Goal: Task Accomplishment & Management: Manage account settings

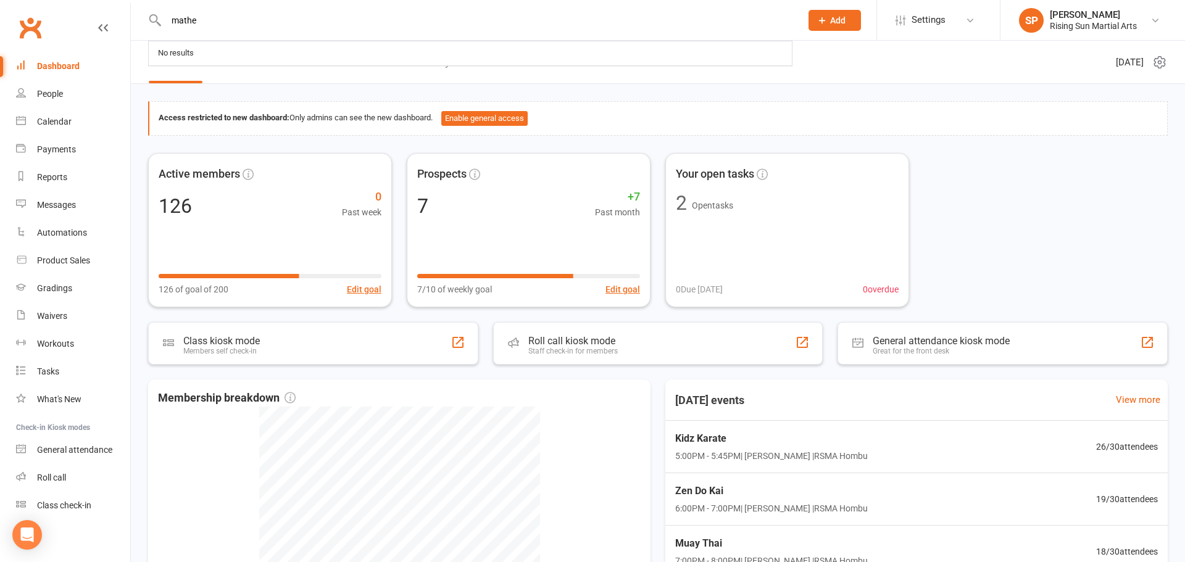
type input "[PERSON_NAME]"
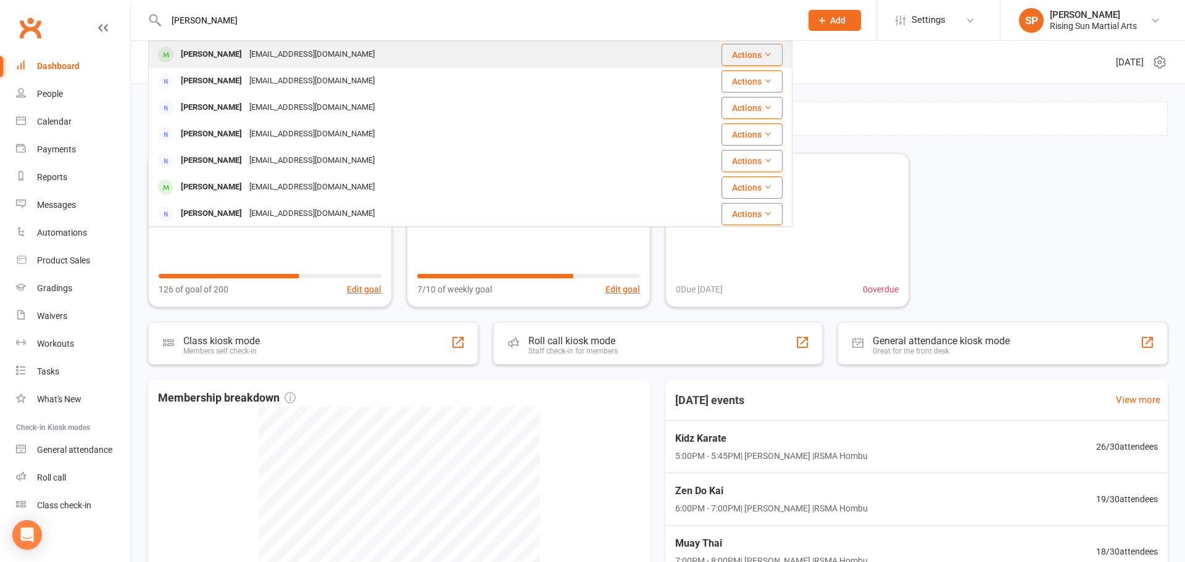
type input "[PERSON_NAME]"
click at [367, 60] on div "[PERSON_NAME] [EMAIL_ADDRESS][DOMAIN_NAME]" at bounding box center [395, 54] width 492 height 25
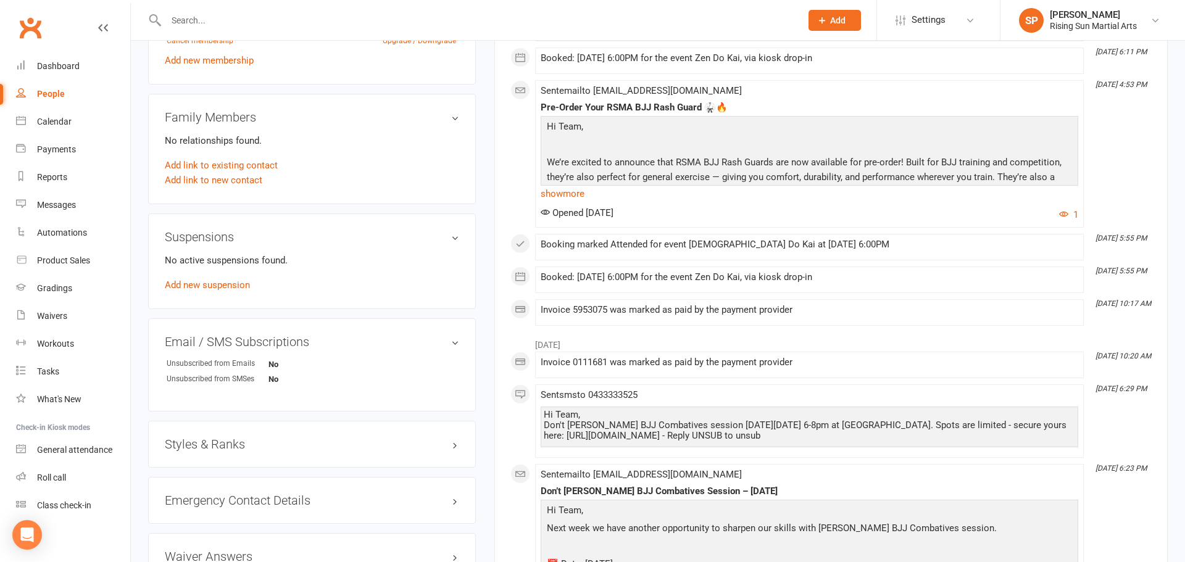
scroll to position [691, 0]
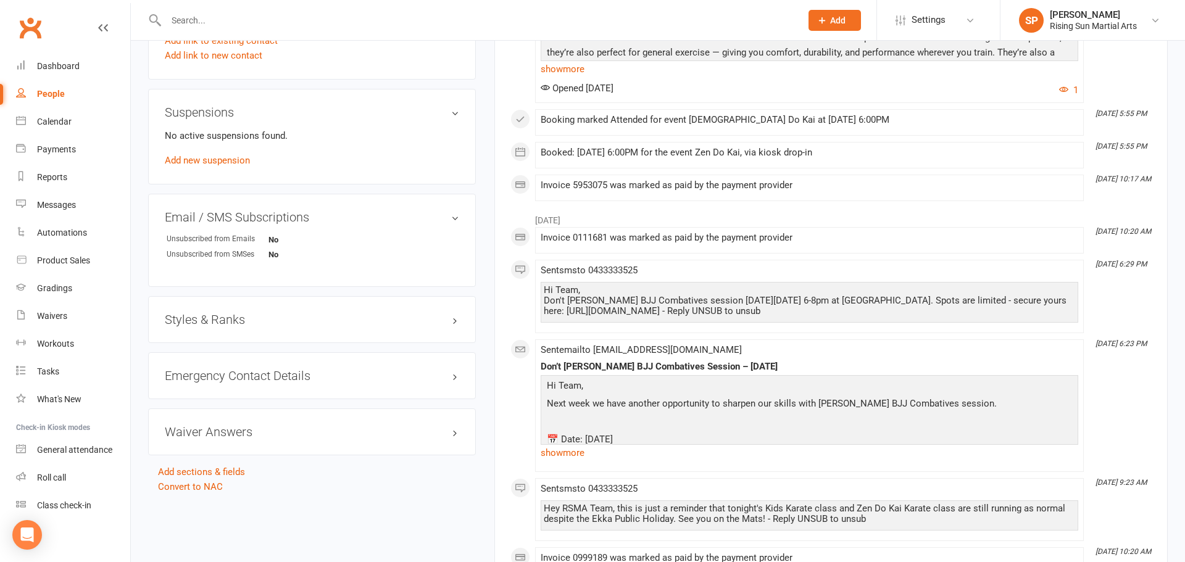
click at [247, 320] on h3 "Styles & Ranks" at bounding box center [312, 320] width 294 height 14
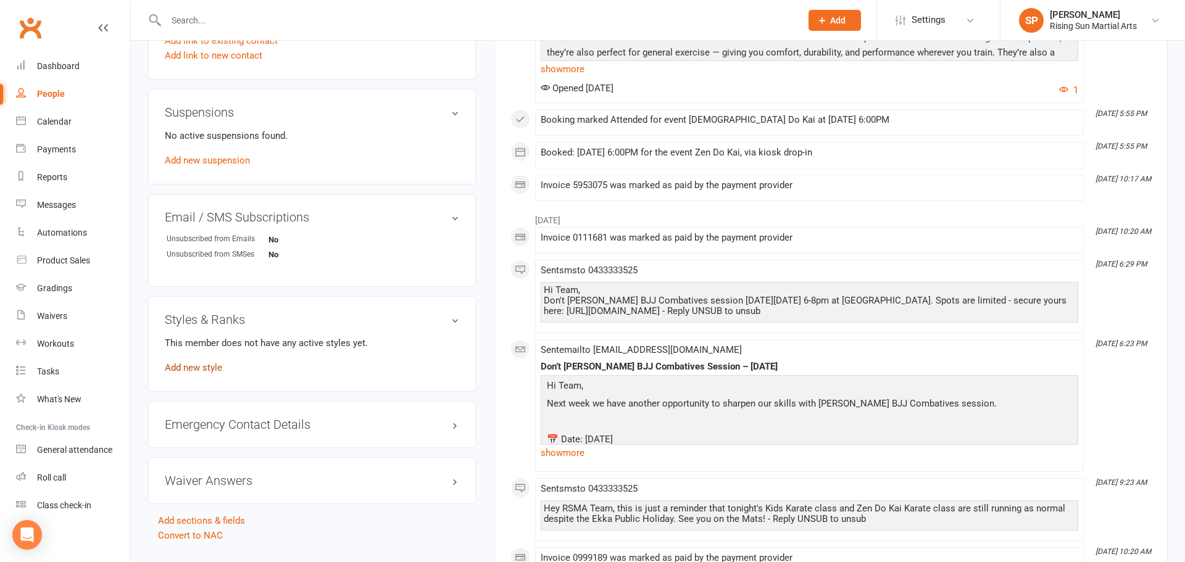
click at [215, 373] on link "Add new style" at bounding box center [193, 367] width 57 height 11
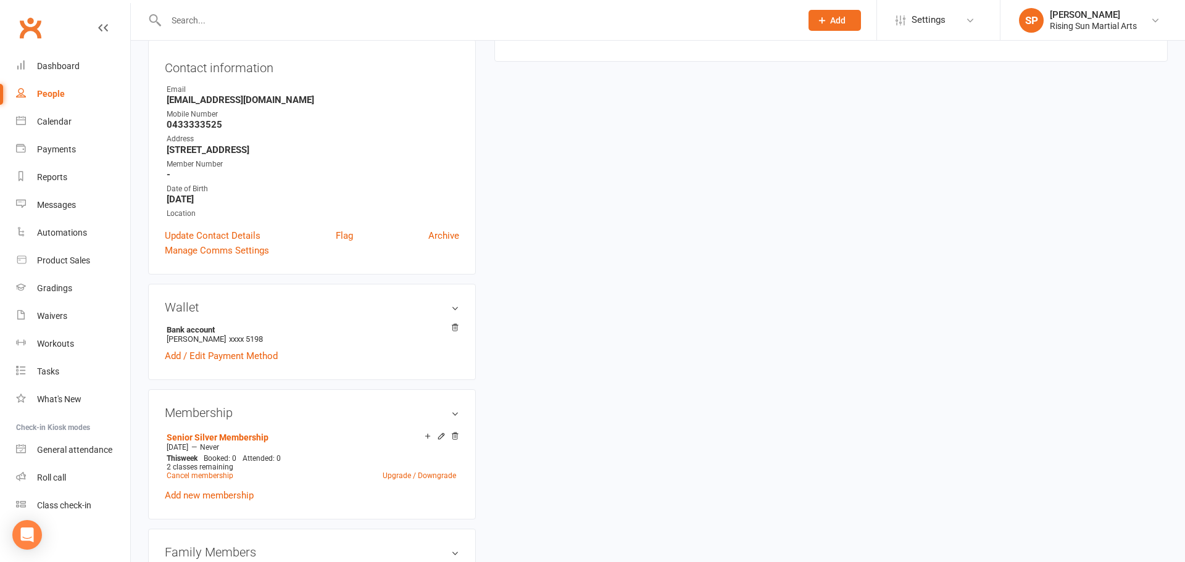
scroll to position [106, 0]
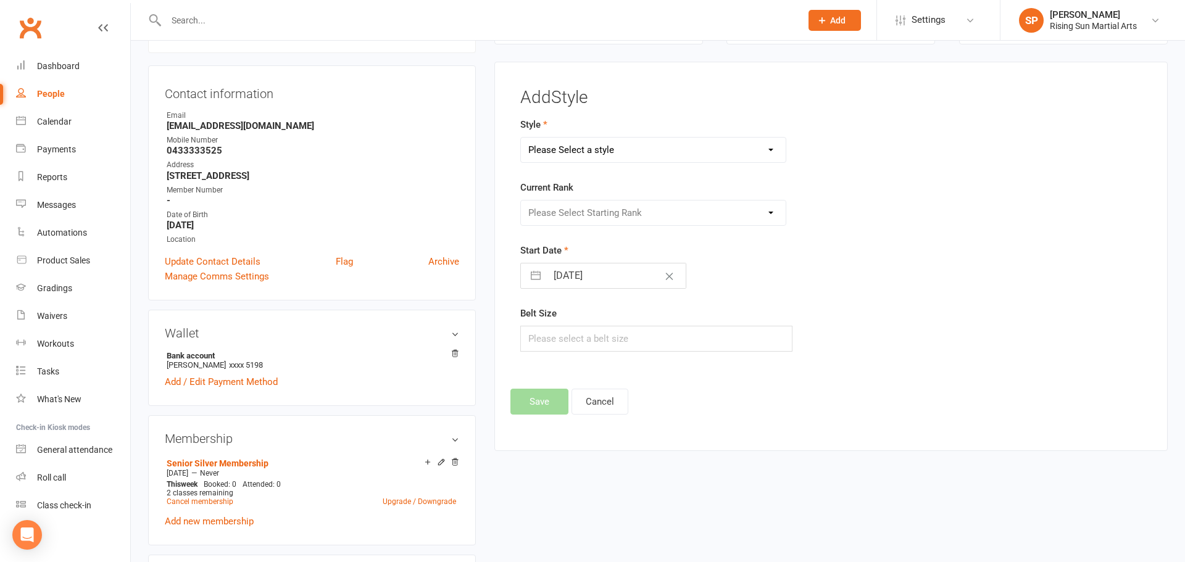
click at [605, 163] on div "Please Select a style BJJ Kids BJJ Kids Karate Krav Maga Muay Thai Zen Do Kai" at bounding box center [653, 150] width 285 height 26
click at [600, 150] on select "Please Select a style BJJ Kids BJJ Kids Karate Krav Maga Muay Thai Zen Do Kai" at bounding box center [653, 150] width 265 height 25
select select "3010"
click at [521, 138] on select "Please Select a style BJJ Kids BJJ Kids Karate Krav Maga Muay Thai Zen Do Kai" at bounding box center [653, 150] width 265 height 25
click at [582, 220] on select "Please Select Starting Rank White Belt White Belt 1st Tag White Belt 2nd Tag Ye…" at bounding box center [653, 213] width 265 height 25
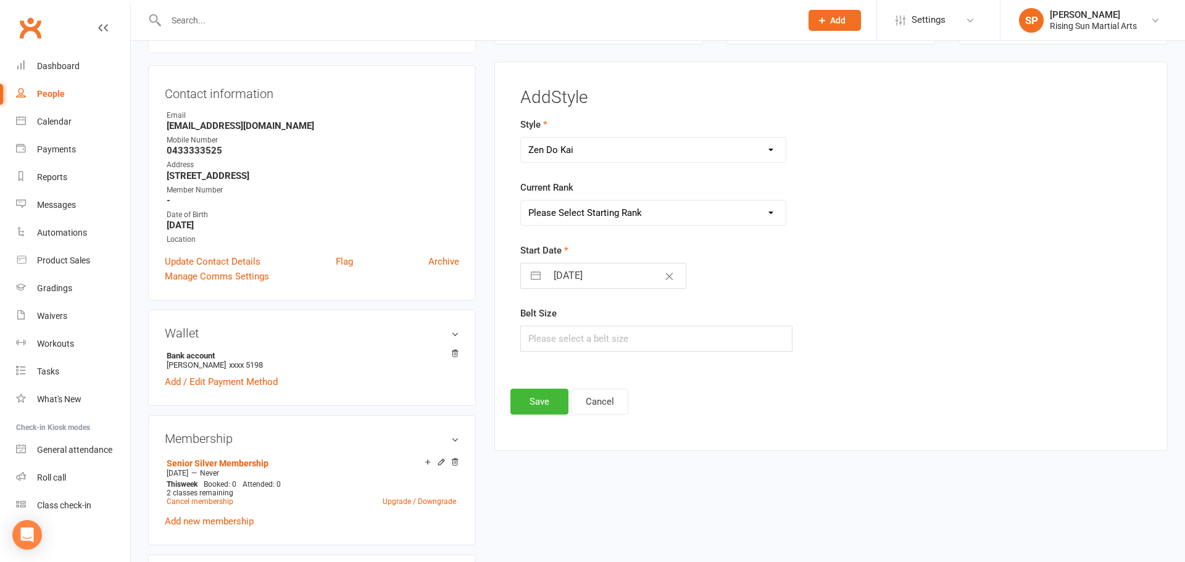
select select "33101"
click at [521, 201] on select "Please Select Starting Rank White Belt White Belt 1st Tag White Belt 2nd Tag Ye…" at bounding box center [653, 213] width 265 height 25
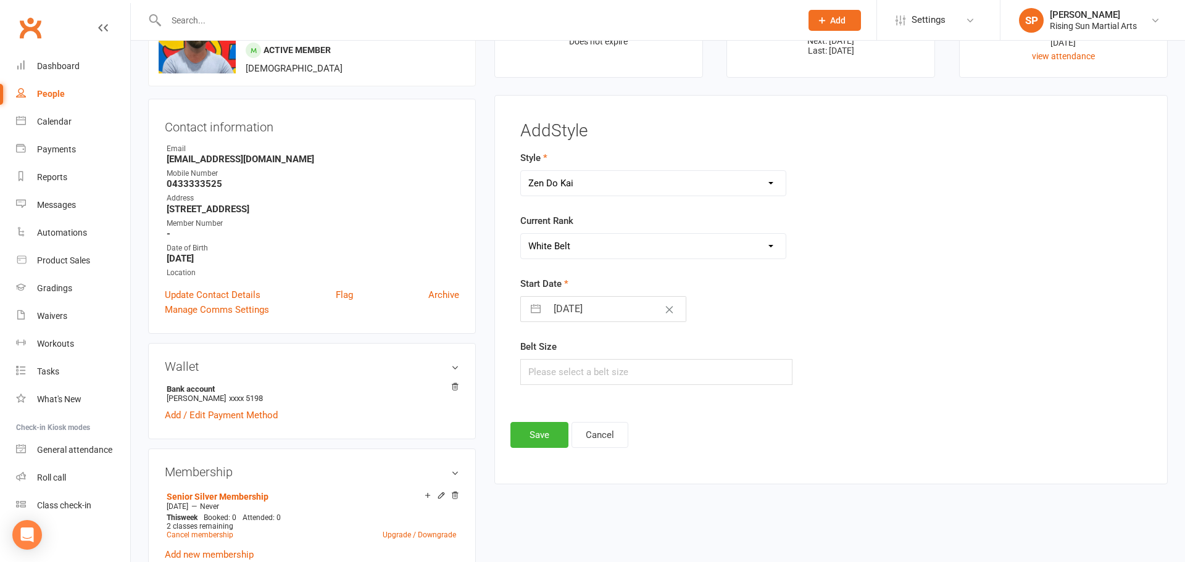
scroll to position [0, 0]
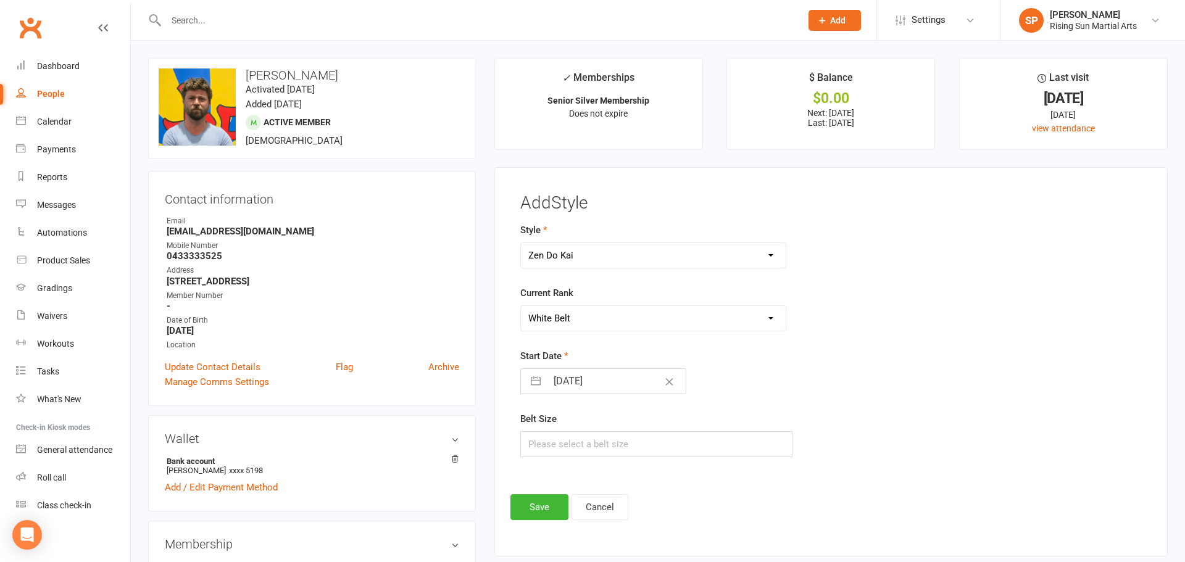
click at [537, 388] on button "button" at bounding box center [536, 381] width 22 height 25
select select "8"
select select "2025"
select select "9"
select select "2025"
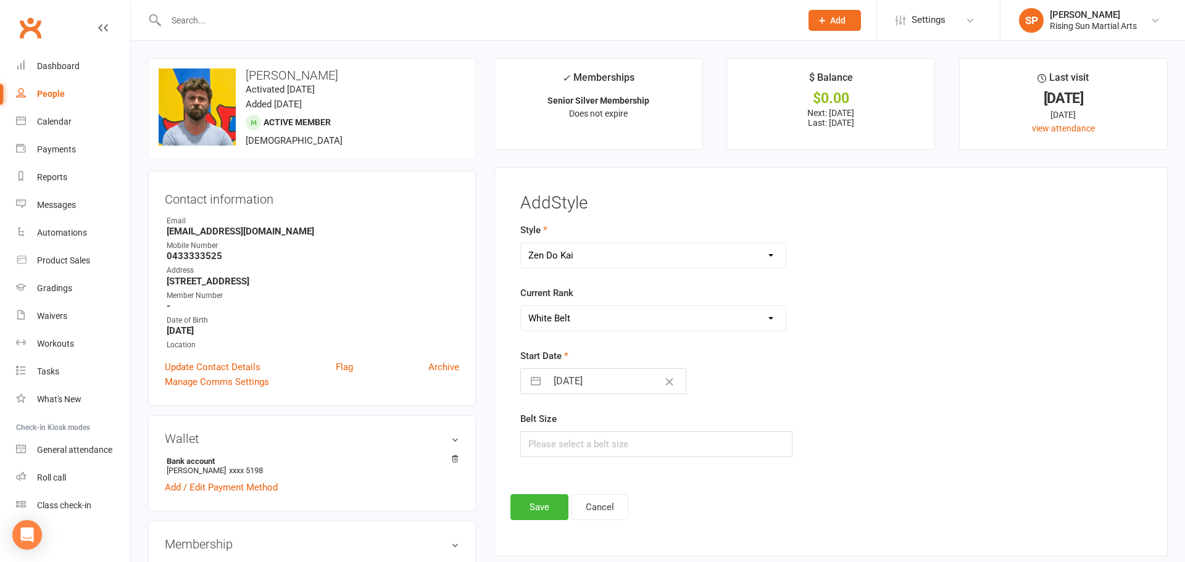
select select "10"
select select "2025"
click at [546, 439] on div "Move backward to switch to the previous month." at bounding box center [546, 430] width 24 height 20
select select "7"
select select "2025"
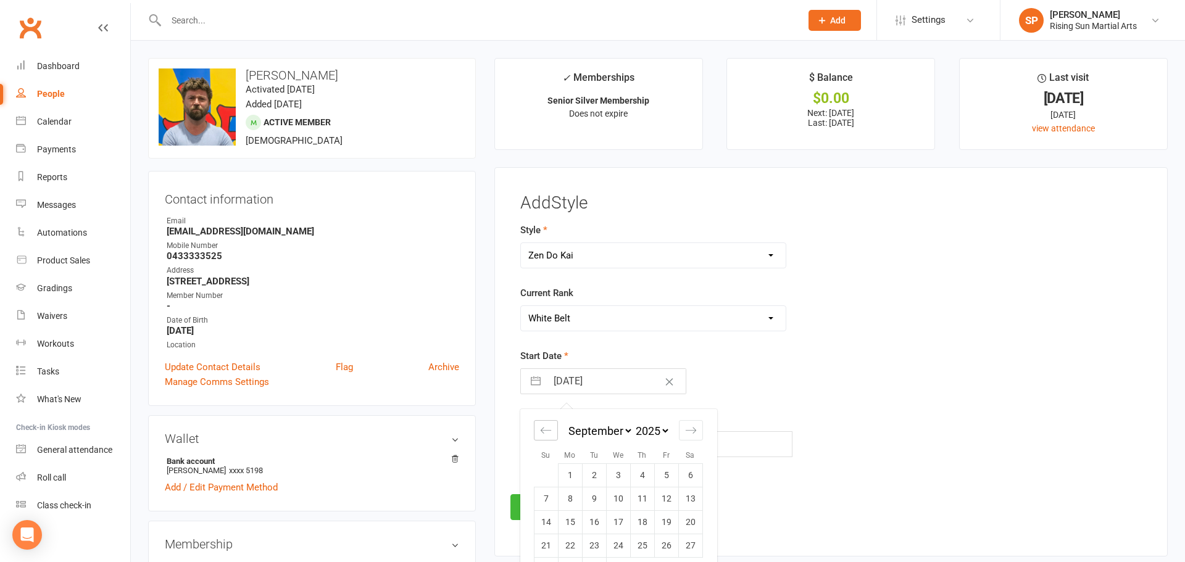
click at [547, 437] on div "Move backward to switch to the previous month." at bounding box center [546, 430] width 24 height 20
select select "6"
select select "2025"
click at [547, 437] on div "Move backward to switch to the previous month." at bounding box center [546, 430] width 24 height 20
select select "5"
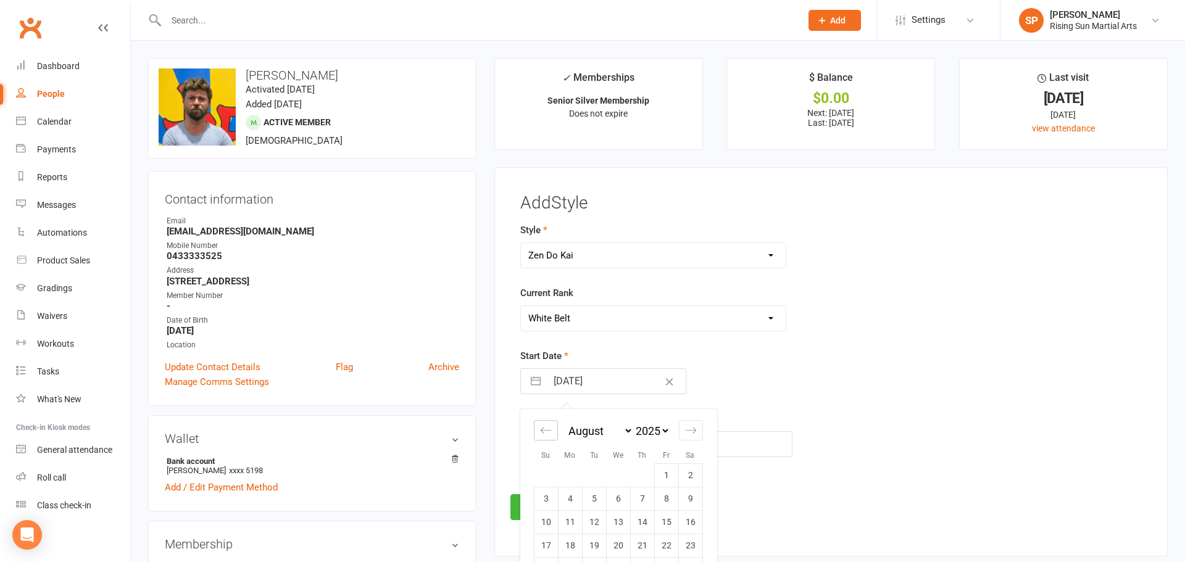
select select "2025"
click at [540, 432] on icon "Move backward to switch to the previous month." at bounding box center [546, 431] width 12 height 12
select select "4"
select select "2025"
click at [575, 502] on td "9" at bounding box center [570, 498] width 24 height 23
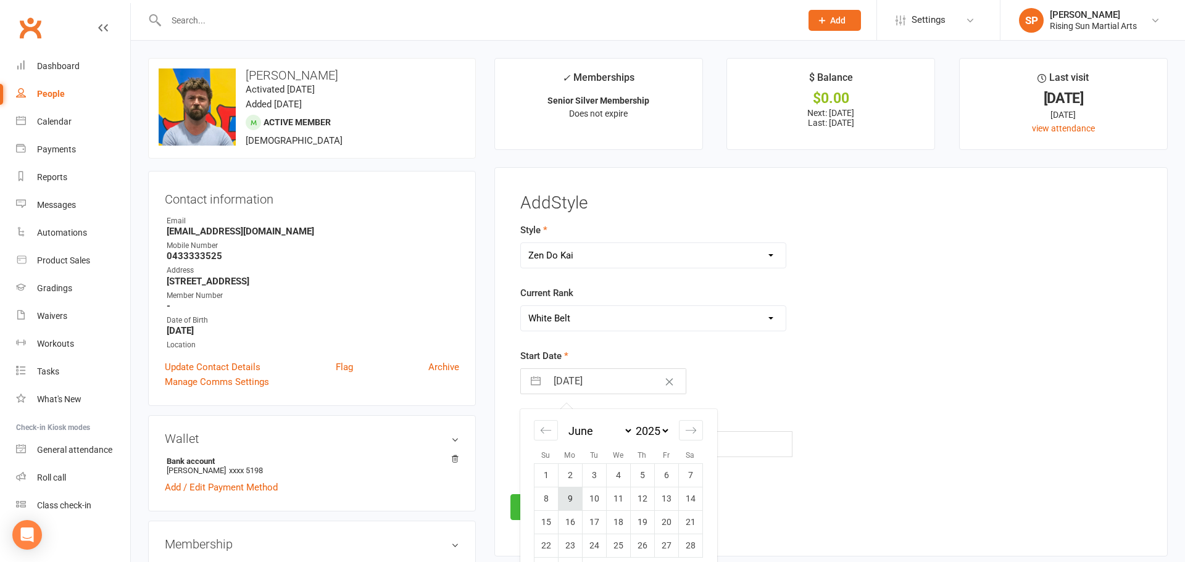
type input "[DATE]"
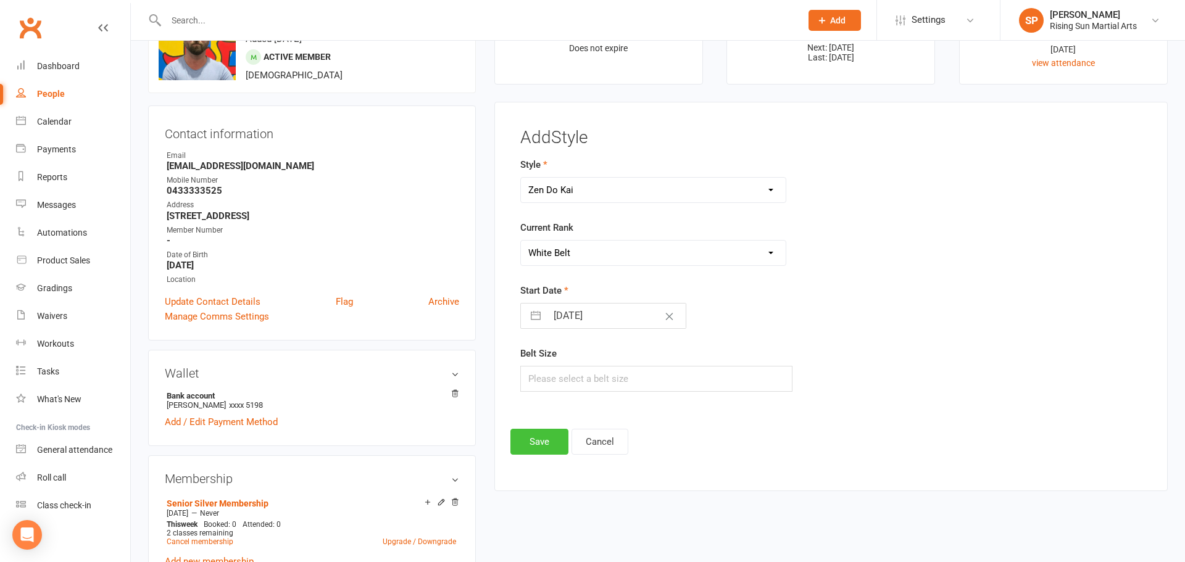
scroll to position [67, 0]
click at [541, 444] on button "Save" at bounding box center [539, 440] width 58 height 26
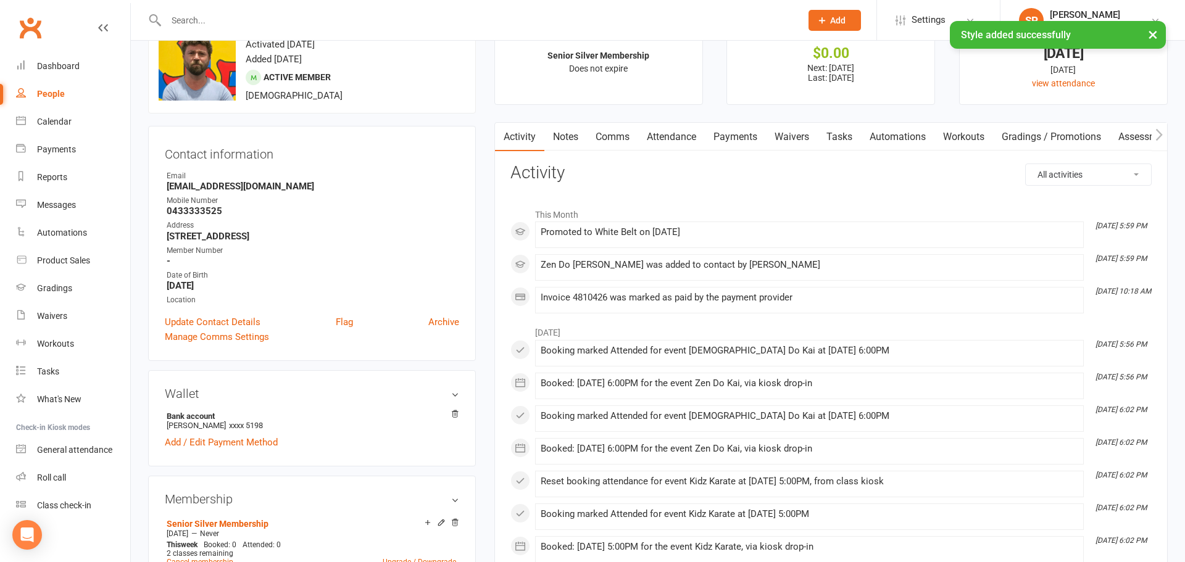
scroll to position [0, 0]
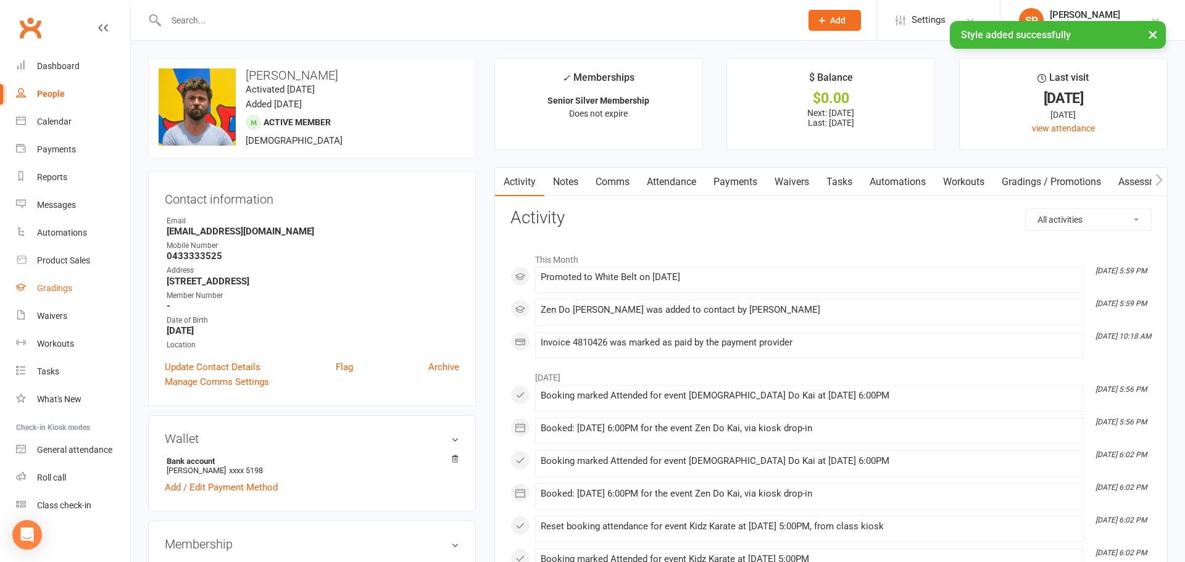
click at [53, 290] on div "Gradings" at bounding box center [54, 288] width 35 height 10
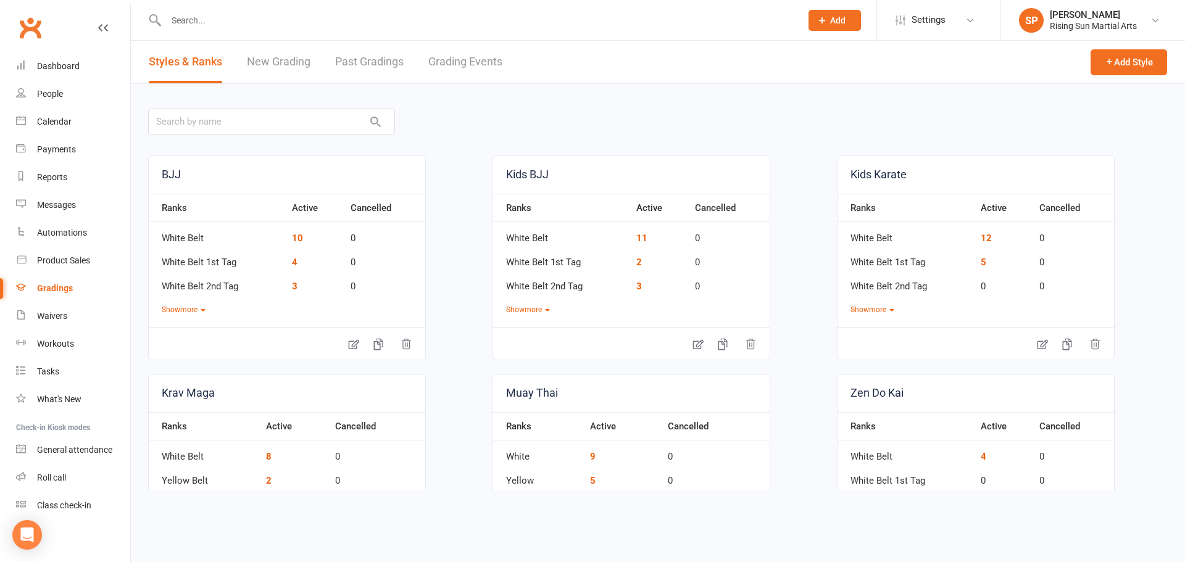
click at [439, 54] on link "Grading Events" at bounding box center [465, 62] width 74 height 43
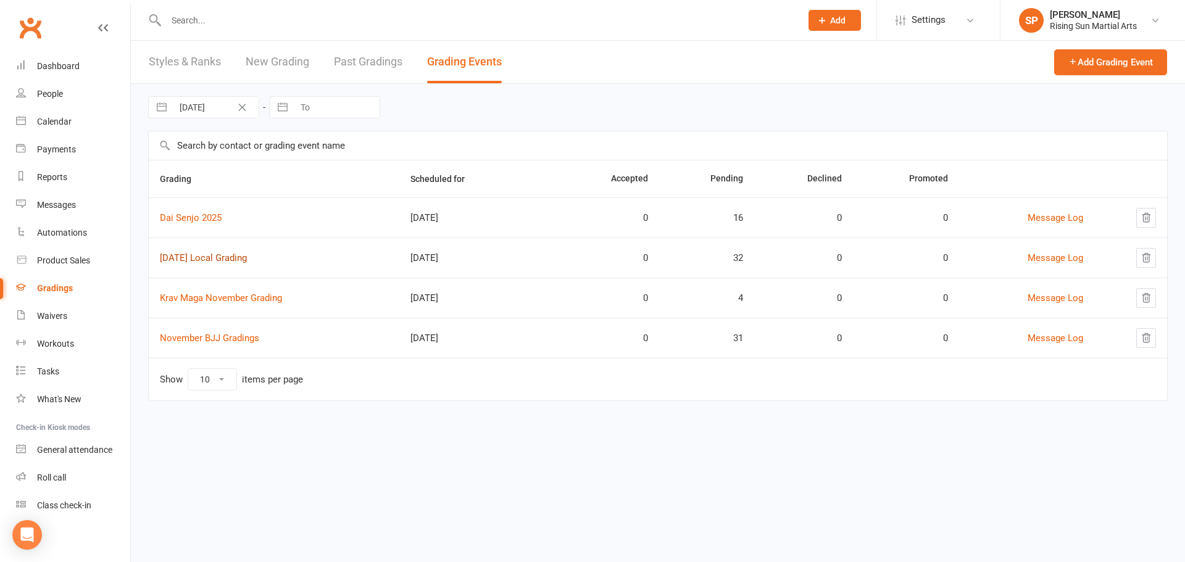
click at [220, 258] on link "[DATE] Local Grading" at bounding box center [203, 257] width 87 height 11
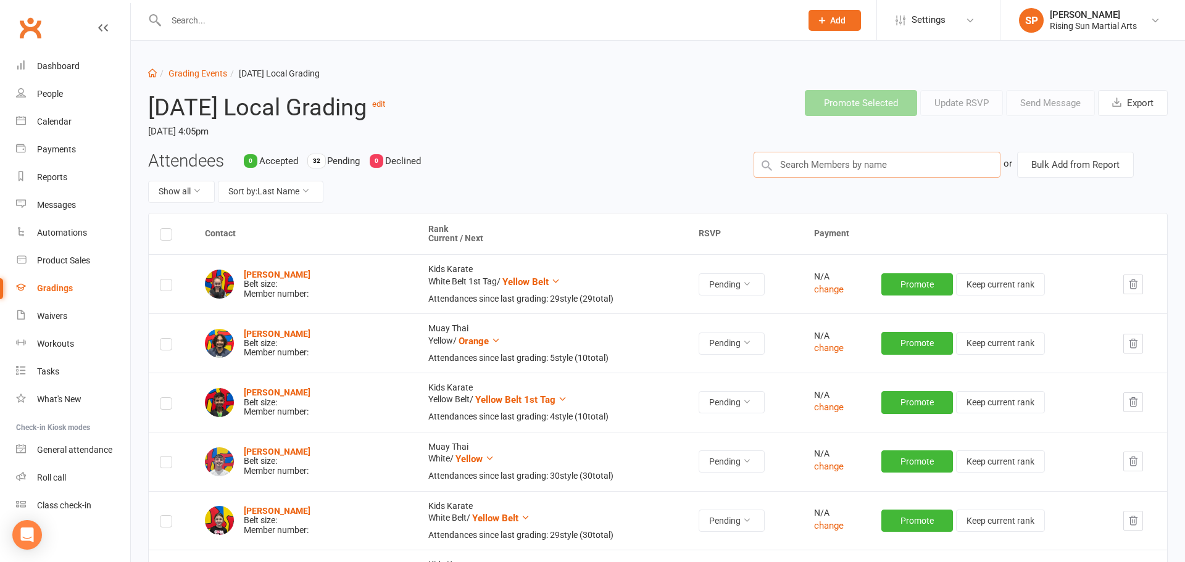
click at [865, 162] on input "text" at bounding box center [877, 165] width 247 height 26
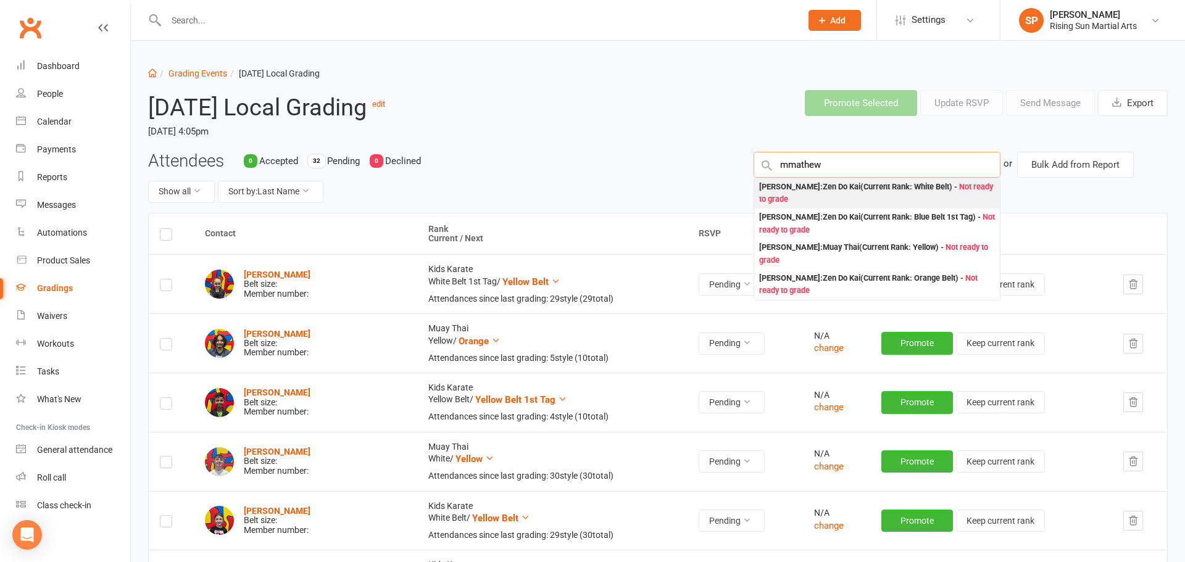
type input "mmathew"
click at [884, 198] on div "[PERSON_NAME] : Zen Do Kai (Current Rank: White Belt ) - Not ready to grade" at bounding box center [877, 193] width 236 height 25
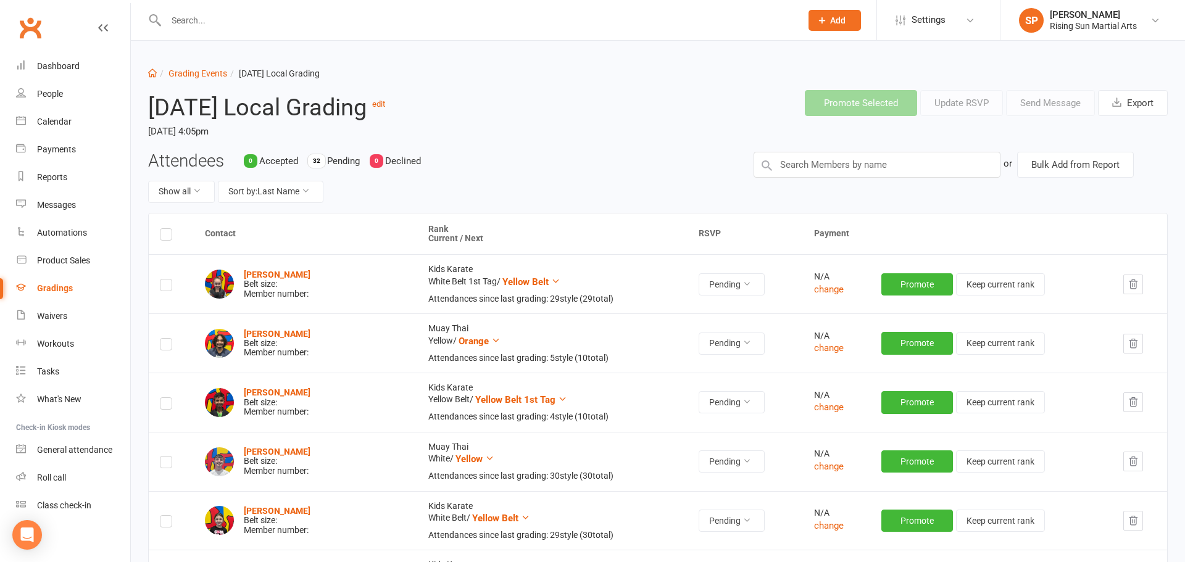
click at [267, 27] on input "text" at bounding box center [477, 20] width 630 height 17
type input "[PERSON_NAME]"
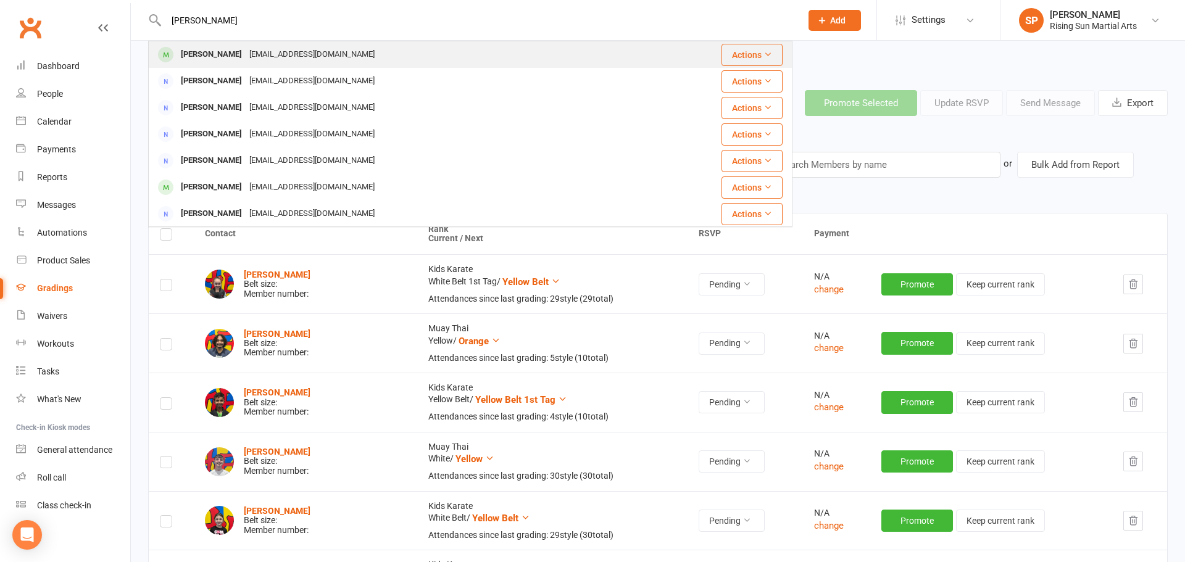
type input "[PERSON_NAME]"
click at [417, 63] on div "[PERSON_NAME] [EMAIL_ADDRESS][DOMAIN_NAME]" at bounding box center [395, 54] width 492 height 25
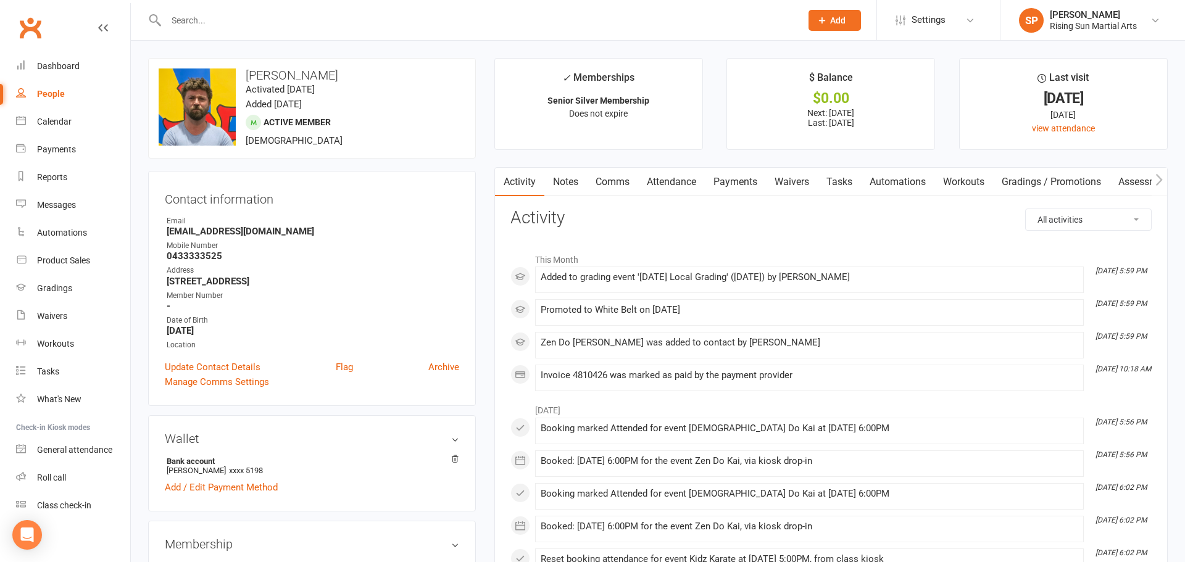
click at [202, 7] on div at bounding box center [470, 20] width 644 height 40
click at [199, 26] on input "text" at bounding box center [477, 20] width 630 height 17
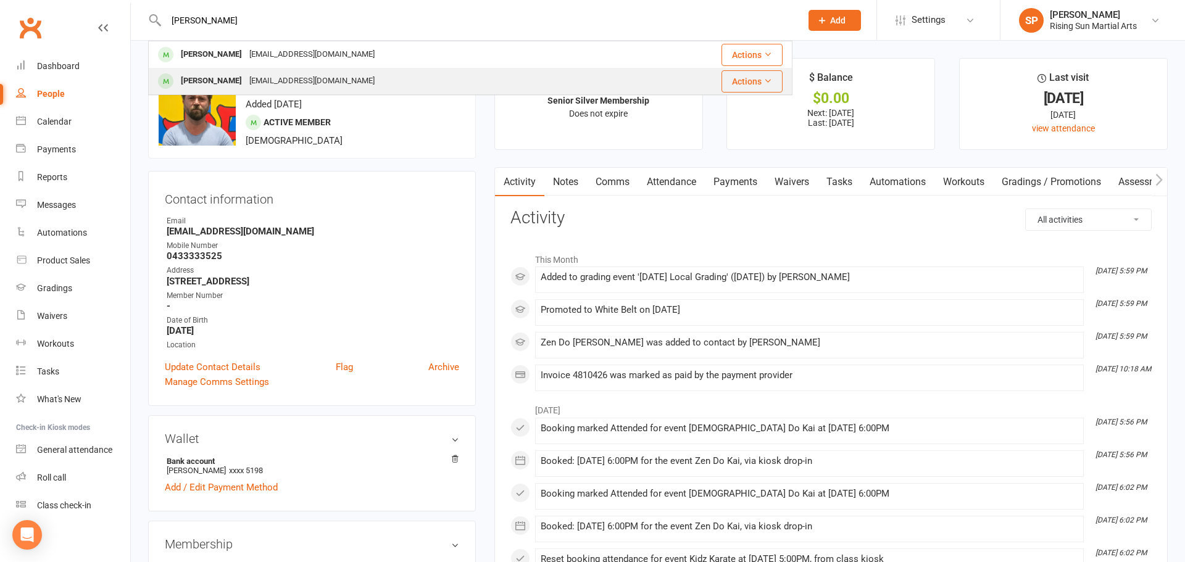
type input "[PERSON_NAME]"
click at [423, 81] on div "[PERSON_NAME] [EMAIL_ADDRESS][DOMAIN_NAME]" at bounding box center [395, 81] width 492 height 25
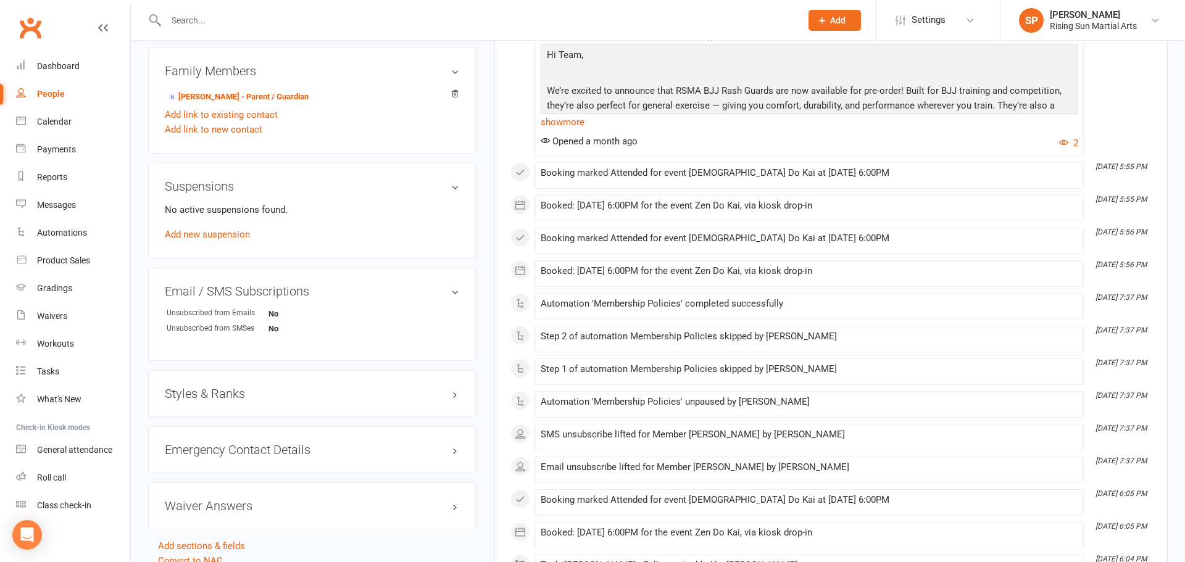
scroll to position [607, 0]
click at [226, 386] on h3 "Styles & Ranks" at bounding box center [312, 393] width 294 height 14
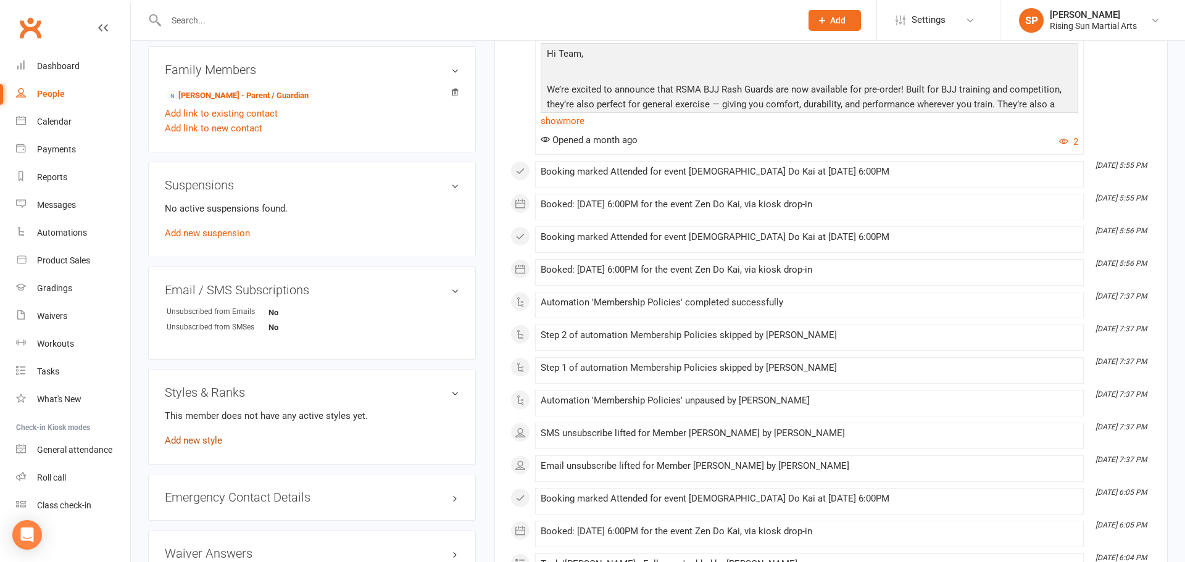
click at [202, 439] on link "Add new style" at bounding box center [193, 440] width 57 height 11
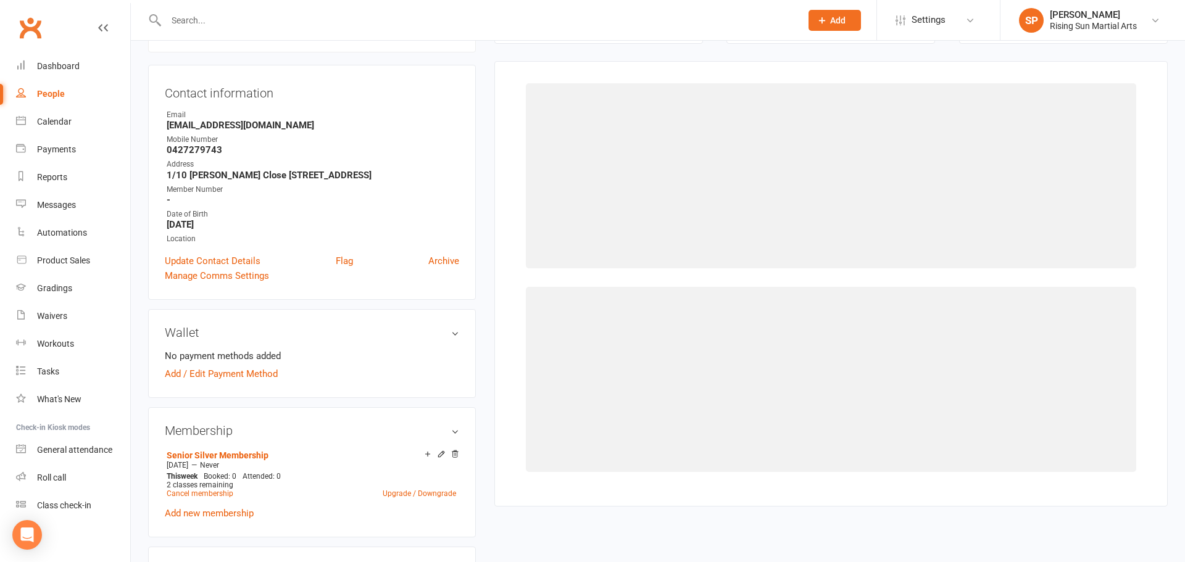
scroll to position [106, 0]
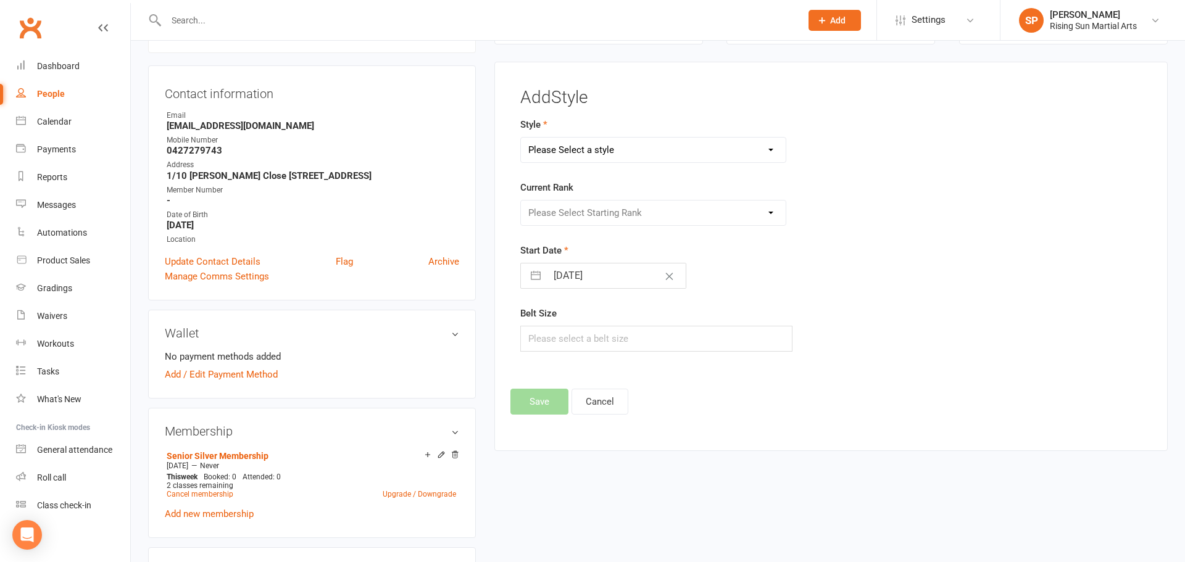
click at [661, 145] on select "Please Select a style BJJ Kids BJJ Kids Karate Krav Maga Muay Thai Zen Do Kai" at bounding box center [653, 150] width 265 height 25
select select "3010"
click at [521, 138] on select "Please Select a style BJJ Kids BJJ Kids Karate Krav Maga Muay Thai Zen Do Kai" at bounding box center [653, 150] width 265 height 25
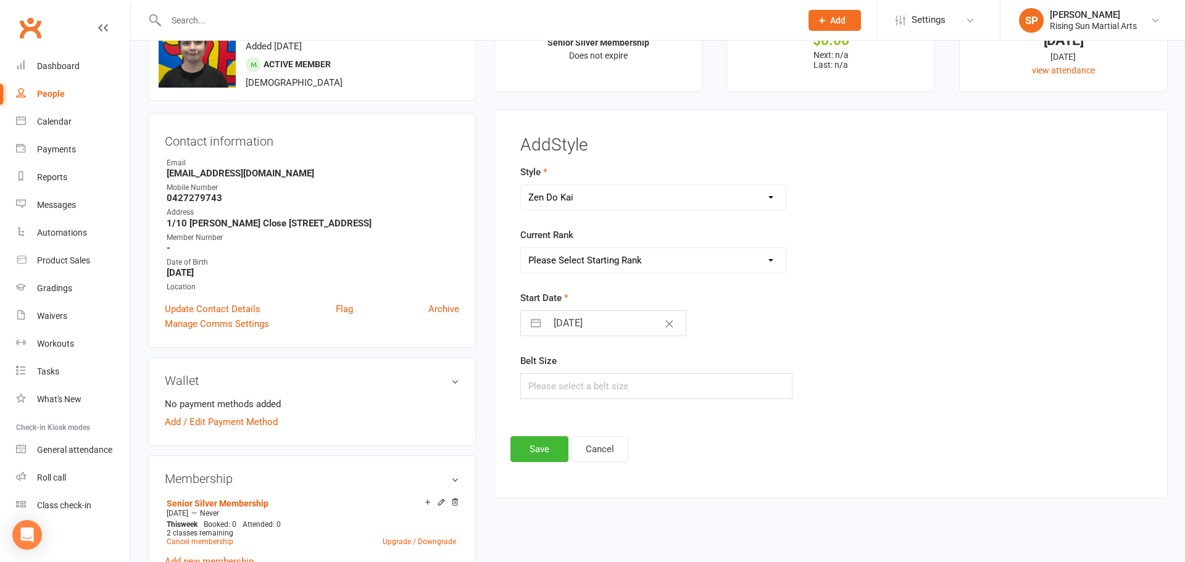
scroll to position [0, 0]
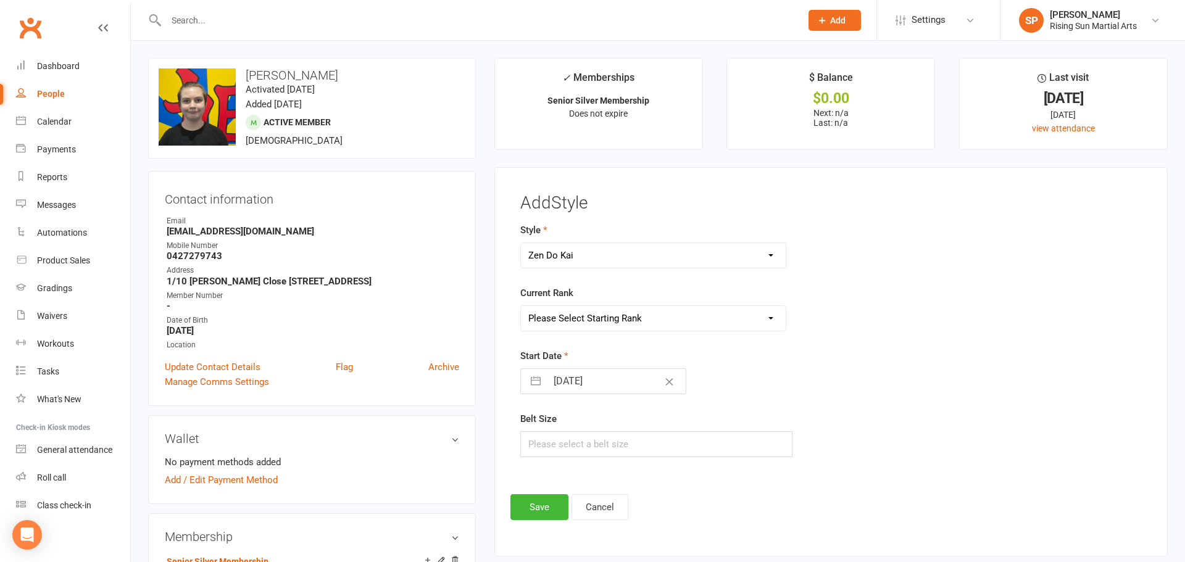
click at [537, 383] on button "button" at bounding box center [536, 381] width 22 height 25
select select "8"
select select "2025"
select select "9"
select select "2025"
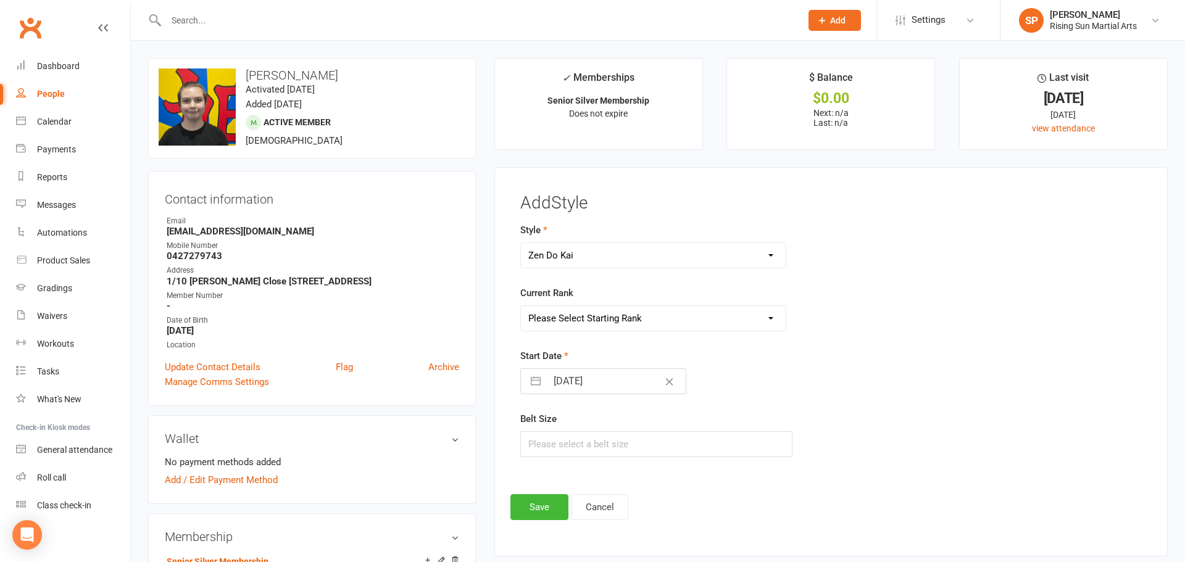
select select "10"
select select "2025"
click at [543, 430] on icon "Move backward to switch to the previous month." at bounding box center [546, 431] width 12 height 12
select select "7"
select select "2025"
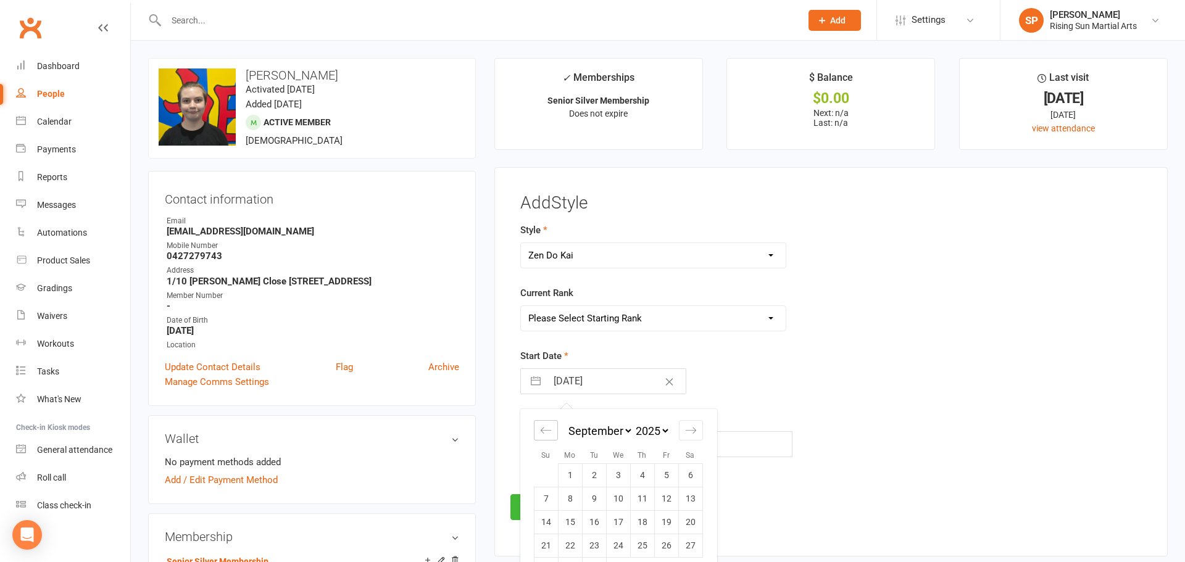
click at [543, 429] on icon "Move backward to switch to the previous month." at bounding box center [546, 431] width 12 height 12
select select "6"
select select "2025"
click at [696, 435] on icon "Move forward to switch to the next month." at bounding box center [691, 431] width 12 height 12
select select "9"
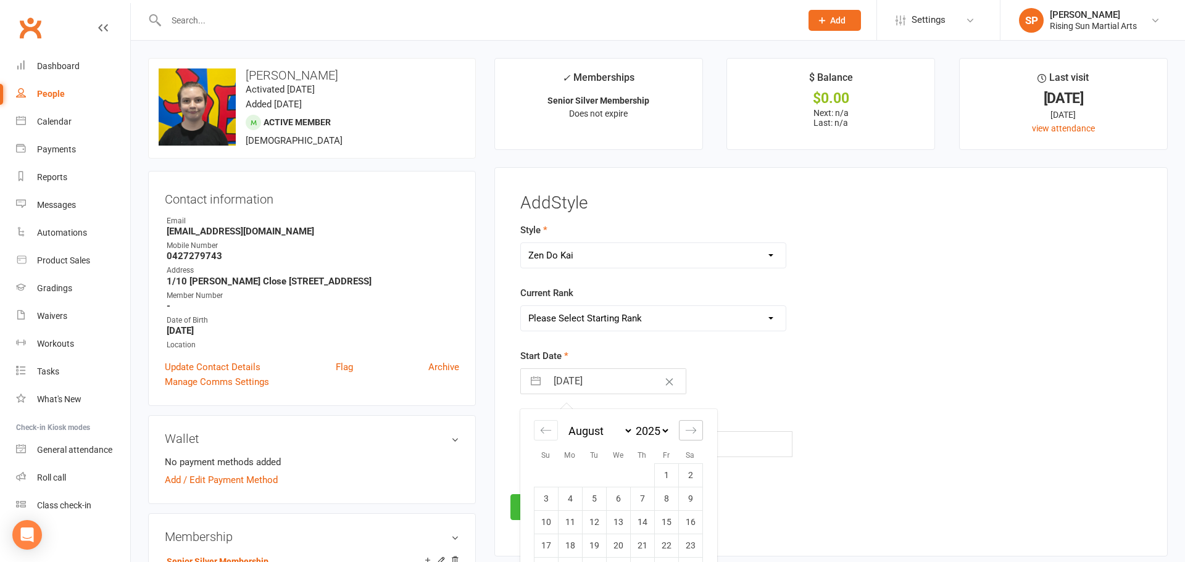
select select "2025"
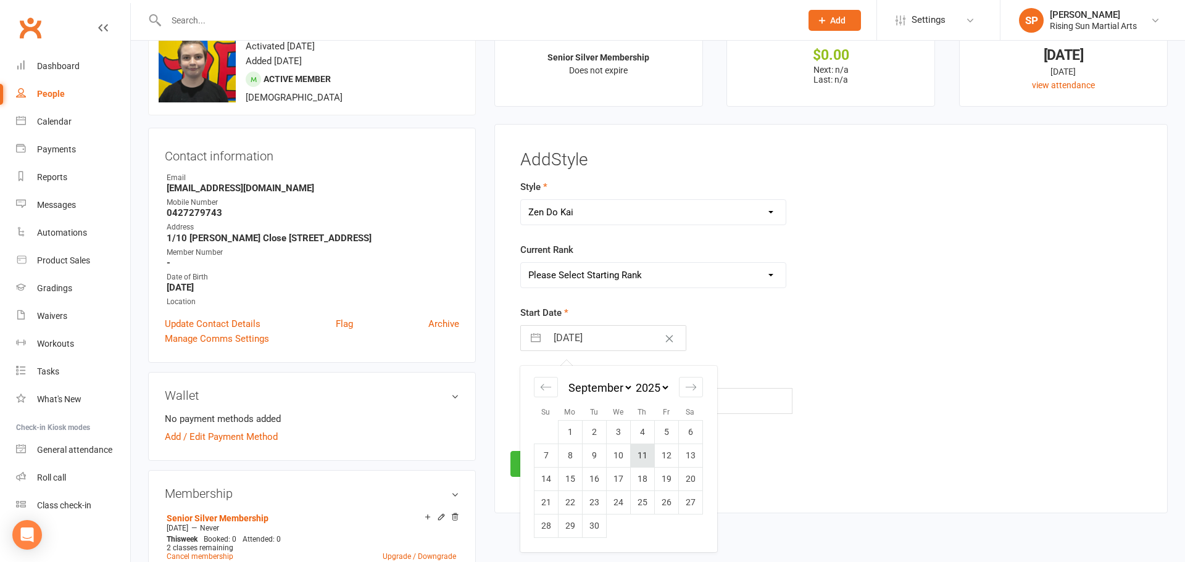
scroll to position [52, 0]
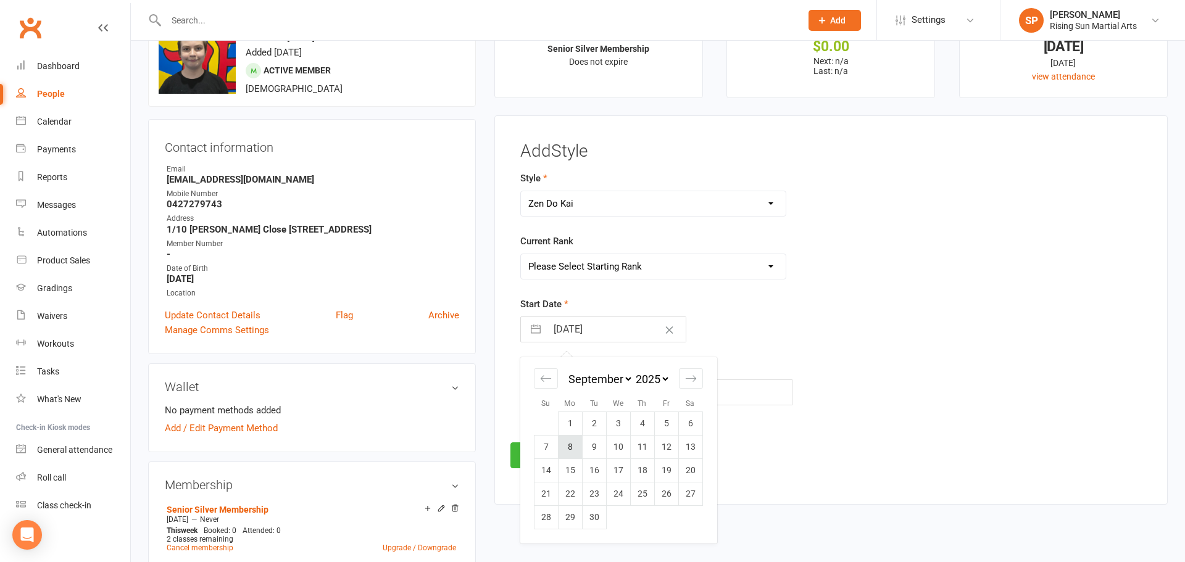
click at [571, 448] on td "8" at bounding box center [570, 446] width 24 height 23
type input "[DATE]"
click at [546, 454] on button "Save" at bounding box center [539, 456] width 58 height 26
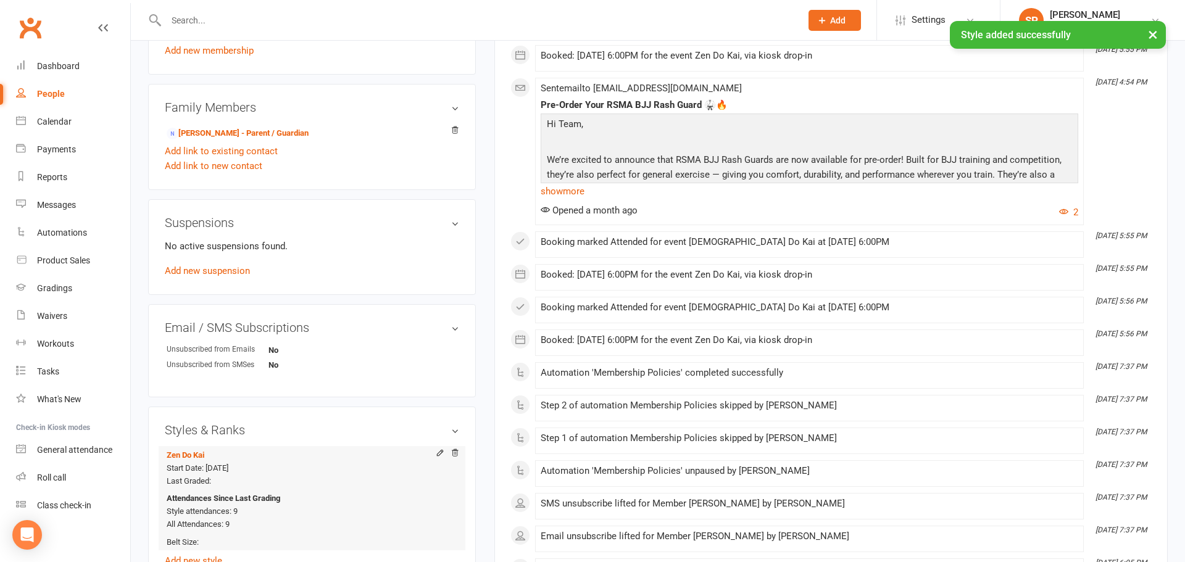
scroll to position [650, 0]
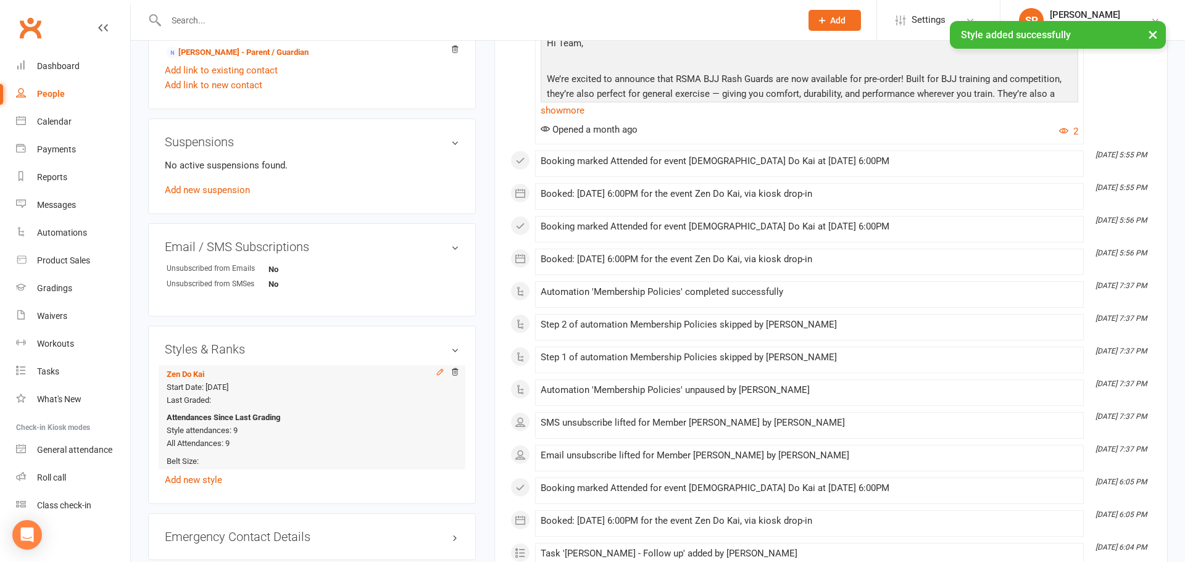
click at [439, 375] on icon at bounding box center [440, 372] width 9 height 9
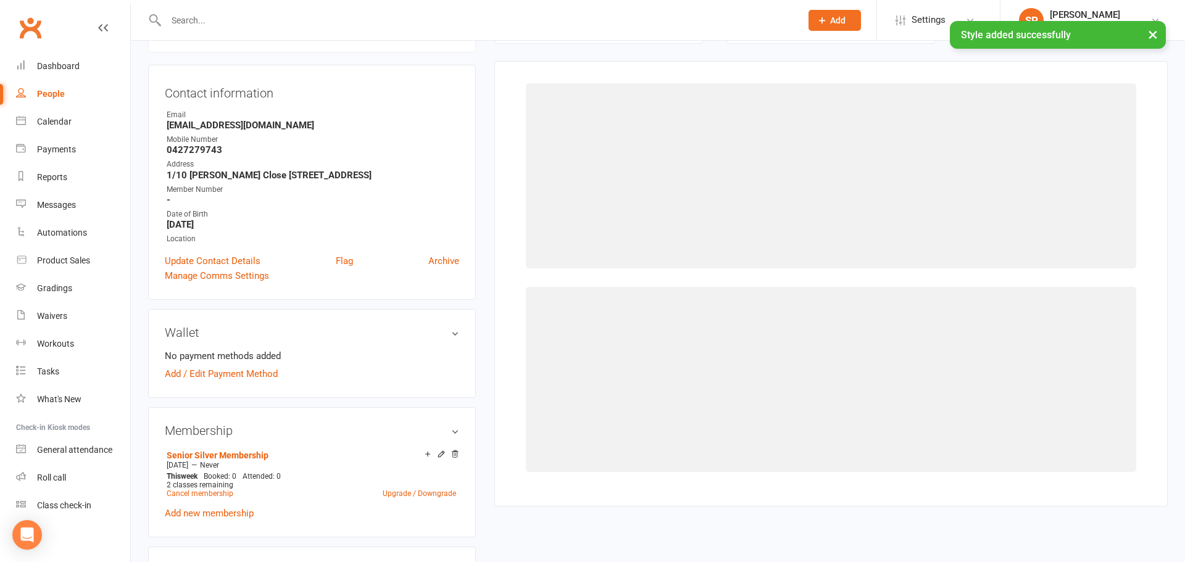
scroll to position [106, 0]
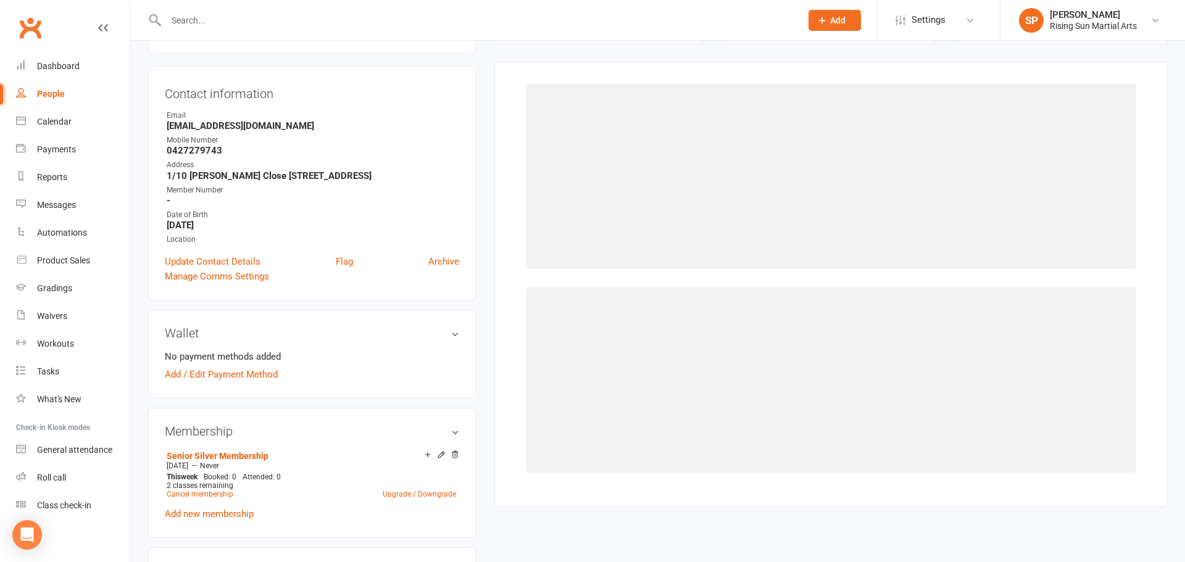
select select "3010"
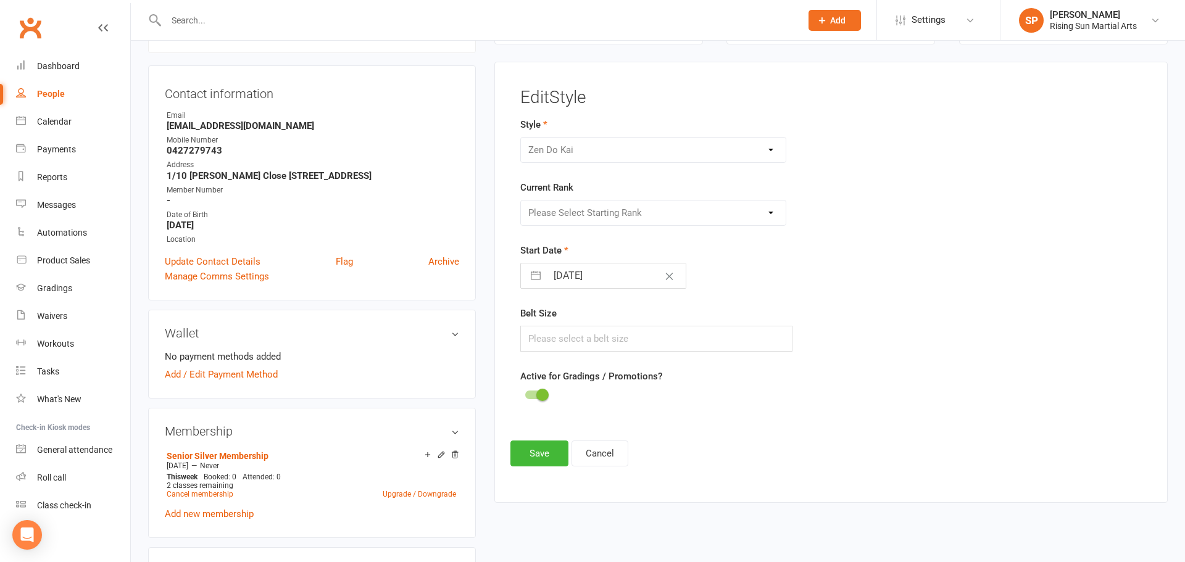
click at [596, 213] on div "Please Select Starting Rank White Belt White Belt 1st Tag White Belt 2nd Tag Ye…" at bounding box center [653, 213] width 266 height 26
click at [768, 214] on div "Please Select Starting Rank White Belt White Belt 1st Tag White Belt 2nd Tag Ye…" at bounding box center [653, 213] width 266 height 26
click at [609, 447] on button "Cancel" at bounding box center [599, 454] width 57 height 26
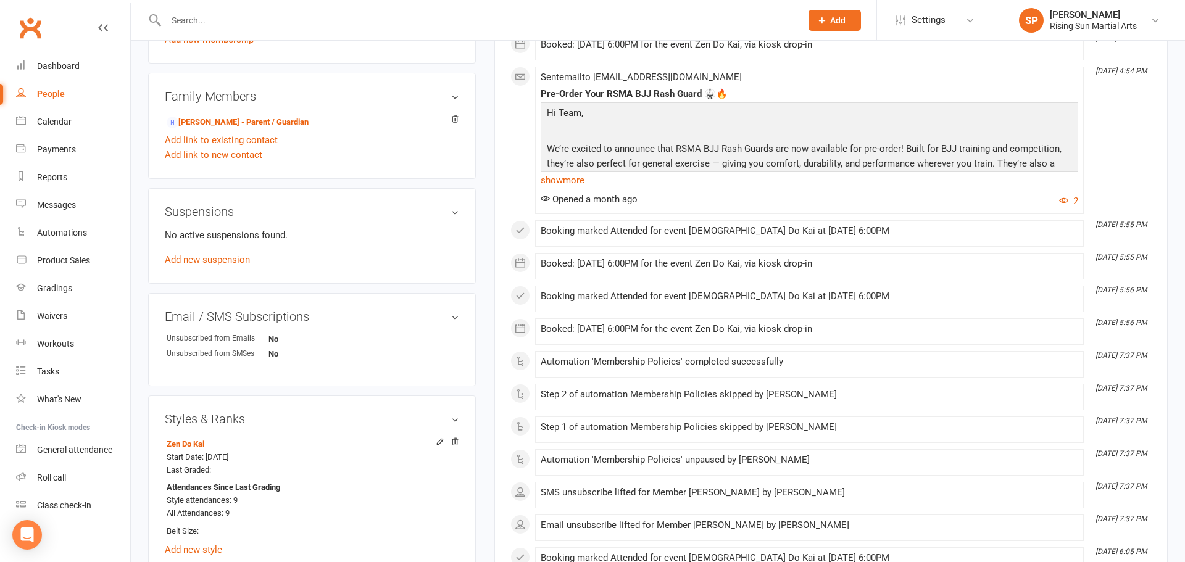
scroll to position [761, 0]
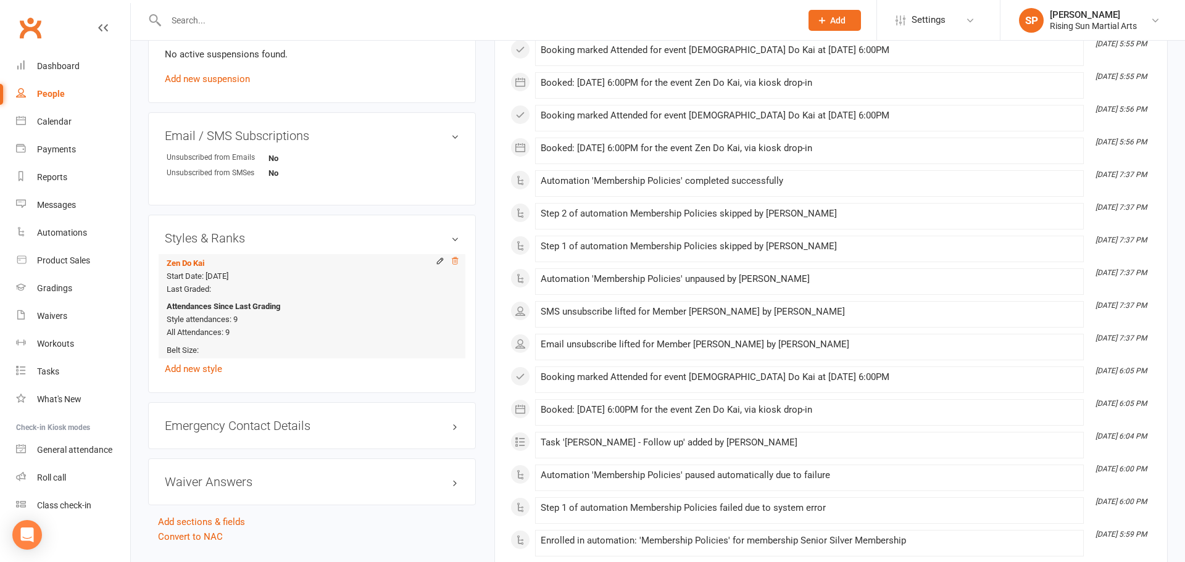
click at [454, 260] on icon at bounding box center [455, 260] width 6 height 7
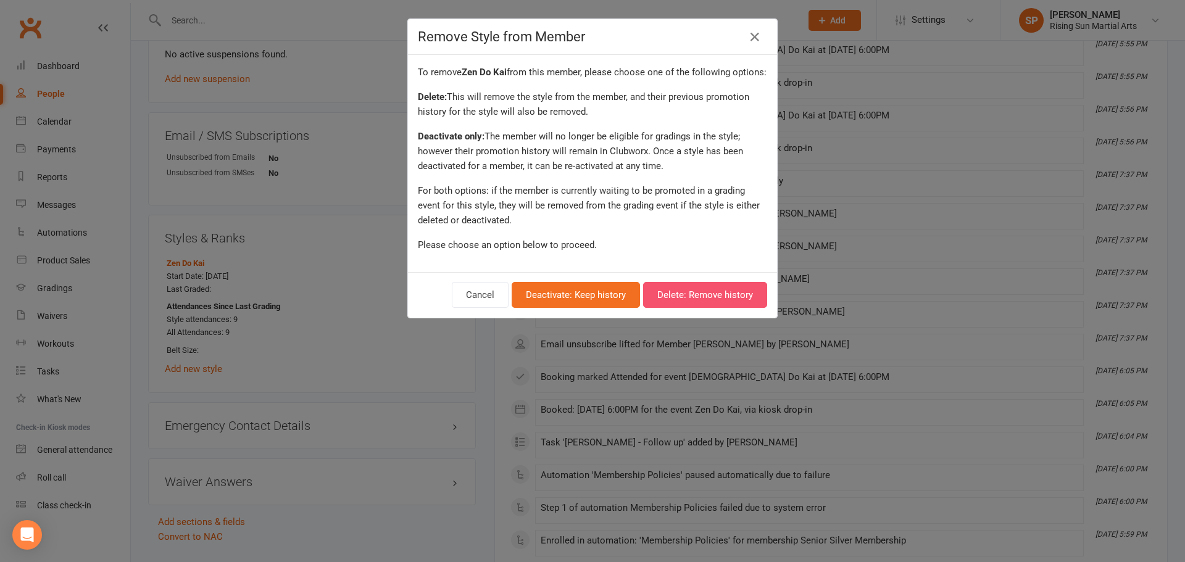
click at [680, 294] on button "Delete: Remove history" at bounding box center [705, 295] width 124 height 26
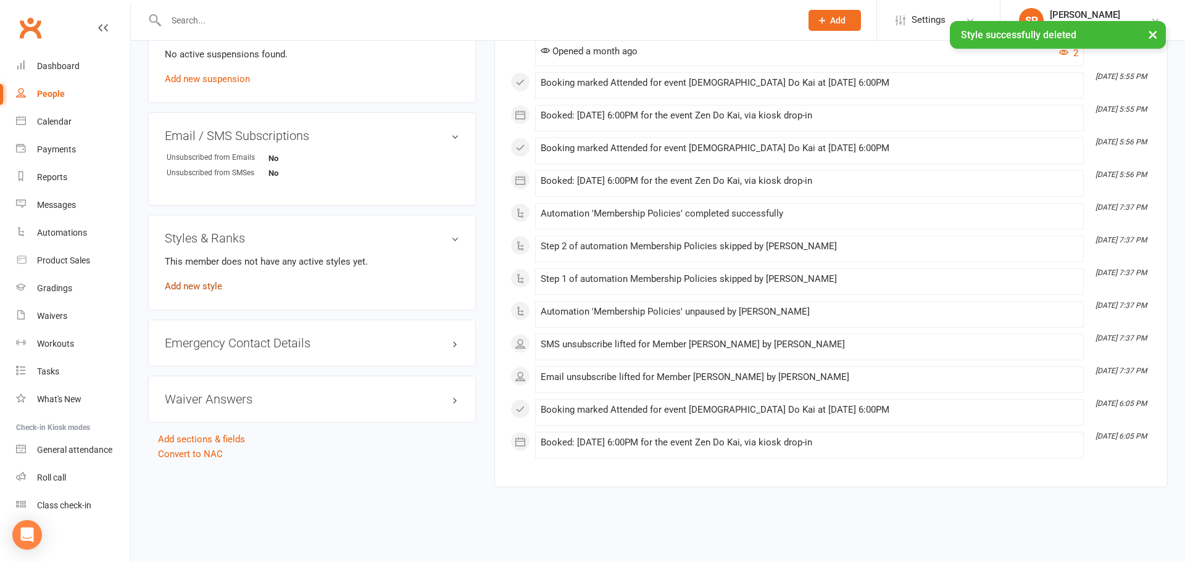
click at [202, 285] on link "Add new style" at bounding box center [193, 286] width 57 height 11
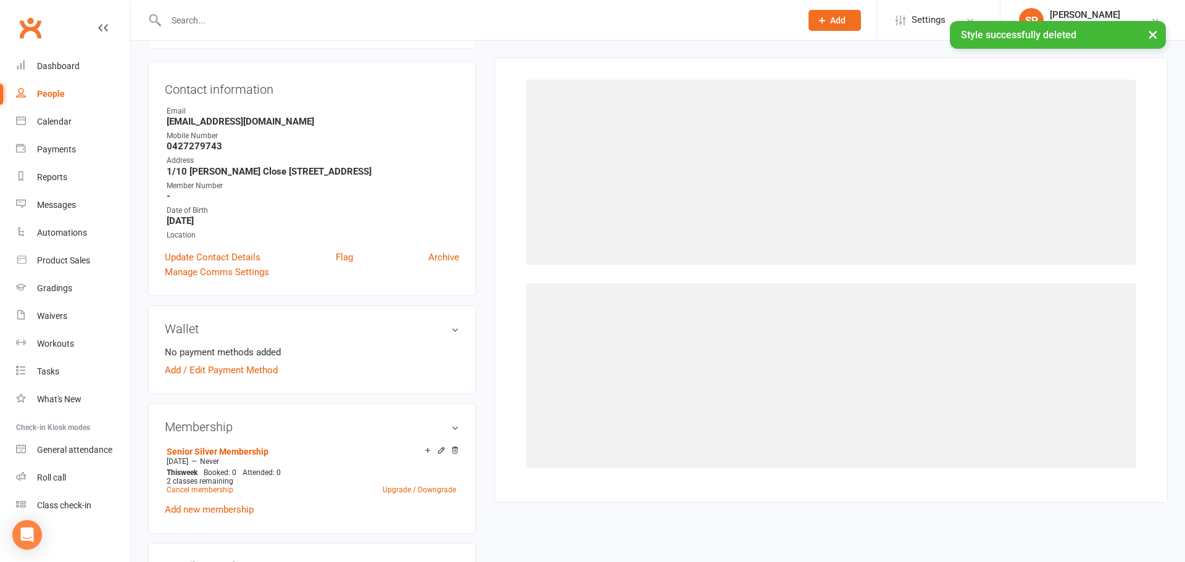
scroll to position [106, 0]
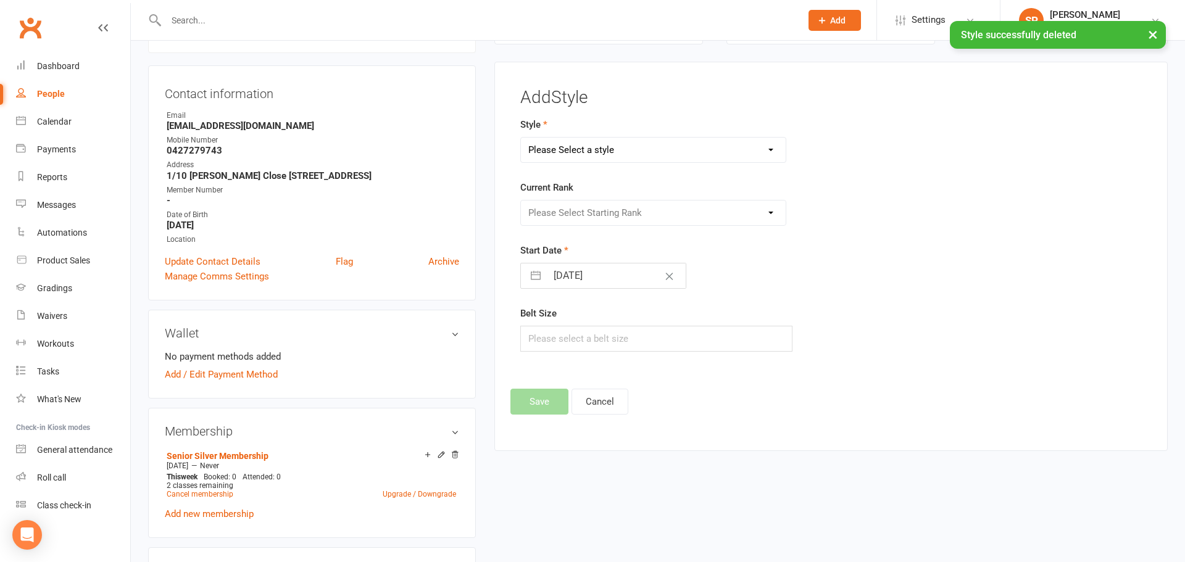
click at [641, 144] on select "Please Select a style BJJ Kids BJJ Kids Karate Krav Maga Muay Thai Zen Do Kai" at bounding box center [653, 150] width 265 height 25
select select "3010"
click at [521, 138] on select "Please Select a style BJJ Kids BJJ Kids Karate Krav Maga Muay Thai Zen Do Kai" at bounding box center [653, 150] width 265 height 25
click at [570, 209] on select "Please Select Starting Rank White Belt White Belt 1st Tag White Belt 2nd Tag Ye…" at bounding box center [653, 213] width 265 height 25
select select "33101"
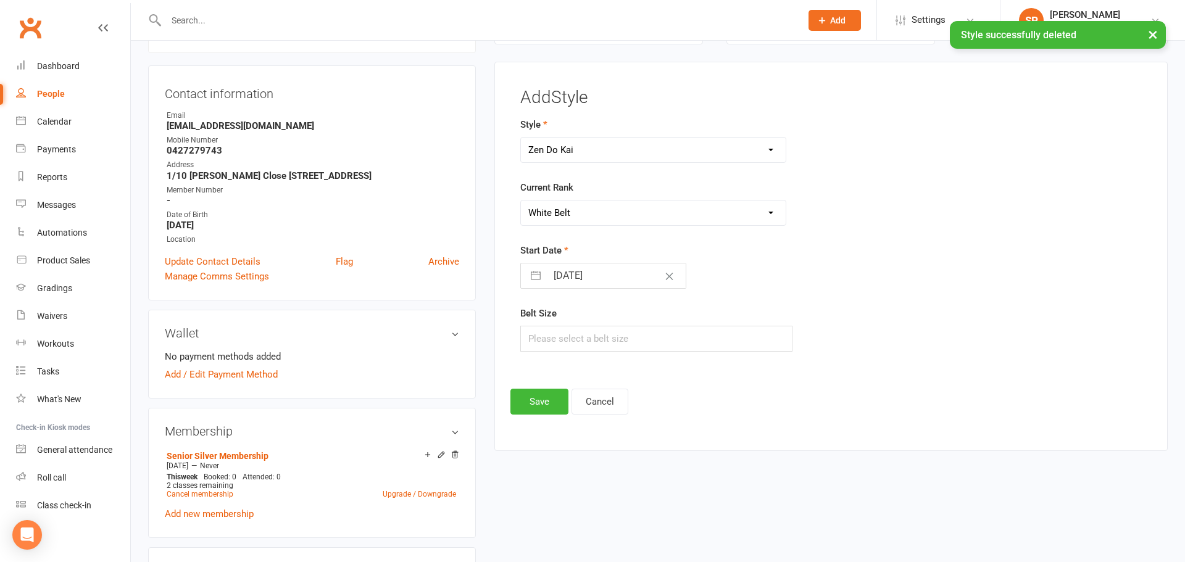
click at [521, 201] on select "Please Select Starting Rank White Belt White Belt 1st Tag White Belt 2nd Tag Ye…" at bounding box center [653, 213] width 265 height 25
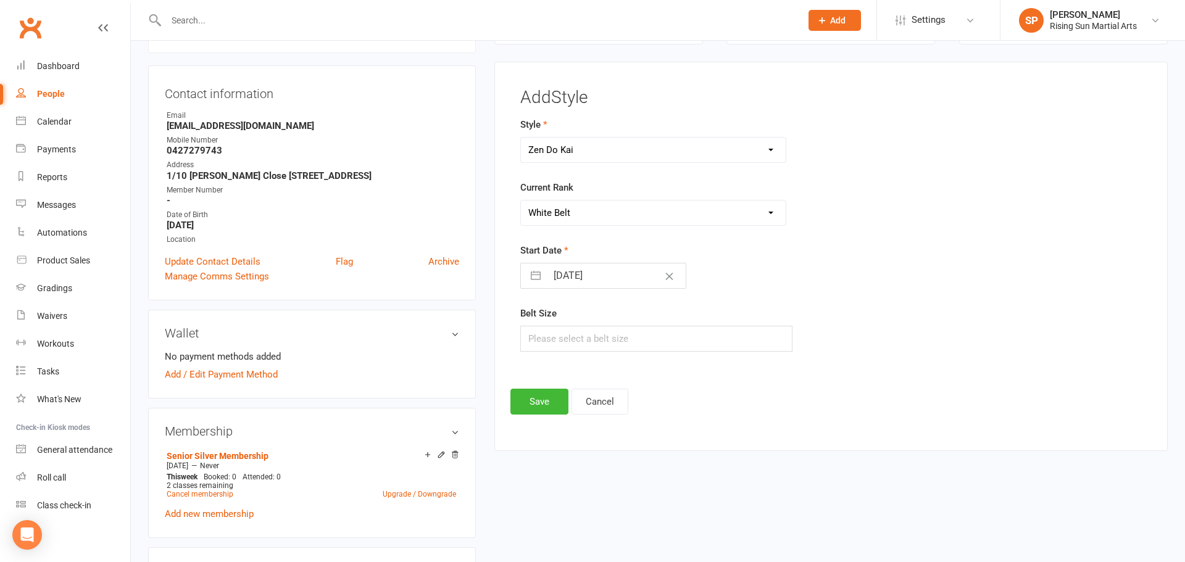
click at [531, 276] on button "button" at bounding box center [536, 276] width 22 height 25
select select "8"
select select "2025"
select select "9"
select select "2025"
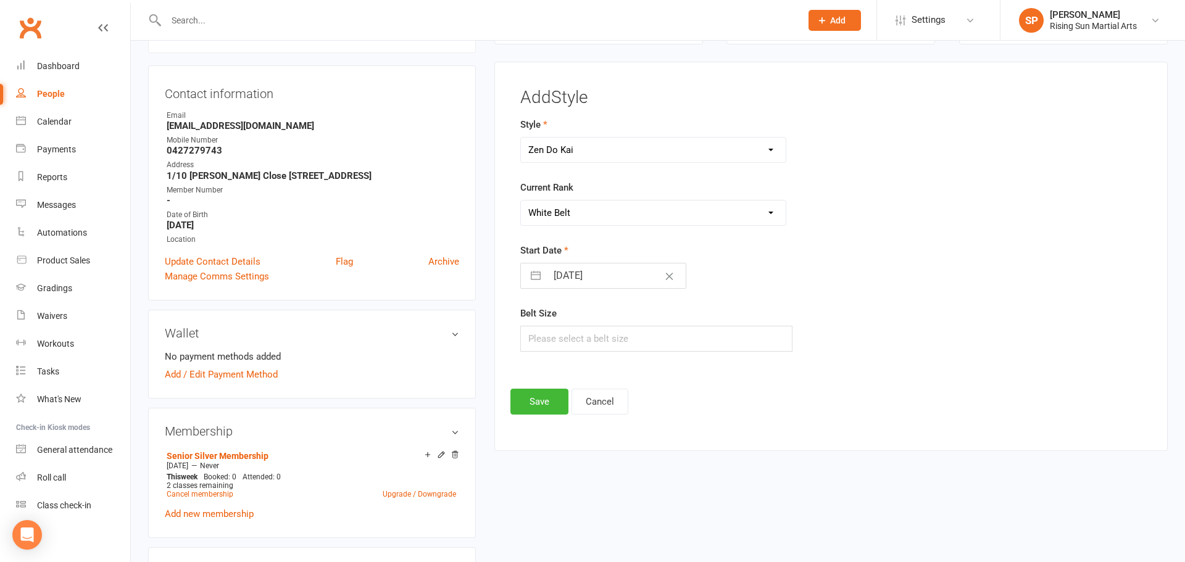
select select "10"
select select "2025"
click at [544, 319] on icon "Move backward to switch to the previous month." at bounding box center [546, 325] width 12 height 12
select select "7"
select select "2025"
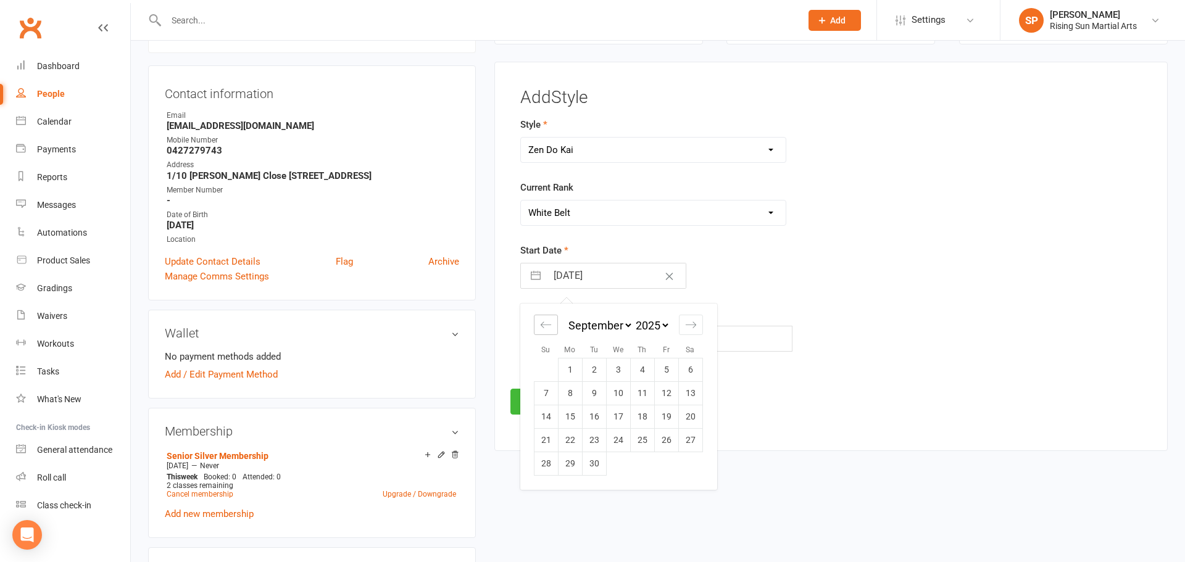
click at [544, 319] on icon "Move backward to switch to the previous month." at bounding box center [546, 325] width 12 height 12
select select "6"
select select "2025"
click at [699, 330] on div "Move forward to switch to the next month." at bounding box center [691, 325] width 24 height 20
select select "9"
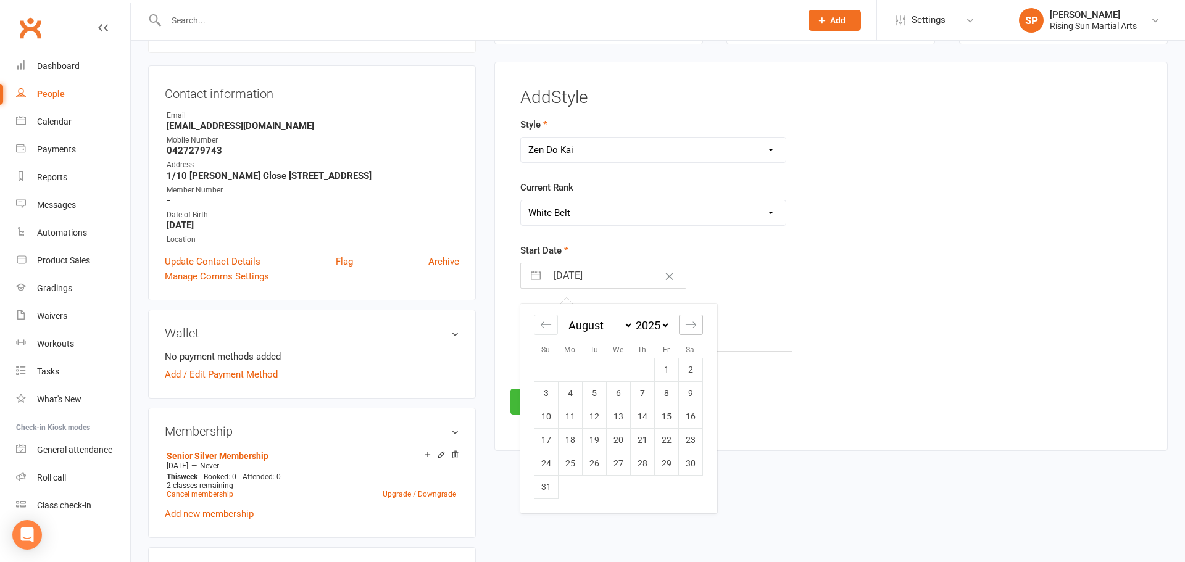
select select "2025"
click at [572, 400] on td "8" at bounding box center [570, 392] width 24 height 23
type input "[DATE]"
click at [542, 400] on button "Save" at bounding box center [539, 402] width 58 height 26
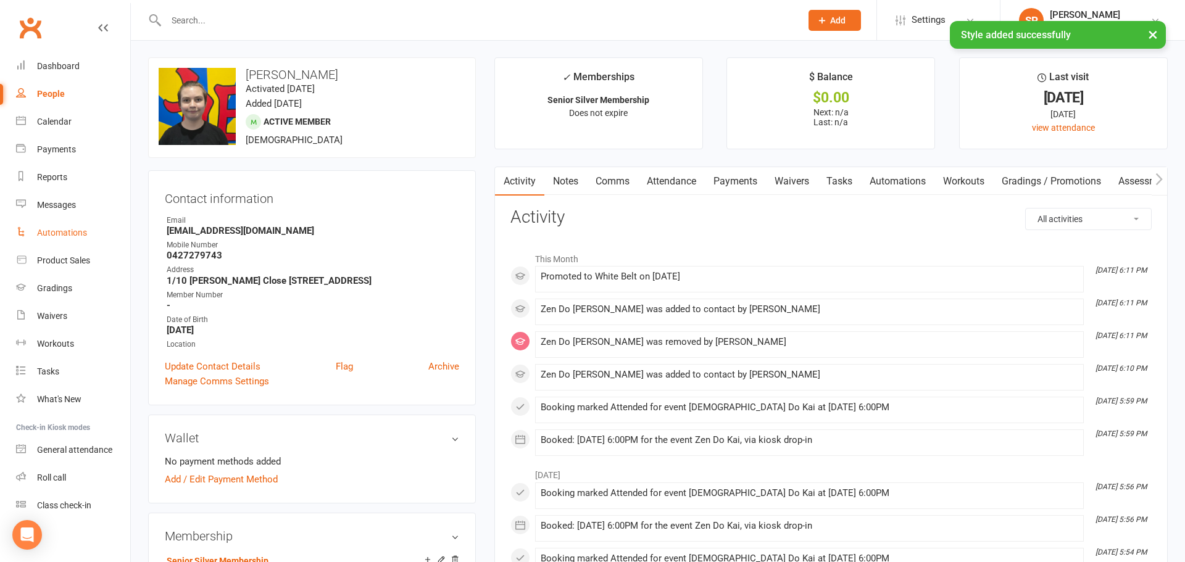
scroll to position [0, 0]
click at [39, 282] on link "Gradings" at bounding box center [73, 289] width 114 height 28
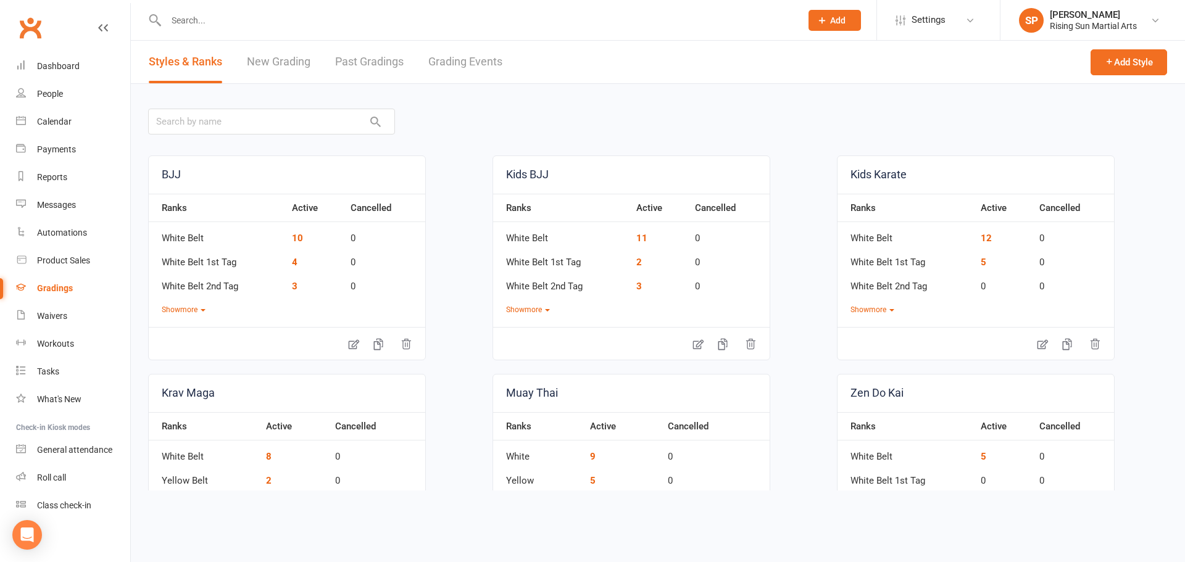
click at [470, 62] on link "Grading Events" at bounding box center [465, 62] width 74 height 43
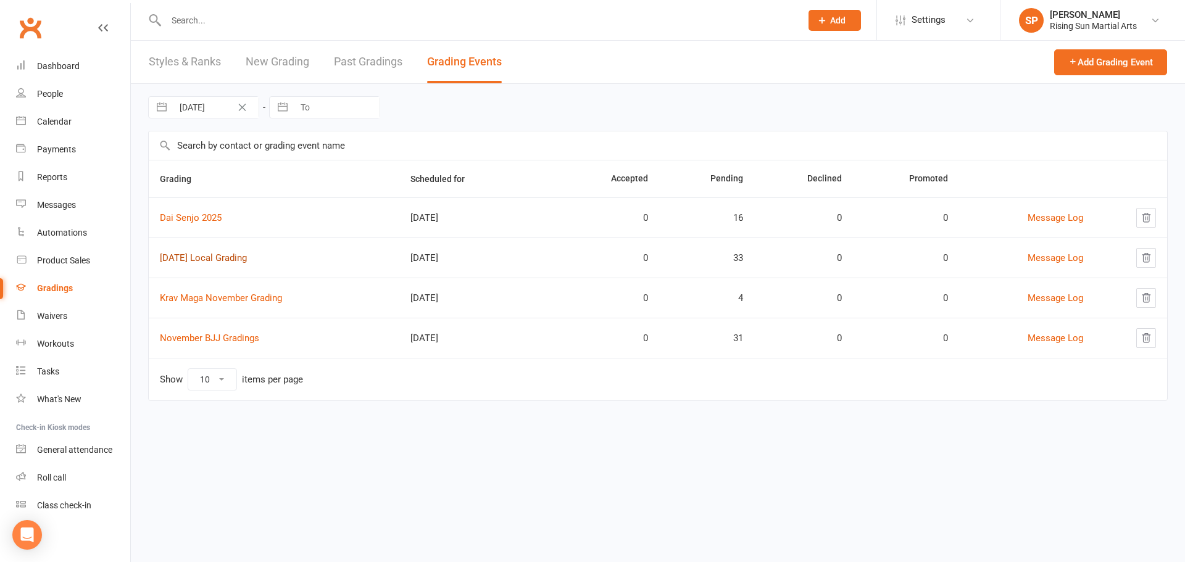
click at [208, 258] on link "[DATE] Local Grading" at bounding box center [203, 257] width 87 height 11
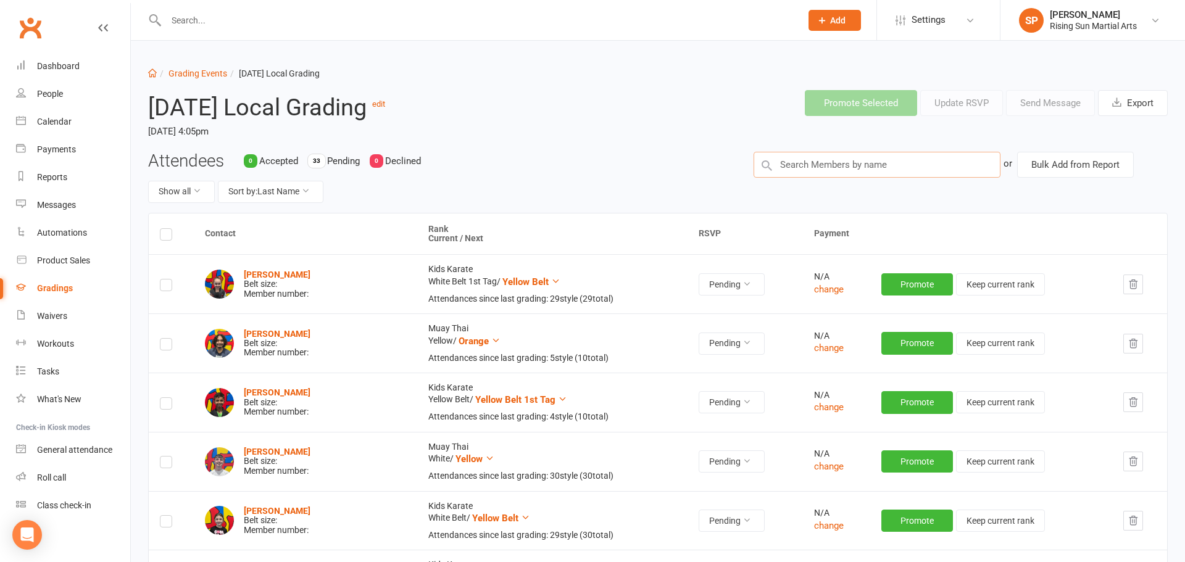
click at [807, 173] on input "text" at bounding box center [877, 165] width 247 height 26
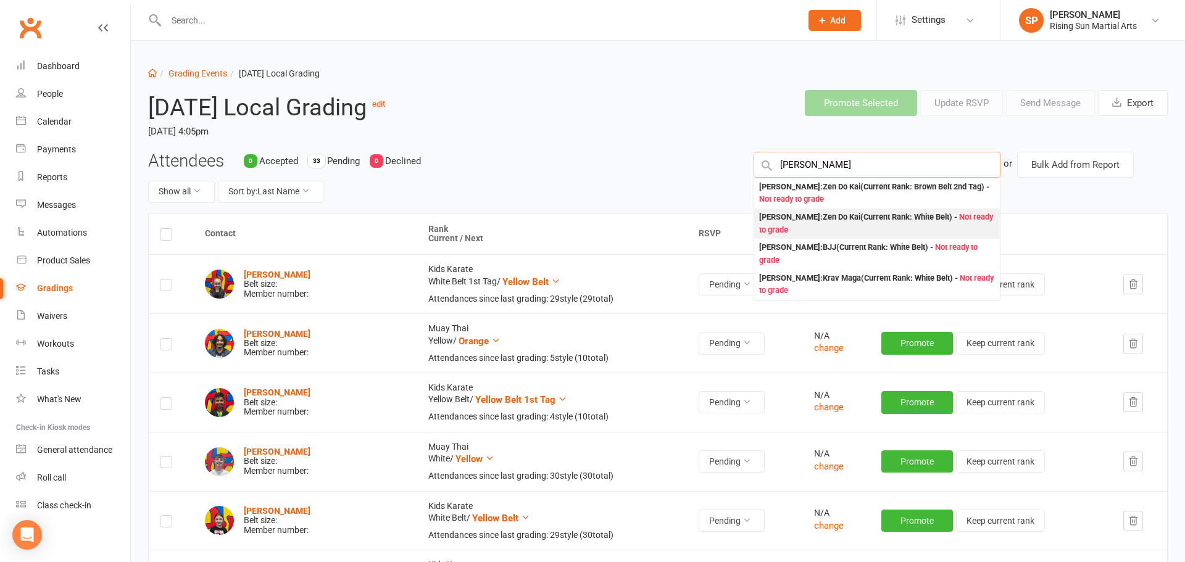
type input "[PERSON_NAME]"
click at [817, 217] on div "[PERSON_NAME] : Zen Do Kai (Current Rank: White Belt ) - Not ready to grade" at bounding box center [877, 223] width 236 height 25
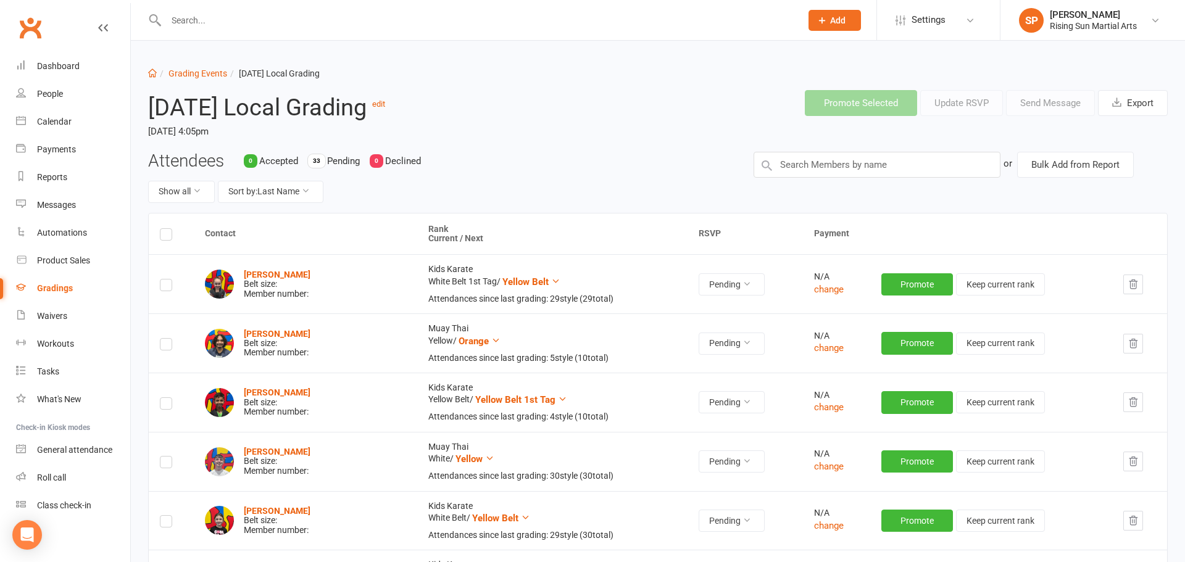
click at [341, 36] on div at bounding box center [470, 20] width 644 height 40
click at [325, 24] on input "text" at bounding box center [477, 20] width 630 height 17
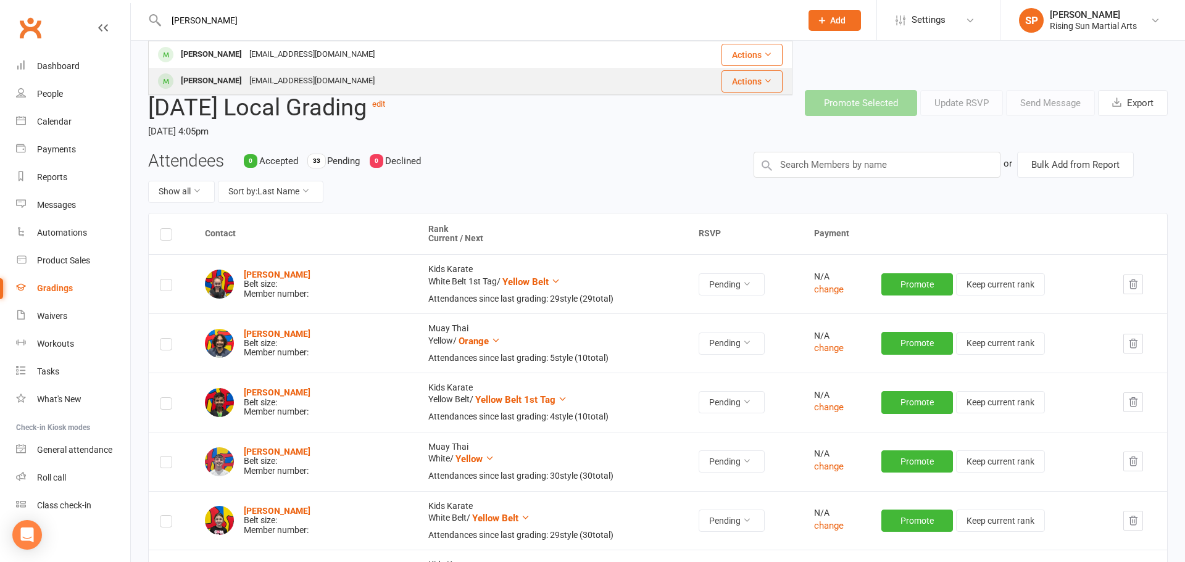
type input "[PERSON_NAME]"
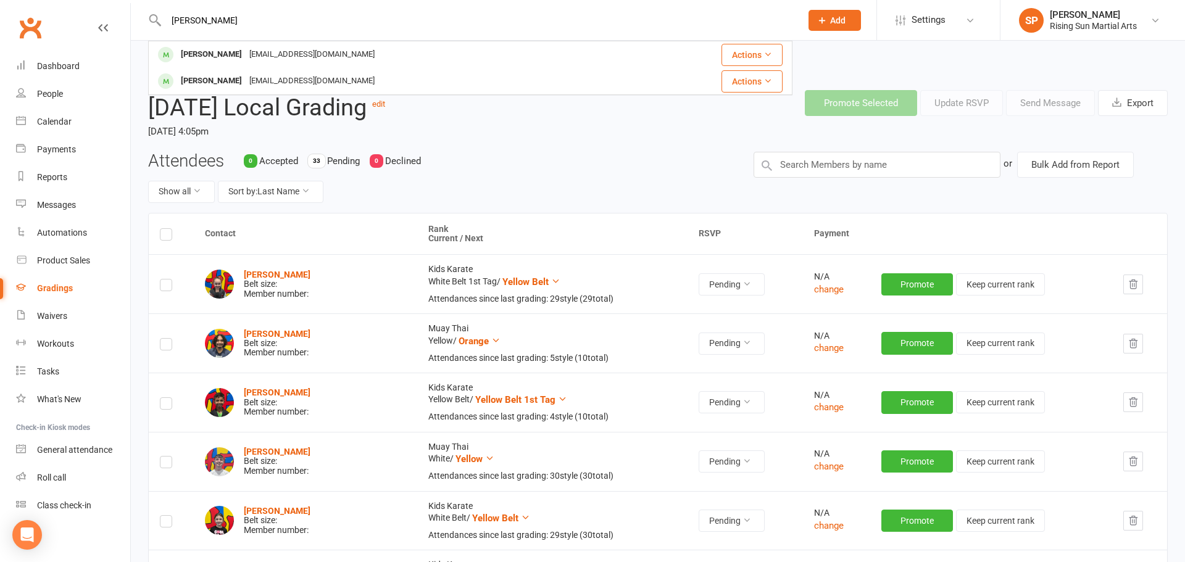
click at [391, 75] on div "[PERSON_NAME] [EMAIL_ADDRESS][DOMAIN_NAME]" at bounding box center [395, 81] width 492 height 25
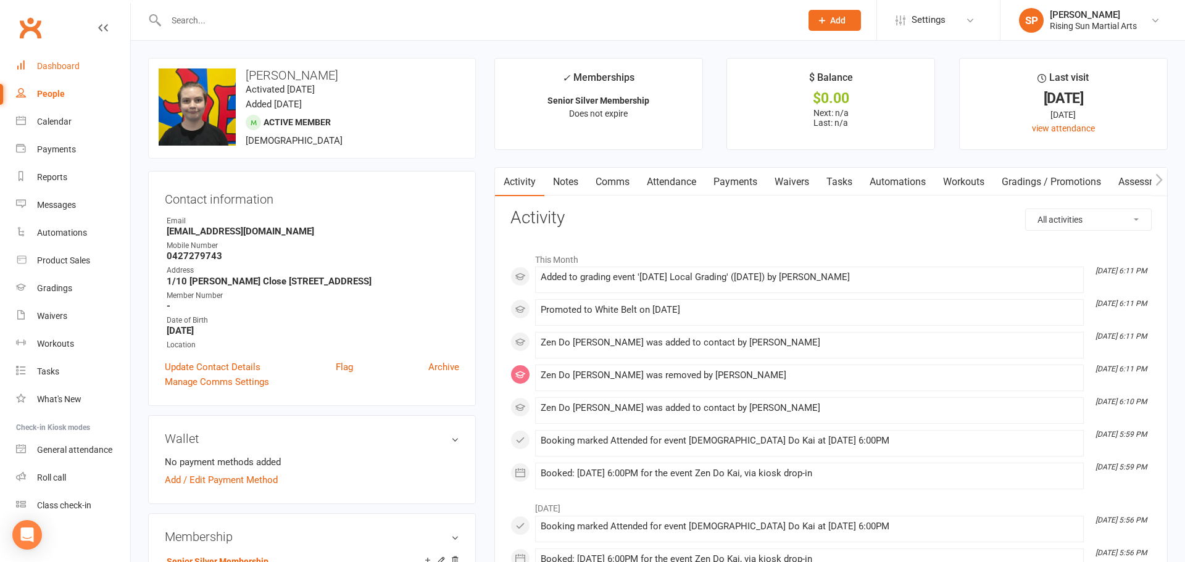
click at [58, 63] on div "Dashboard" at bounding box center [58, 66] width 43 height 10
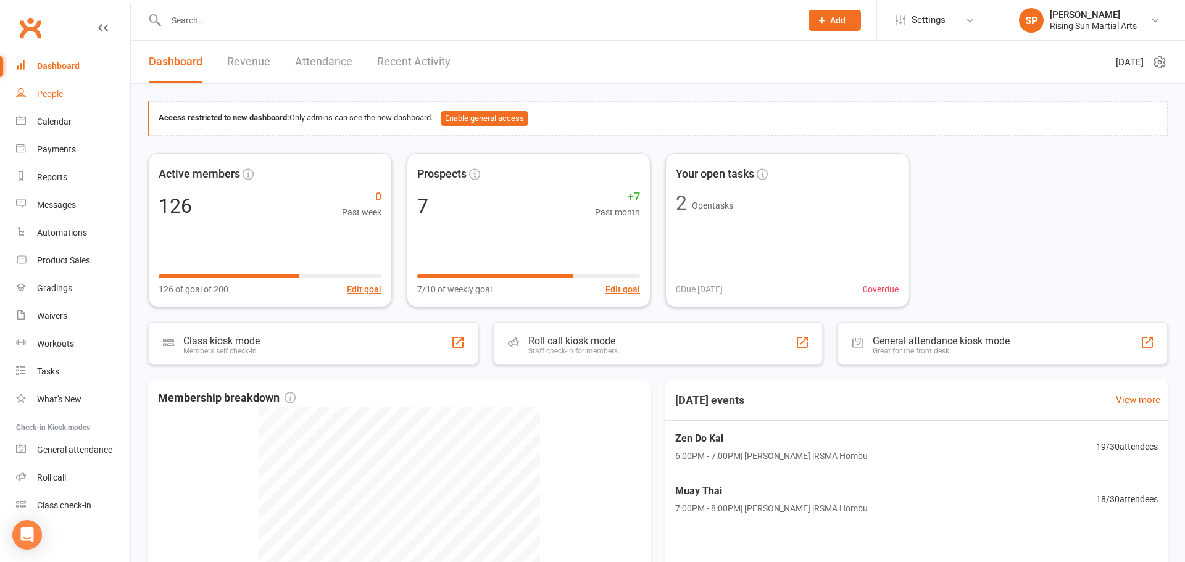
click at [78, 104] on link "People" at bounding box center [73, 94] width 114 height 28
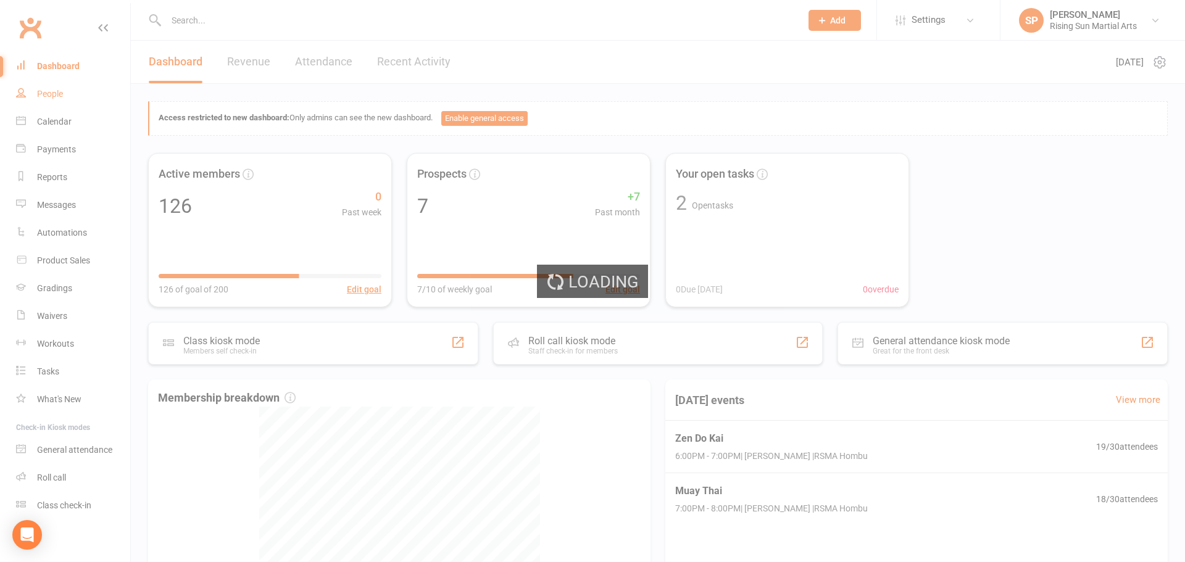
select select "100"
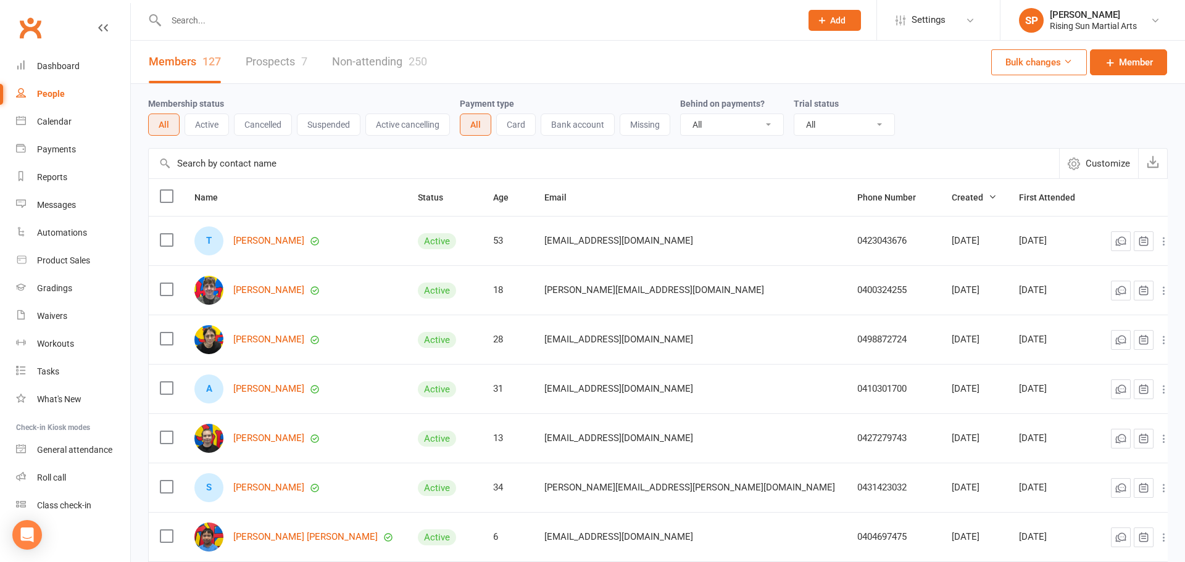
click at [285, 61] on link "Prospects 7" at bounding box center [277, 62] width 62 height 43
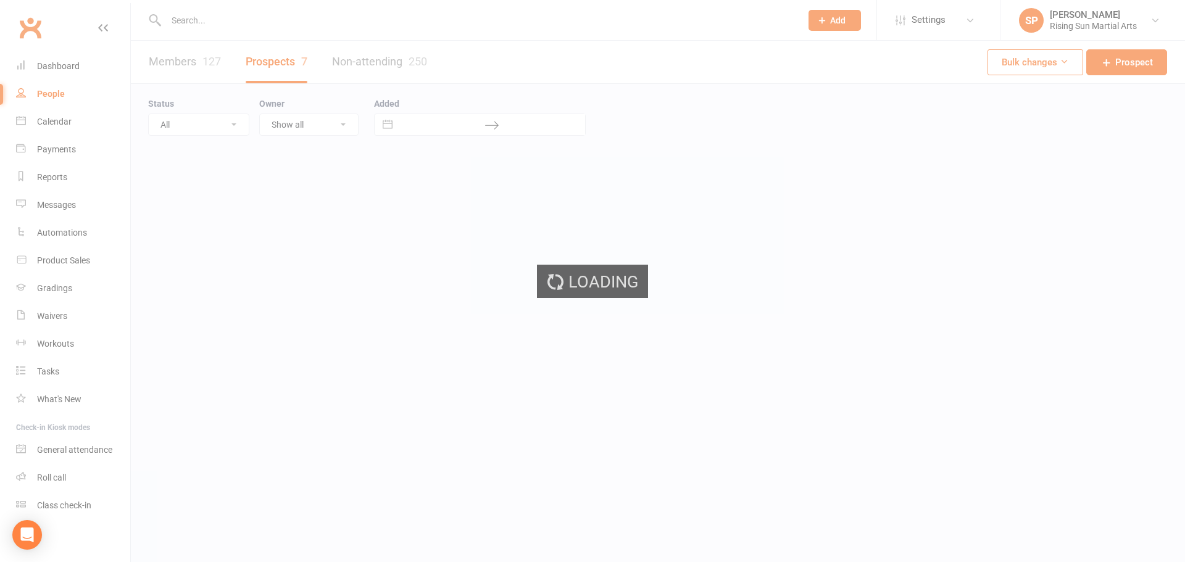
select select "100"
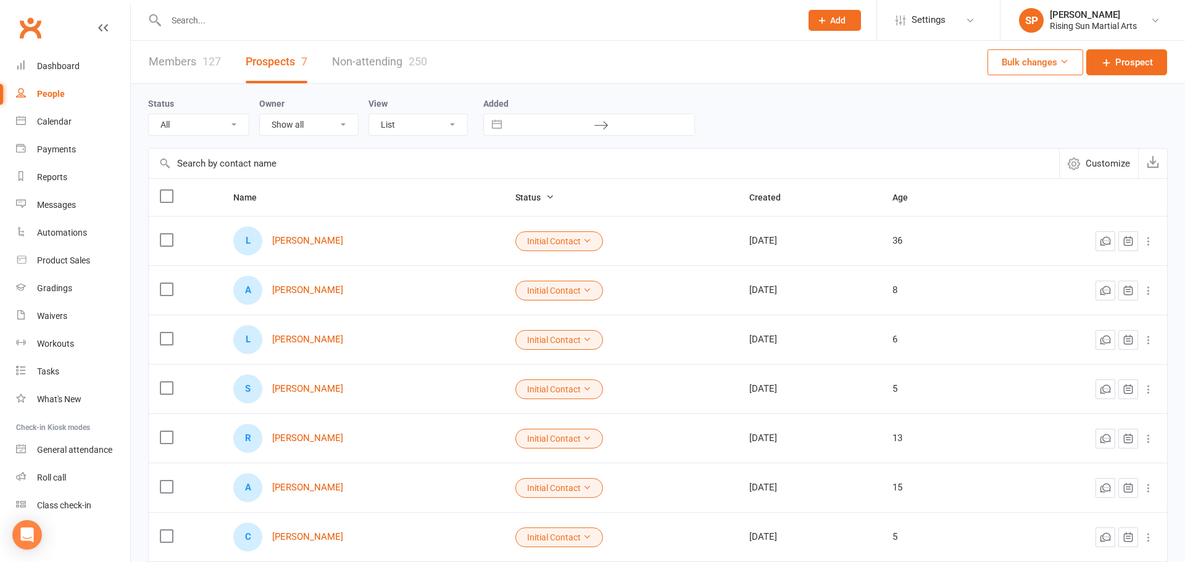
click at [241, 22] on input "text" at bounding box center [477, 20] width 630 height 17
type input "[PERSON_NAME]"
click at [831, 108] on div "Status All (No status set) (Invalid status) Initial Contact Follow-up Call Foll…" at bounding box center [658, 115] width 1020 height 39
click at [244, 25] on input "text" at bounding box center [477, 20] width 630 height 17
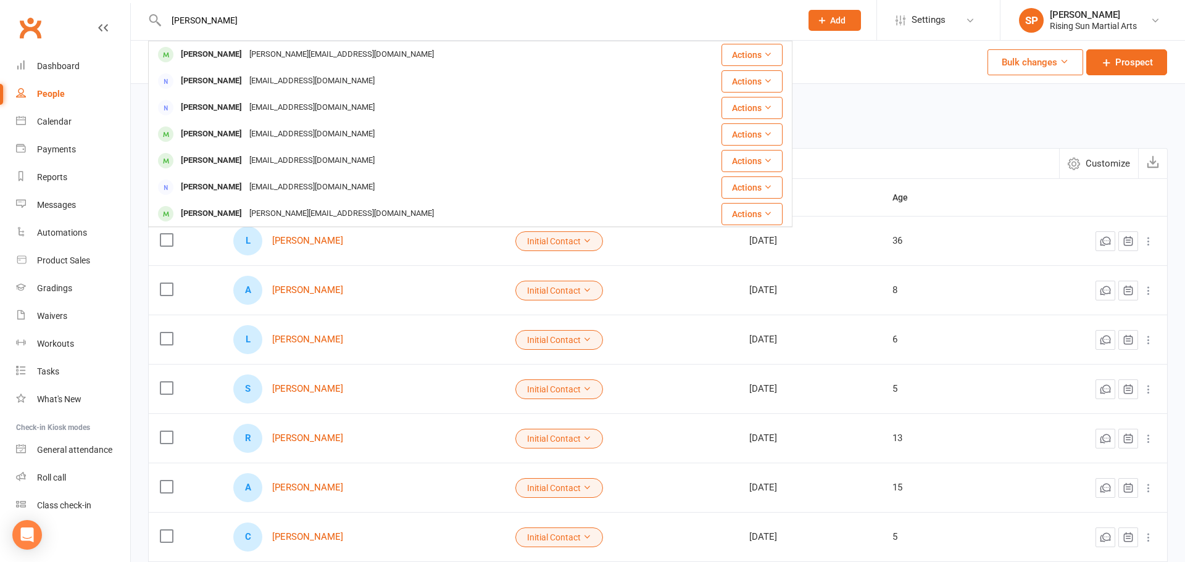
click at [245, 25] on input "[PERSON_NAME]" at bounding box center [477, 20] width 630 height 17
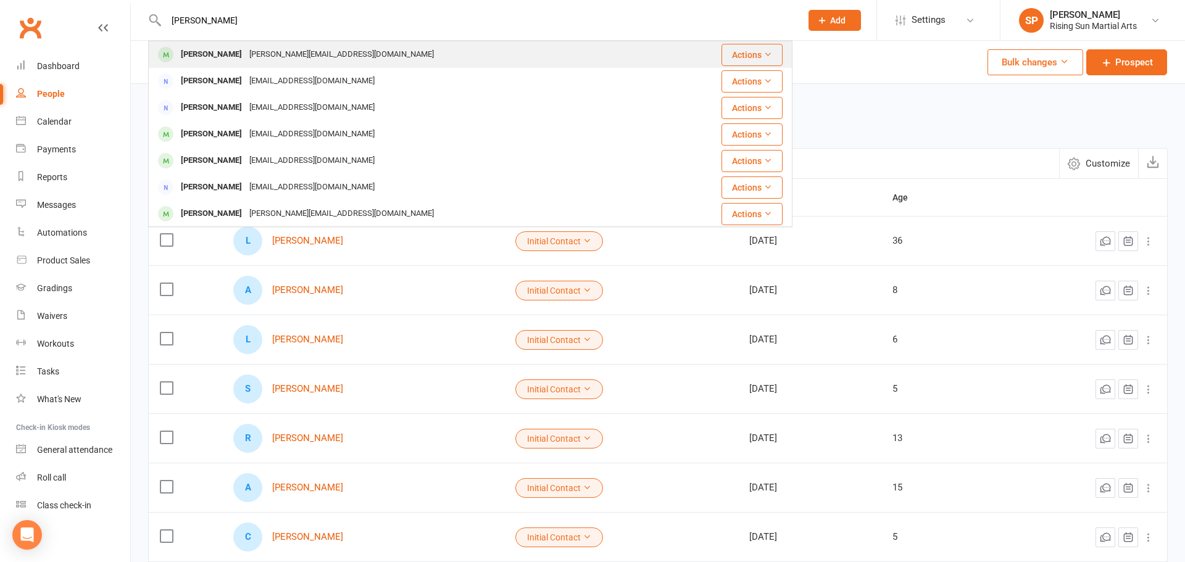
type input "[PERSON_NAME]"
click at [360, 57] on div "[PERSON_NAME] [PERSON_NAME][EMAIL_ADDRESS][DOMAIN_NAME]" at bounding box center [407, 54] width 517 height 25
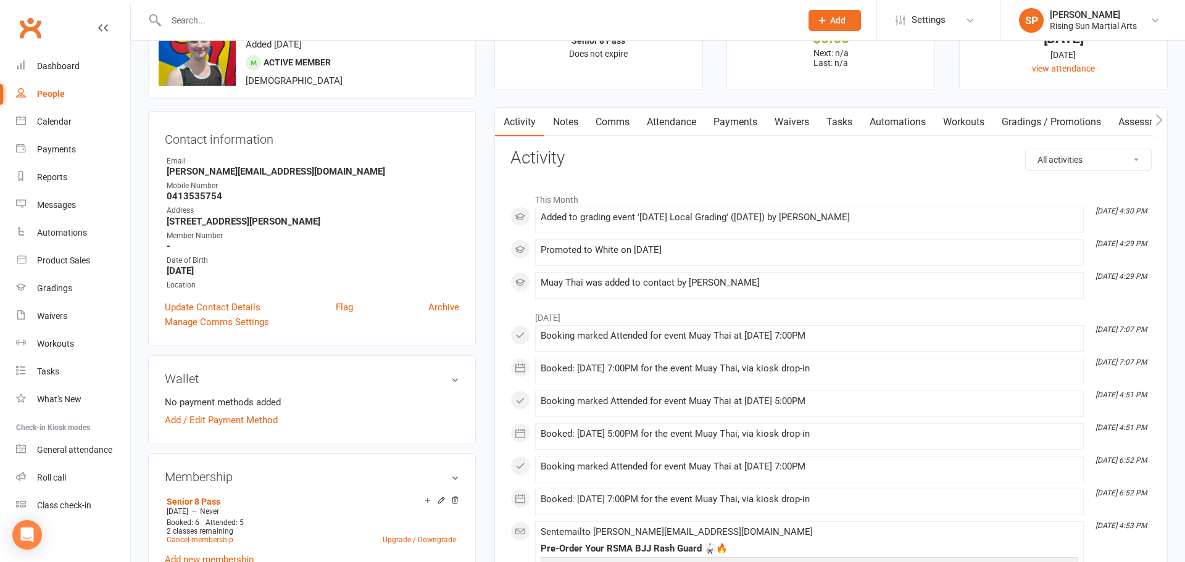
scroll to position [186, 0]
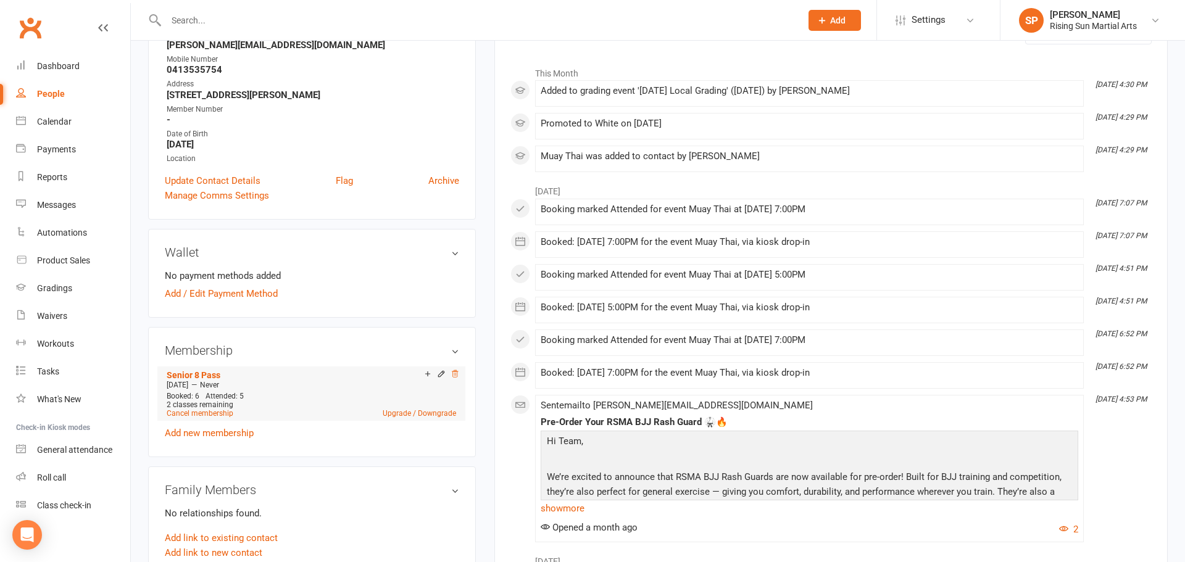
click at [453, 374] on icon at bounding box center [455, 374] width 9 height 9
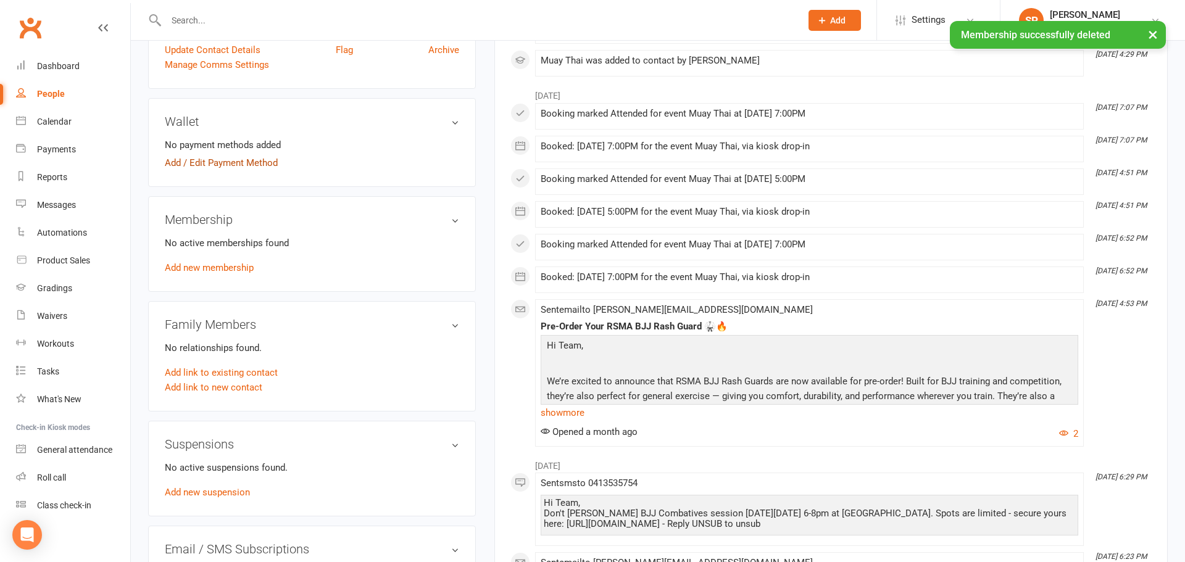
scroll to position [259, 0]
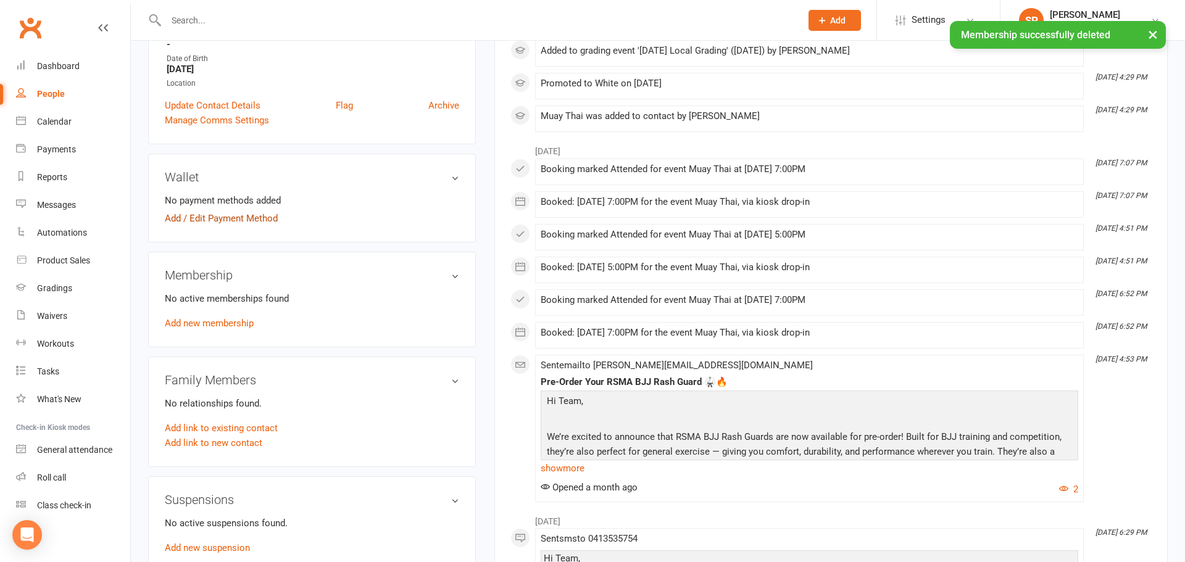
click at [228, 220] on link "Add / Edit Payment Method" at bounding box center [221, 218] width 113 height 15
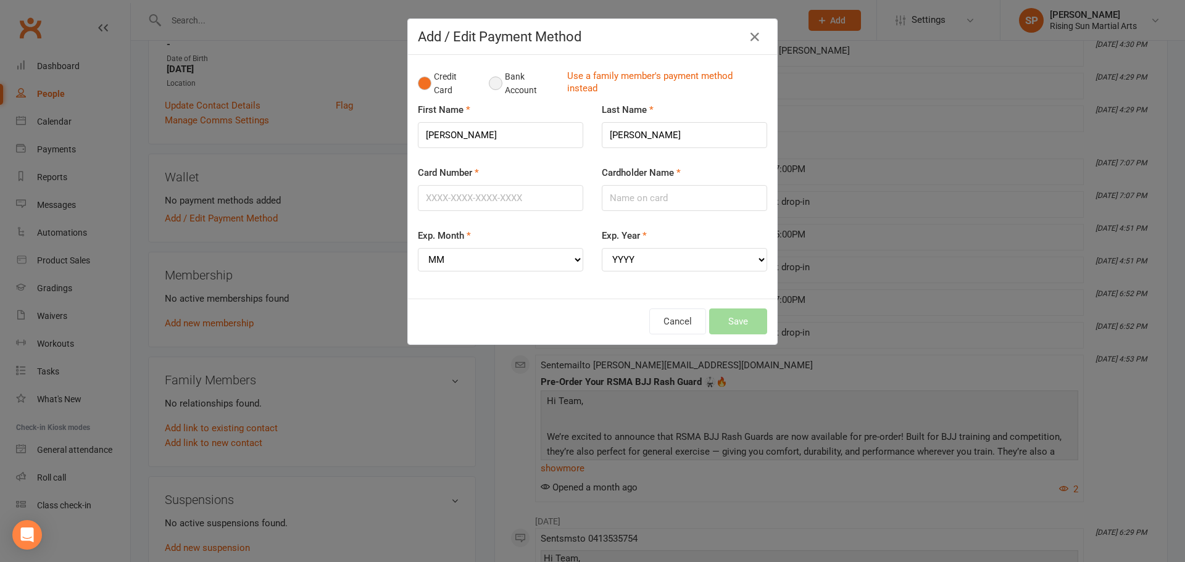
click at [507, 91] on button "Bank Account" at bounding box center [523, 84] width 69 height 38
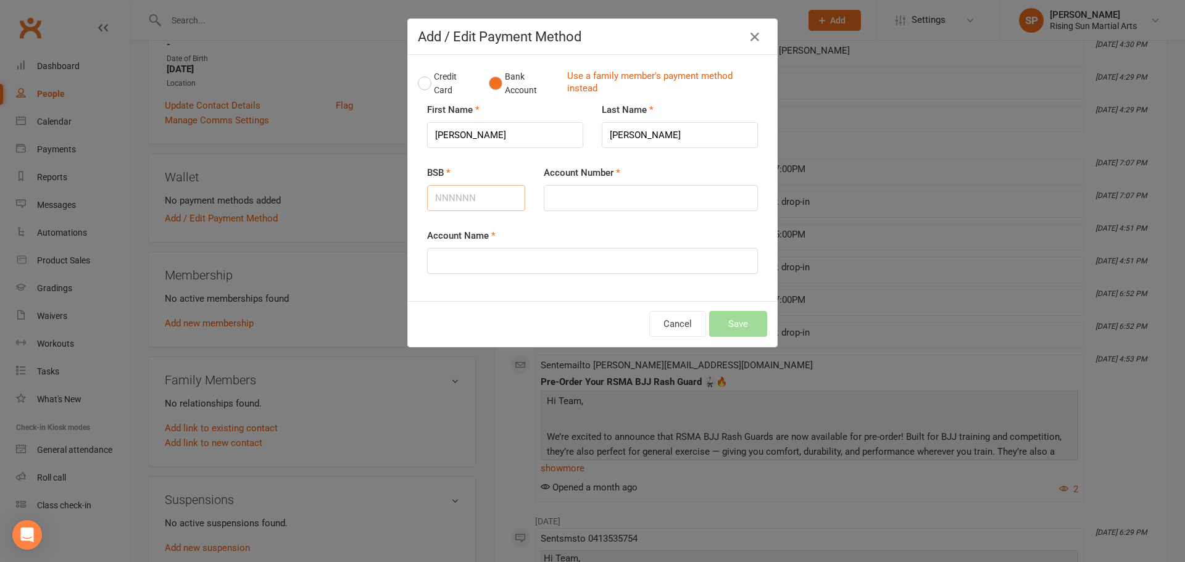
click at [484, 189] on input "BSB" at bounding box center [476, 198] width 98 height 26
type input "670864"
type input "34030898"
type input "[PERSON_NAME]"
click at [715, 327] on button "Save" at bounding box center [738, 324] width 58 height 26
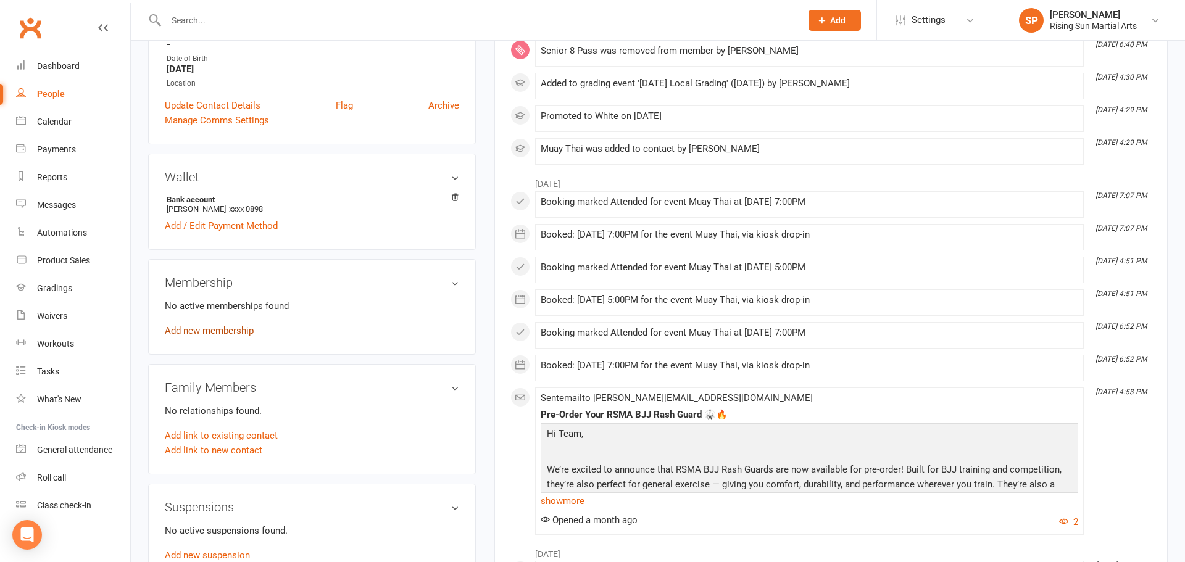
click at [237, 326] on link "Add new membership" at bounding box center [209, 330] width 89 height 11
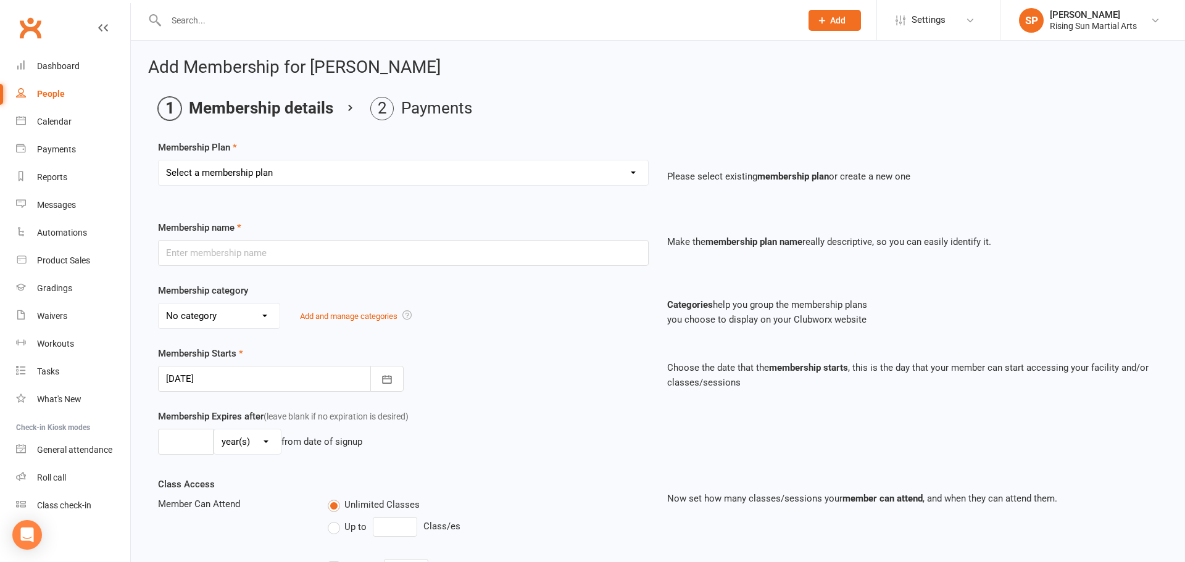
click at [307, 173] on select "Select a membership plan Create new Membership Plan Junior Bronze Membership Ju…" at bounding box center [403, 172] width 489 height 25
select select "6"
click at [159, 160] on select "Select a membership plan Create new Membership Plan Junior Bronze Membership Ju…" at bounding box center [403, 172] width 489 height 25
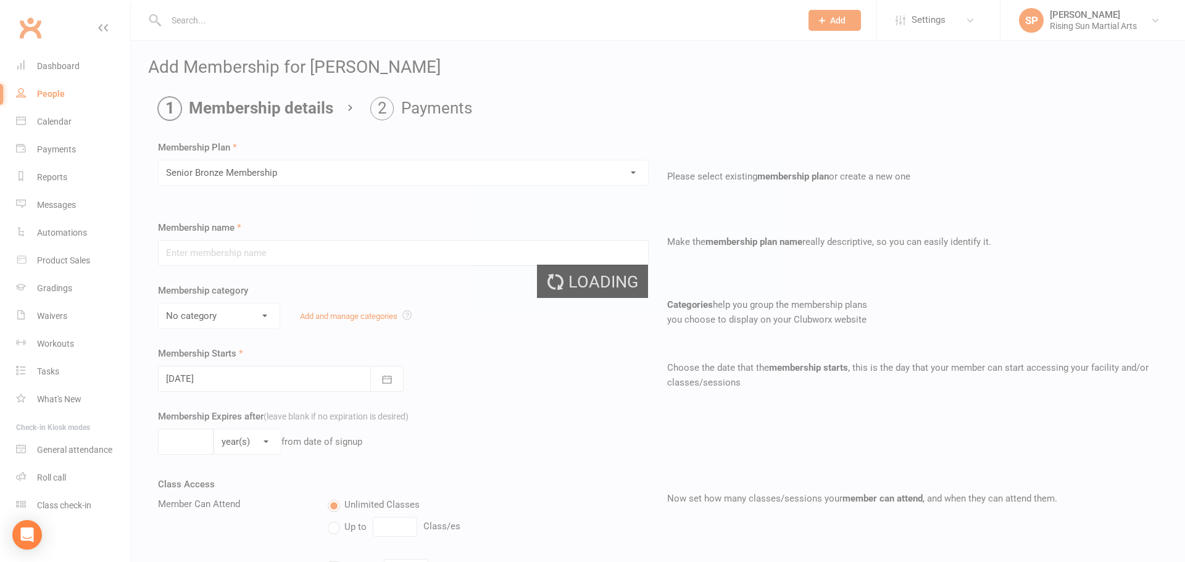
type input "Senior Bronze Membership"
select select "0"
type input "0"
type input "1"
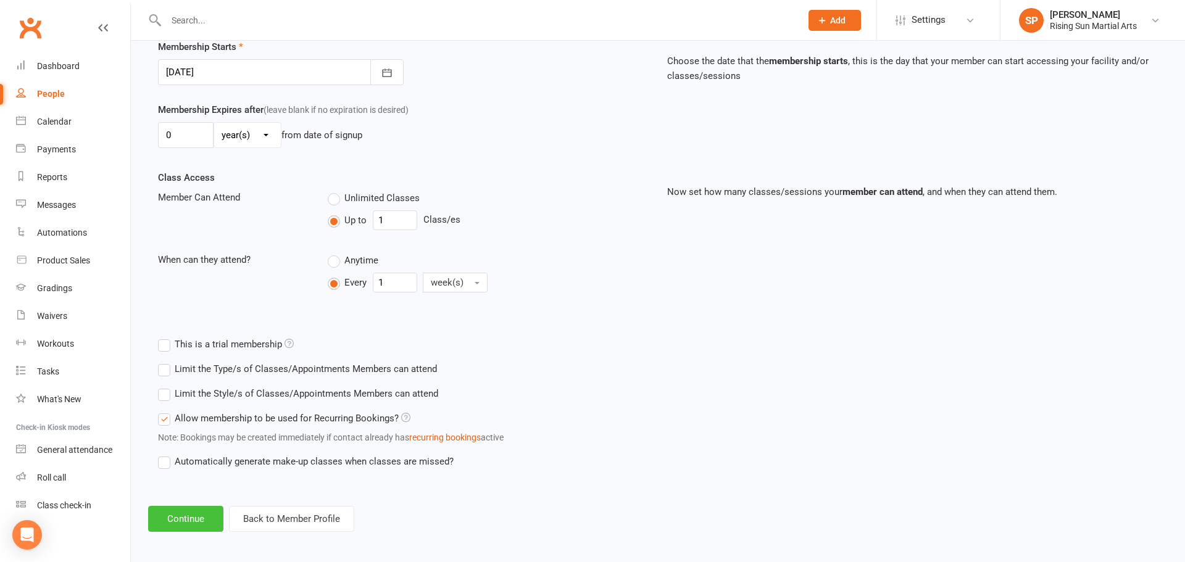
scroll to position [312, 0]
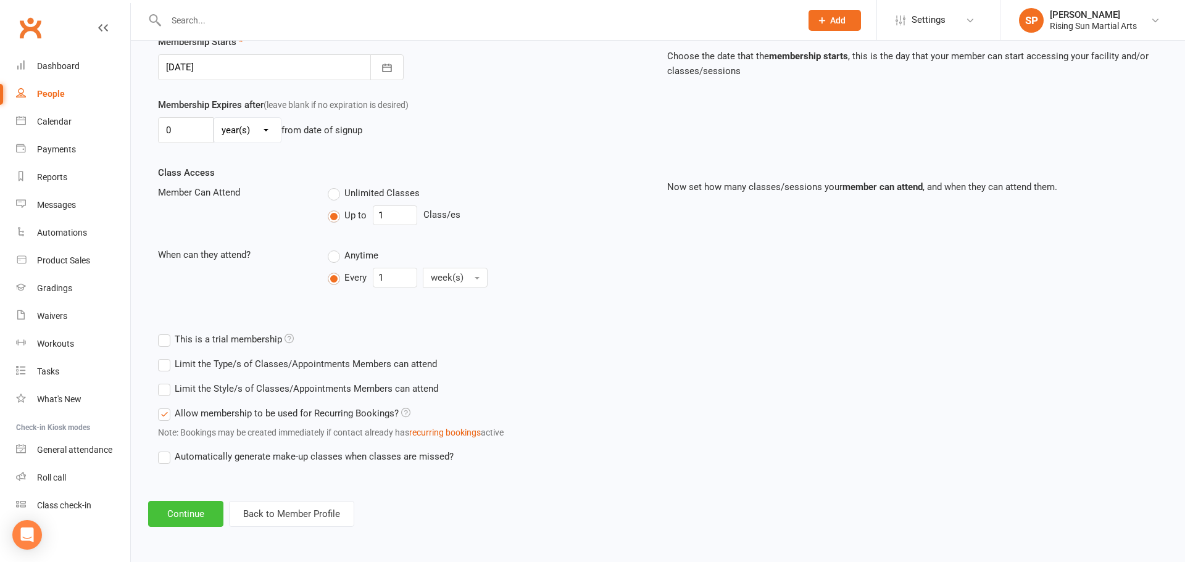
click at [182, 519] on button "Continue" at bounding box center [185, 514] width 75 height 26
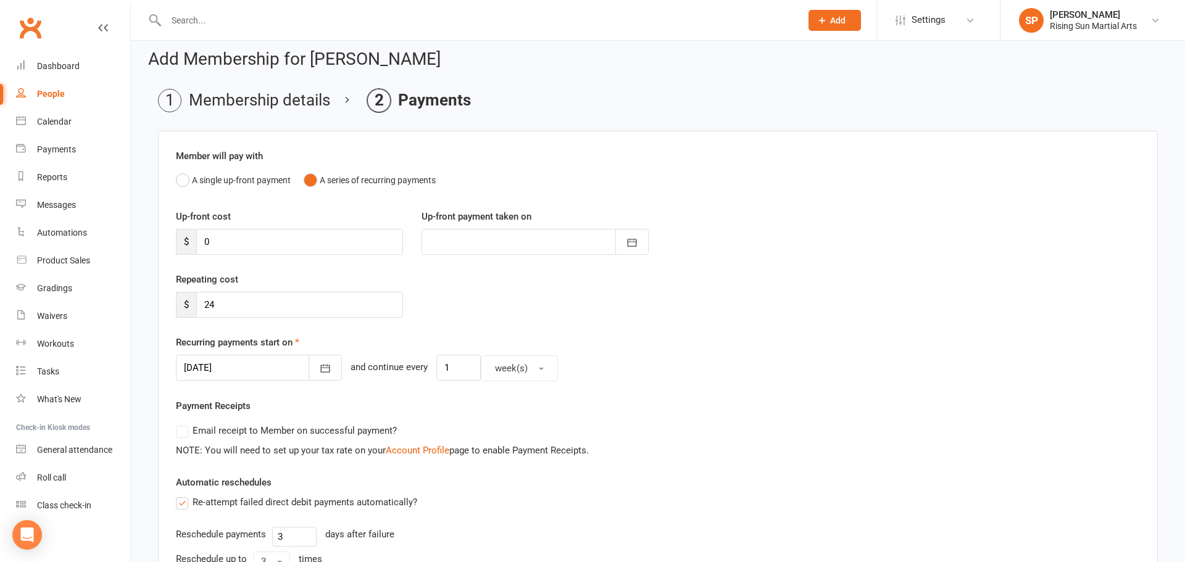
scroll to position [44, 0]
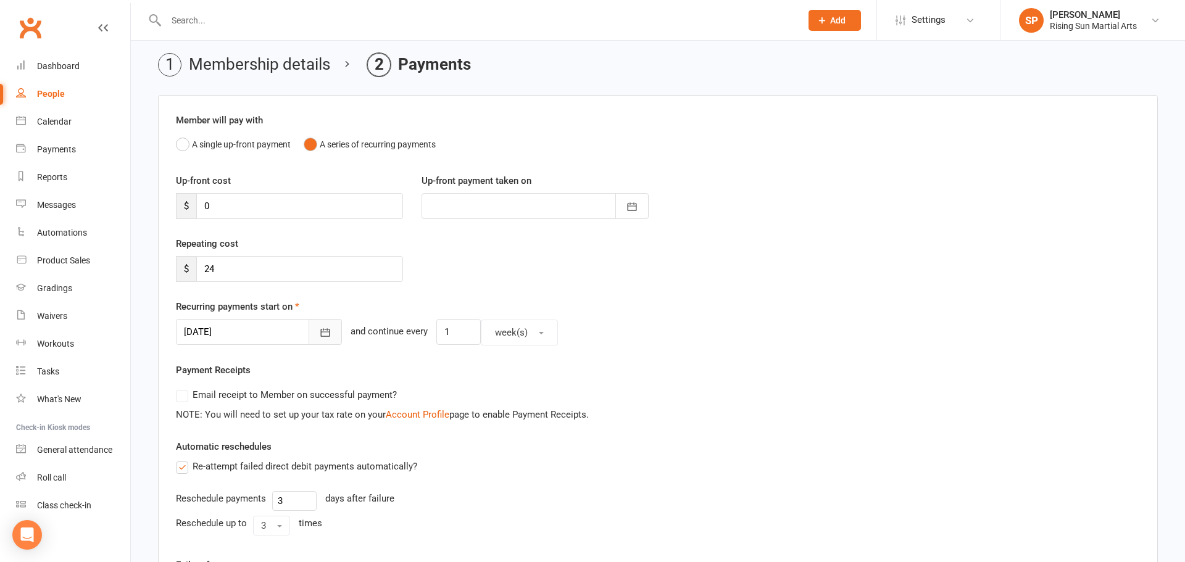
click at [322, 339] on button "button" at bounding box center [325, 332] width 33 height 26
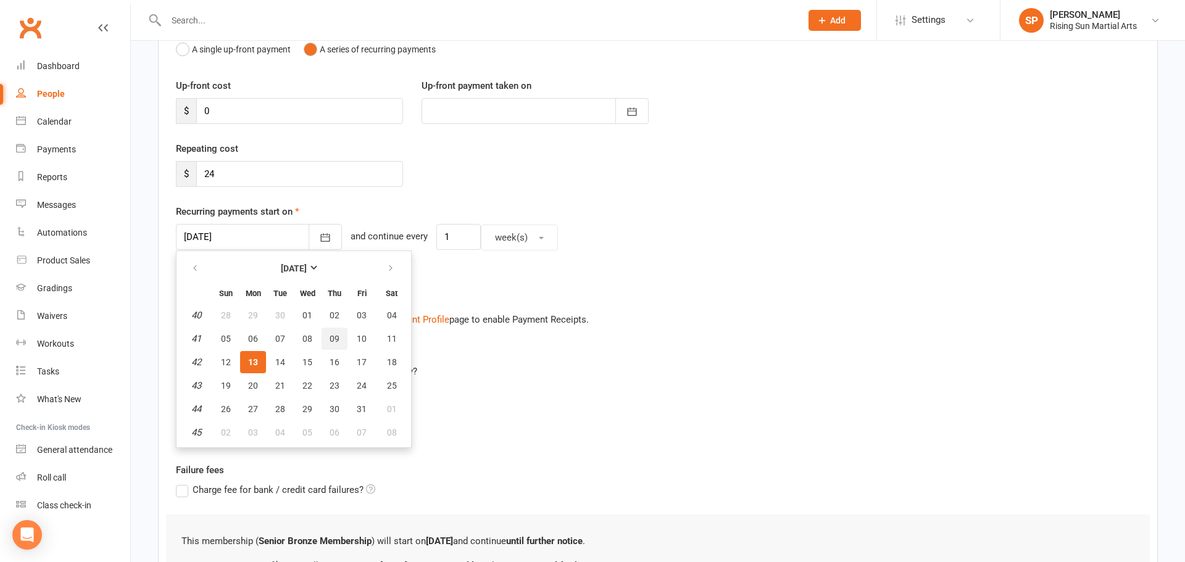
scroll to position [170, 0]
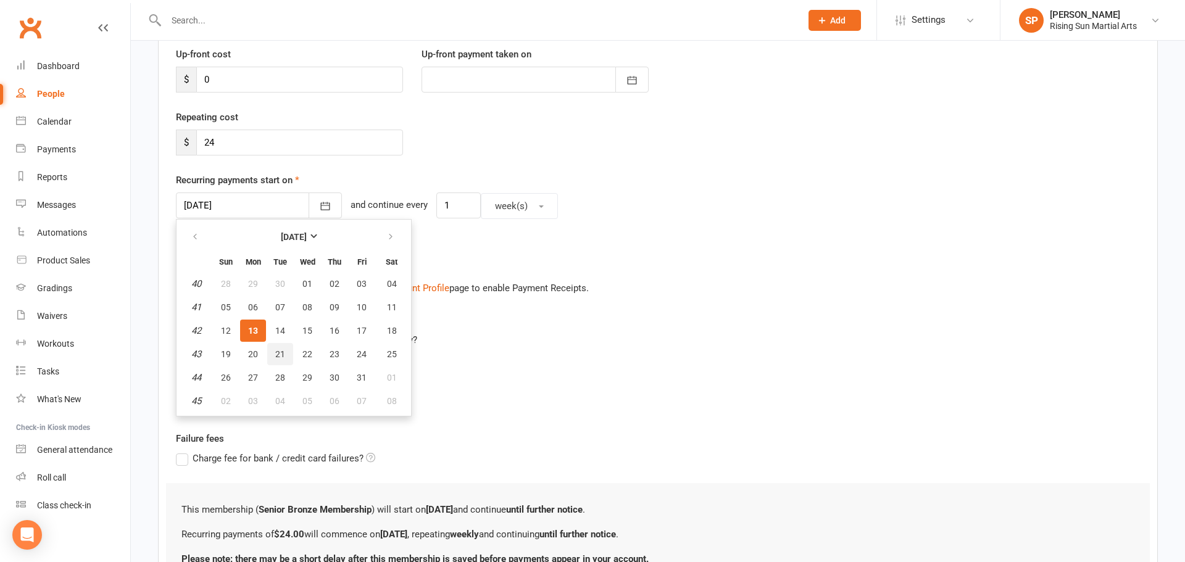
click at [280, 352] on span "21" at bounding box center [280, 354] width 10 height 10
type input "[DATE]"
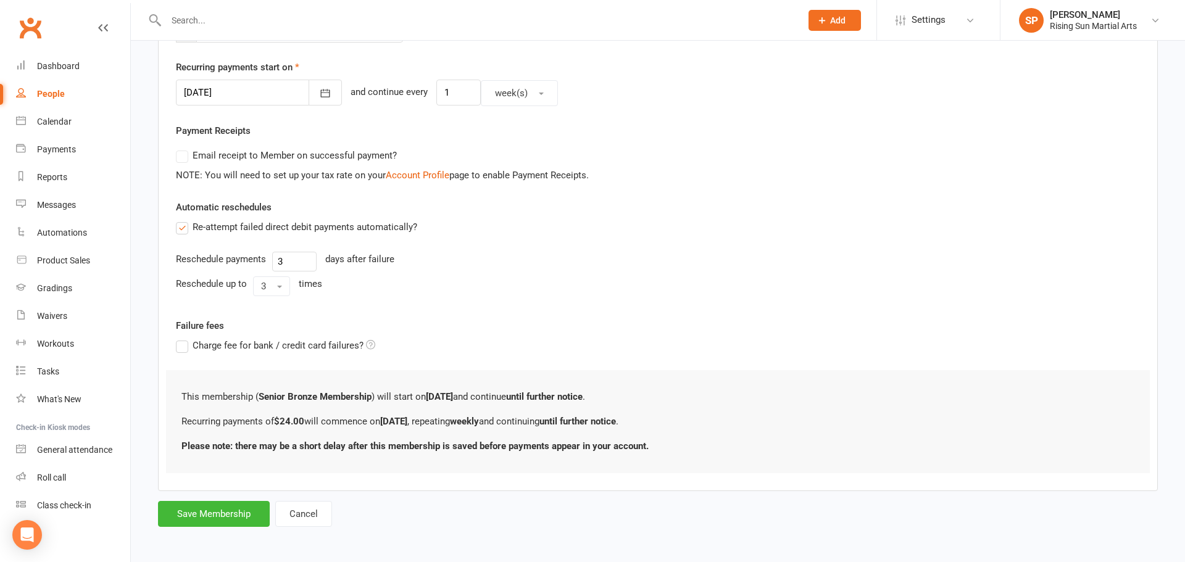
scroll to position [286, 0]
click at [205, 515] on button "Save Membership" at bounding box center [214, 512] width 112 height 26
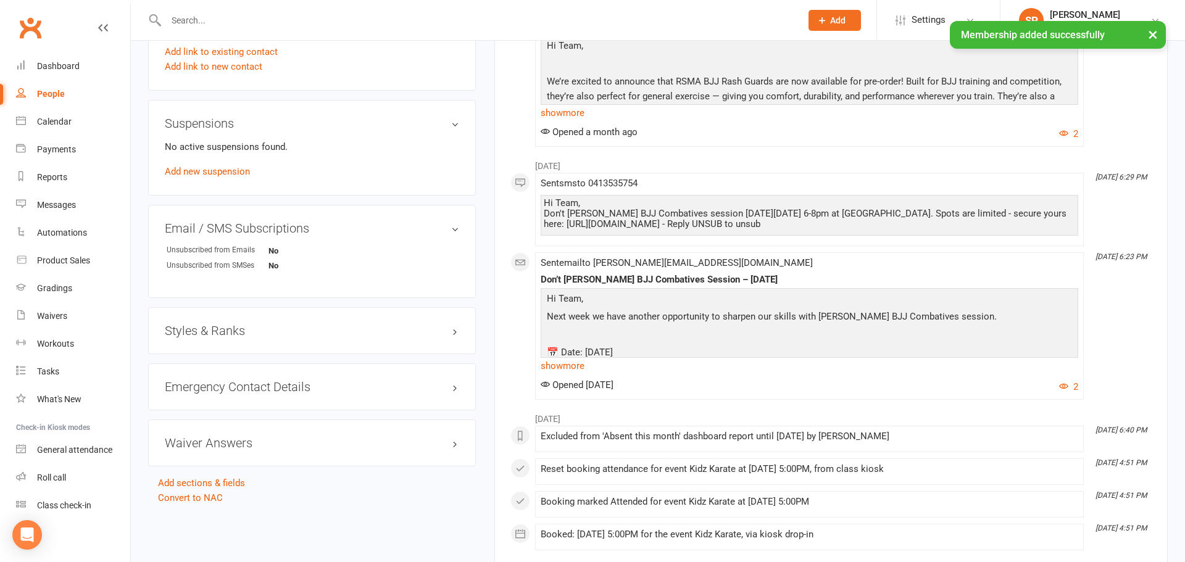
scroll to position [682, 0]
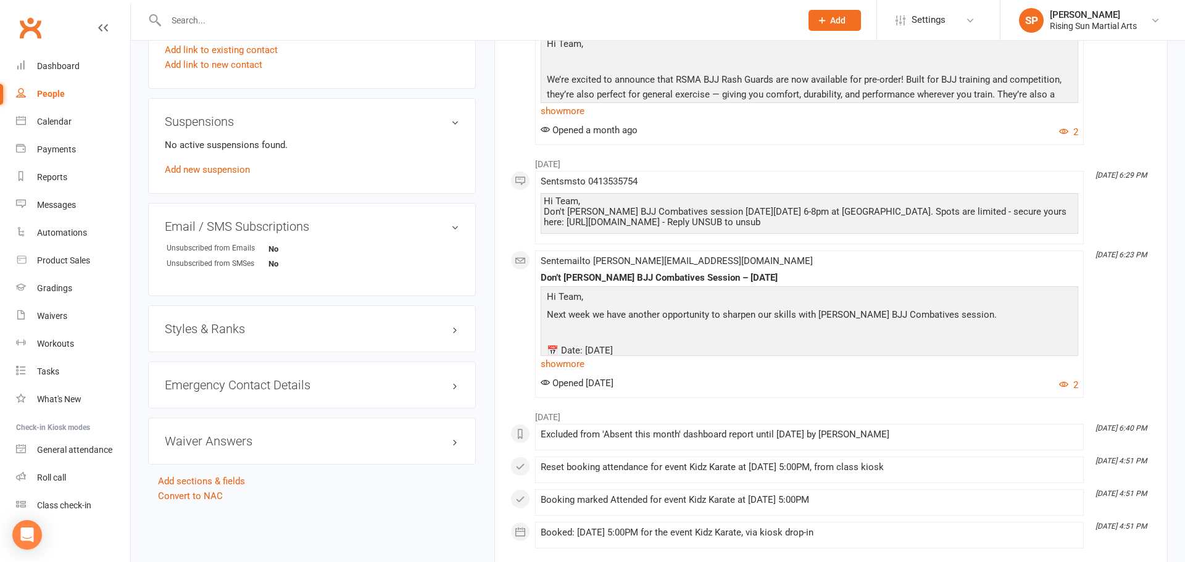
click at [226, 328] on h3 "Styles & Ranks" at bounding box center [312, 329] width 294 height 14
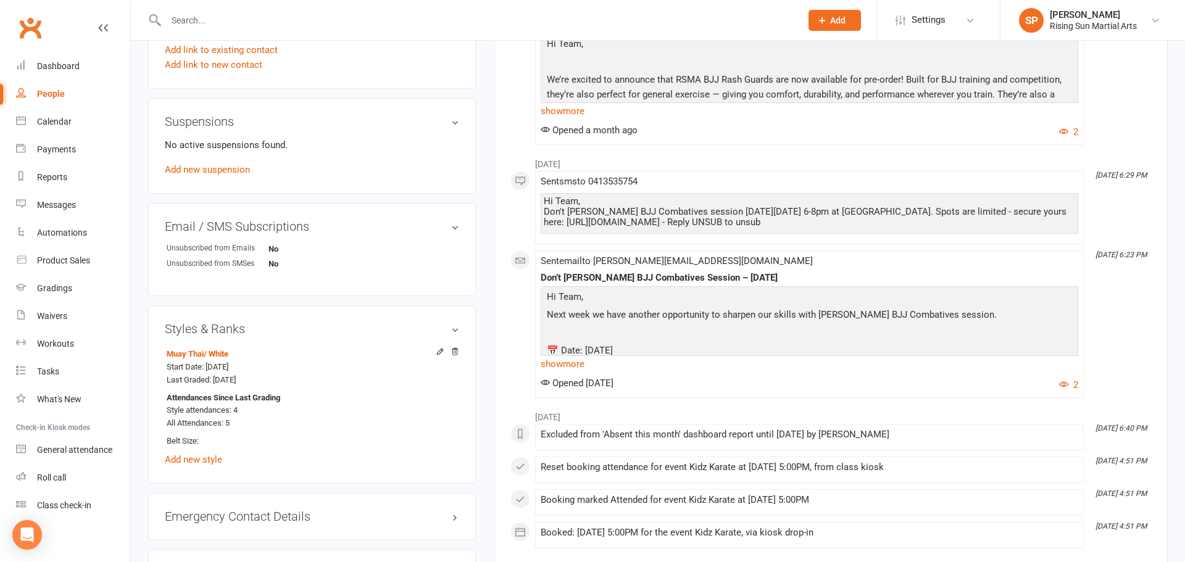
click at [207, 331] on h3 "Styles & Ranks" at bounding box center [312, 329] width 294 height 14
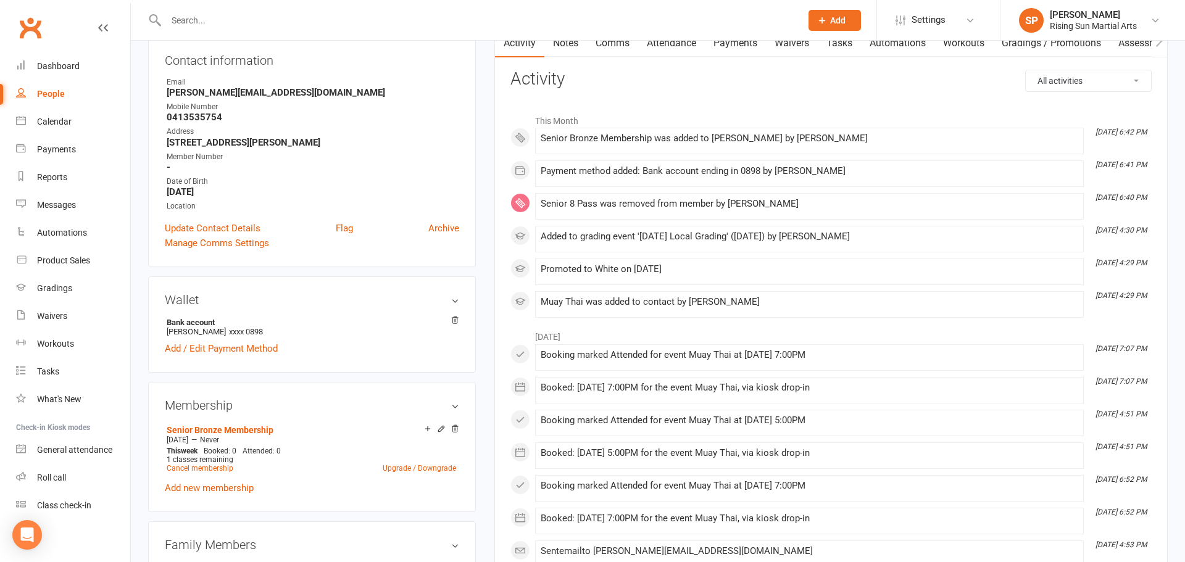
scroll to position [0, 0]
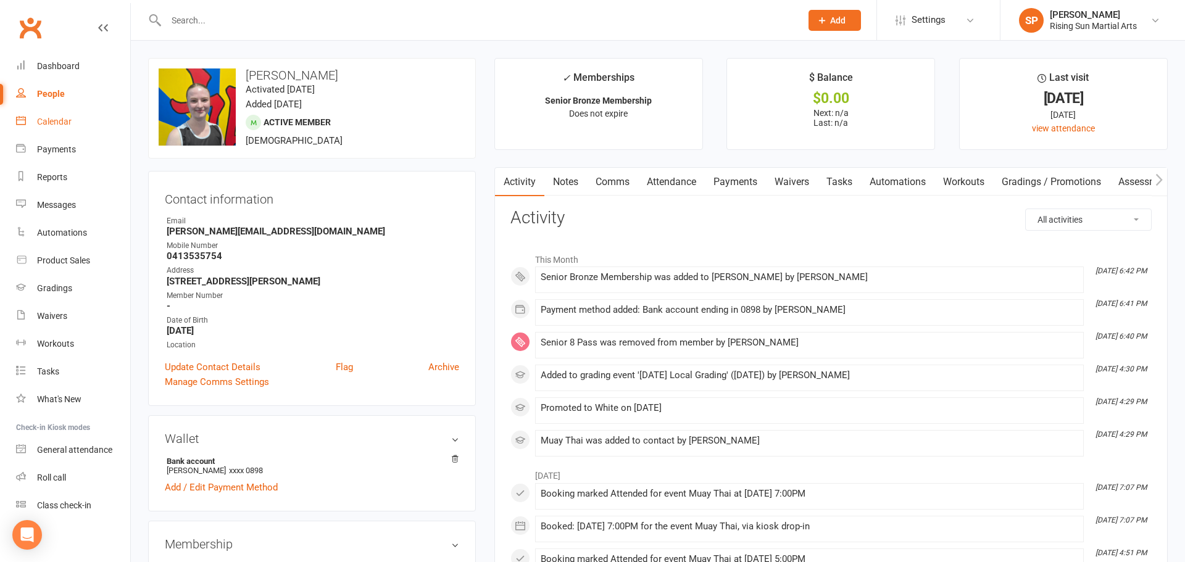
click at [49, 132] on link "Calendar" at bounding box center [73, 122] width 114 height 28
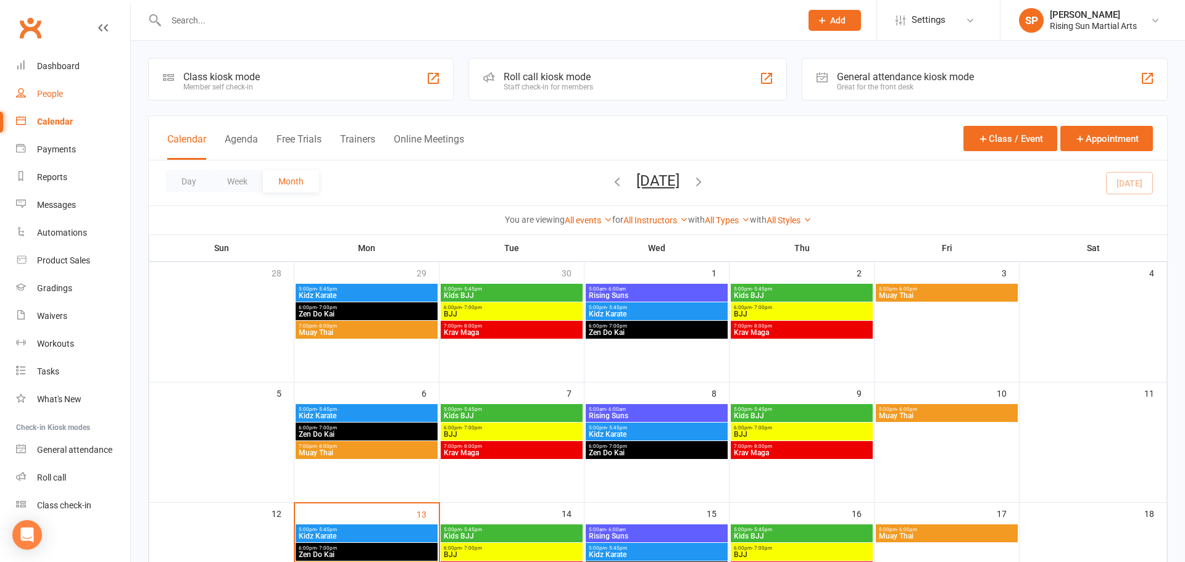
click at [54, 94] on div "People" at bounding box center [50, 94] width 26 height 10
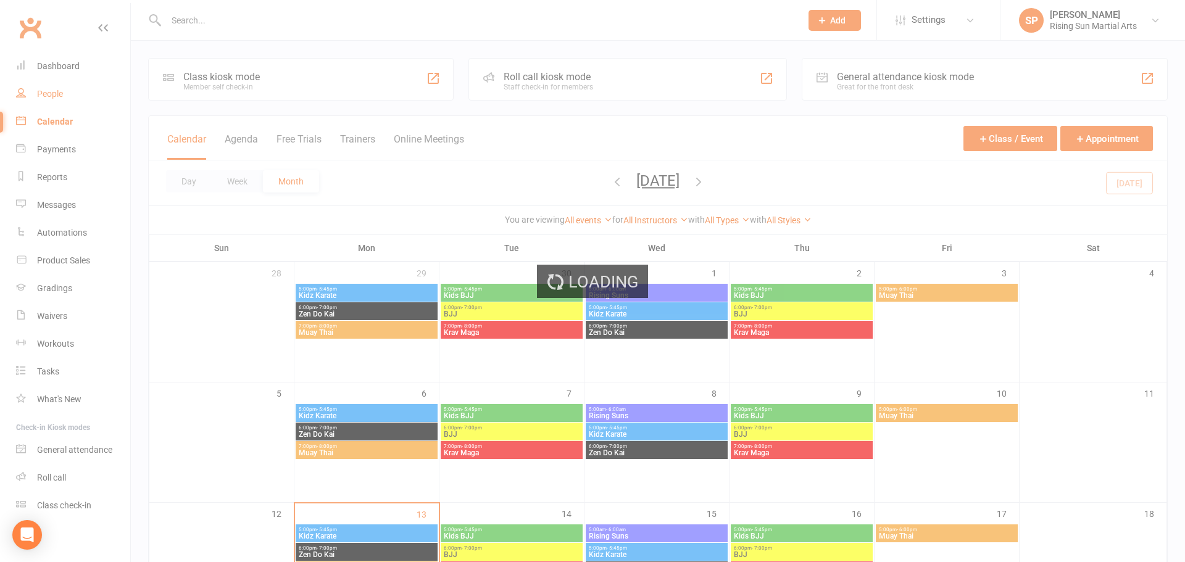
select select "100"
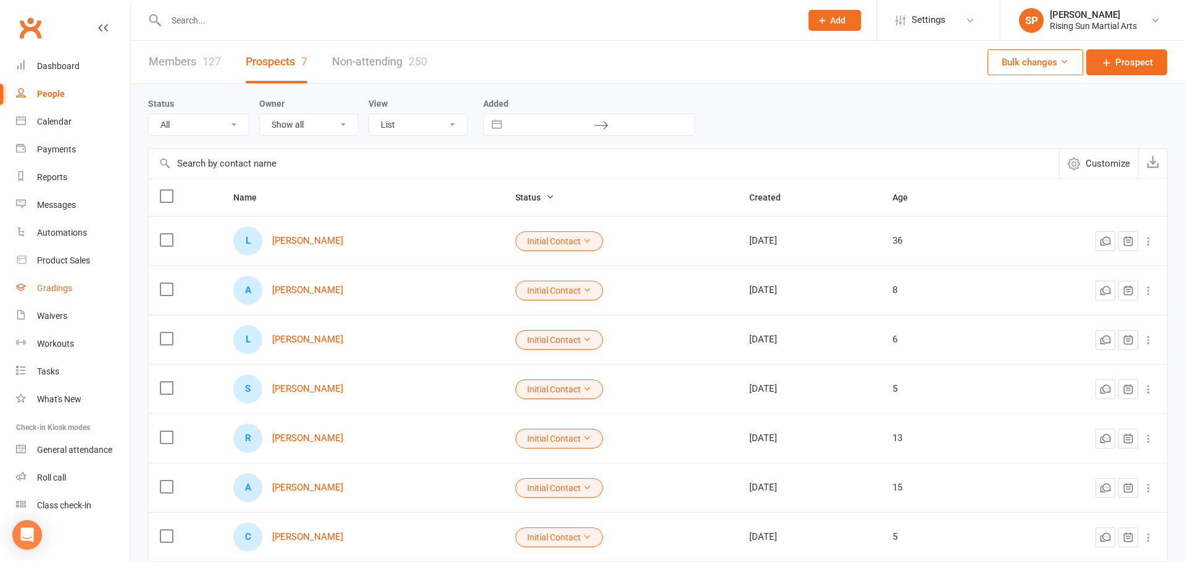
click at [51, 291] on div "Gradings" at bounding box center [54, 288] width 35 height 10
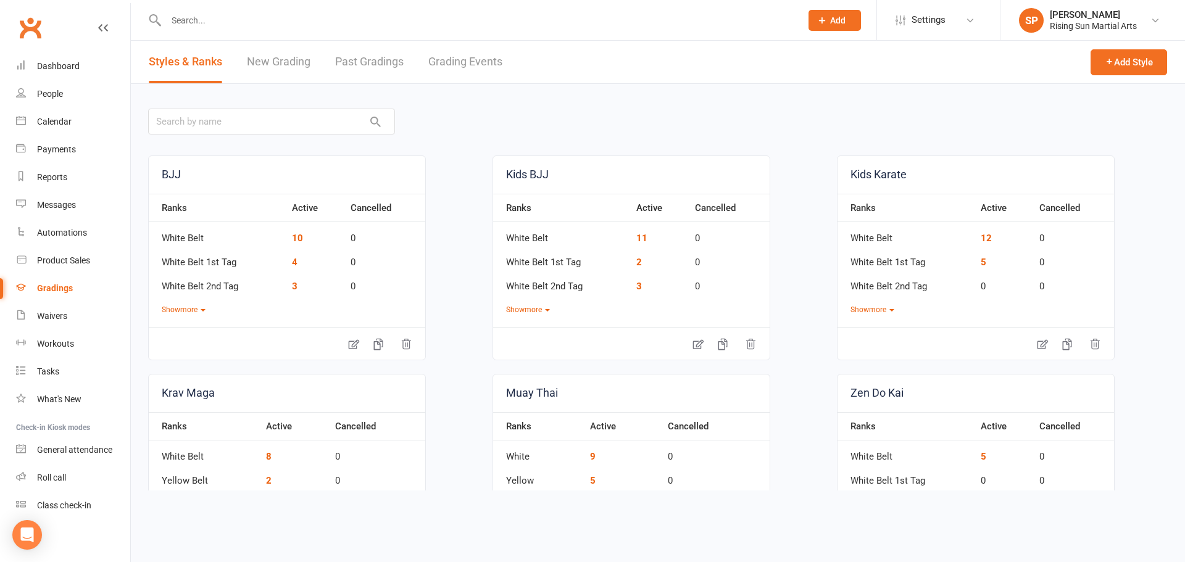
click at [463, 64] on link "Grading Events" at bounding box center [465, 62] width 74 height 43
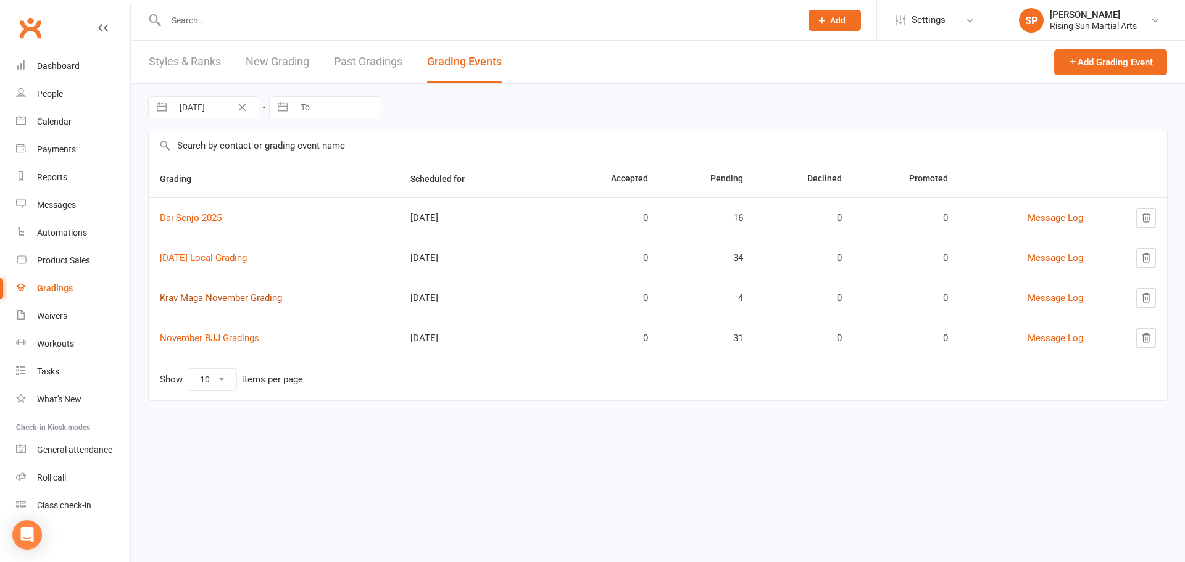
click at [257, 301] on link "Krav Maga November Grading" at bounding box center [221, 298] width 122 height 11
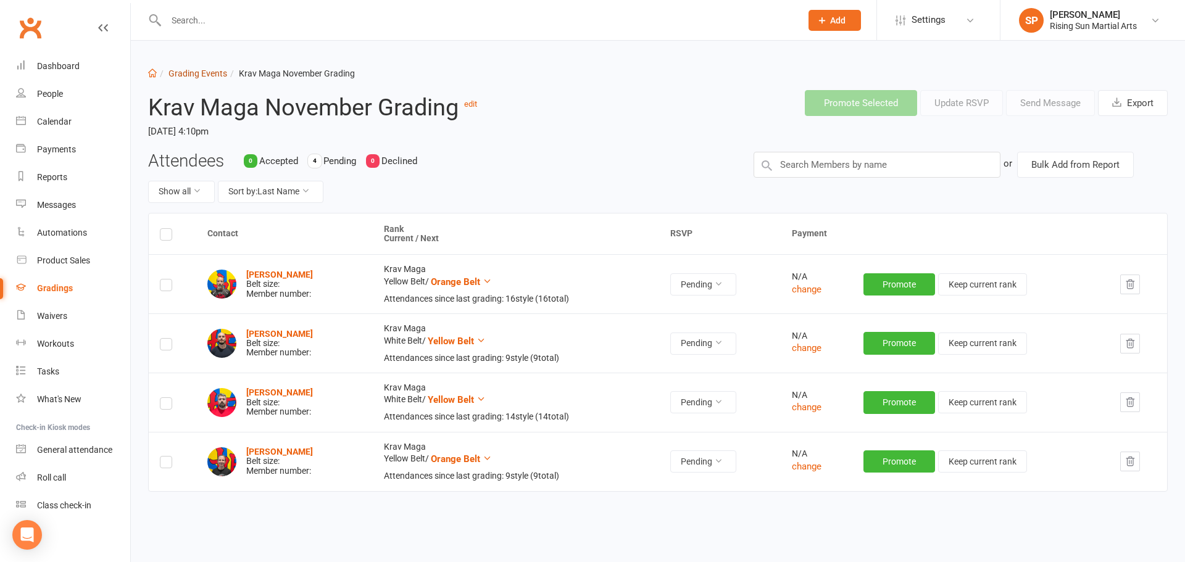
click at [222, 76] on link "Grading Events" at bounding box center [197, 74] width 59 height 10
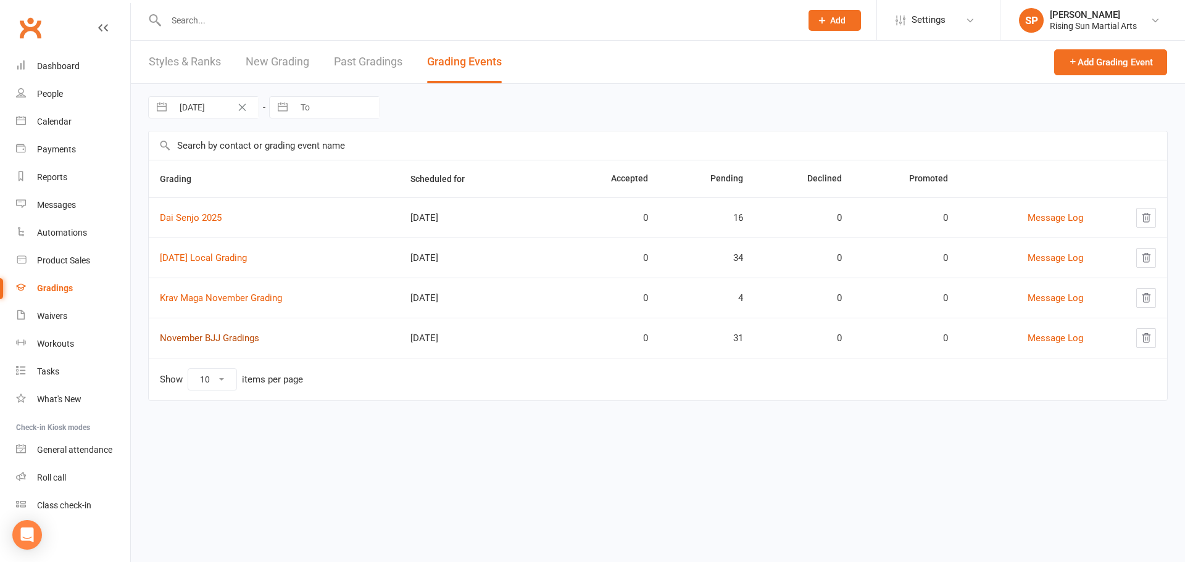
click at [199, 341] on link "November BJJ Gradings" at bounding box center [209, 338] width 99 height 11
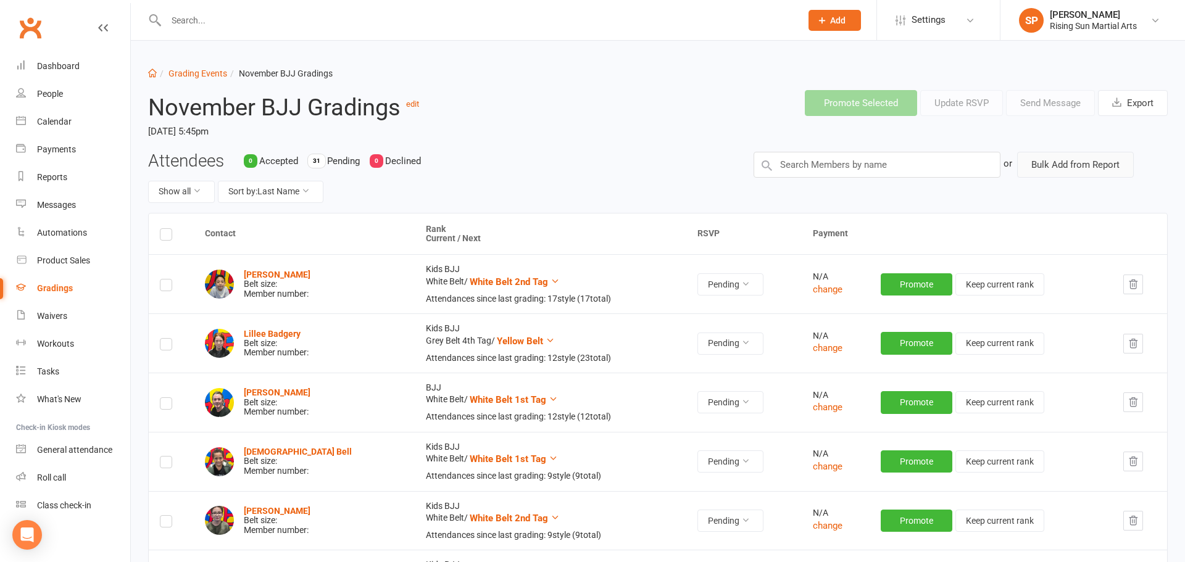
click at [1110, 171] on button "Bulk Add from Report" at bounding box center [1075, 165] width 117 height 26
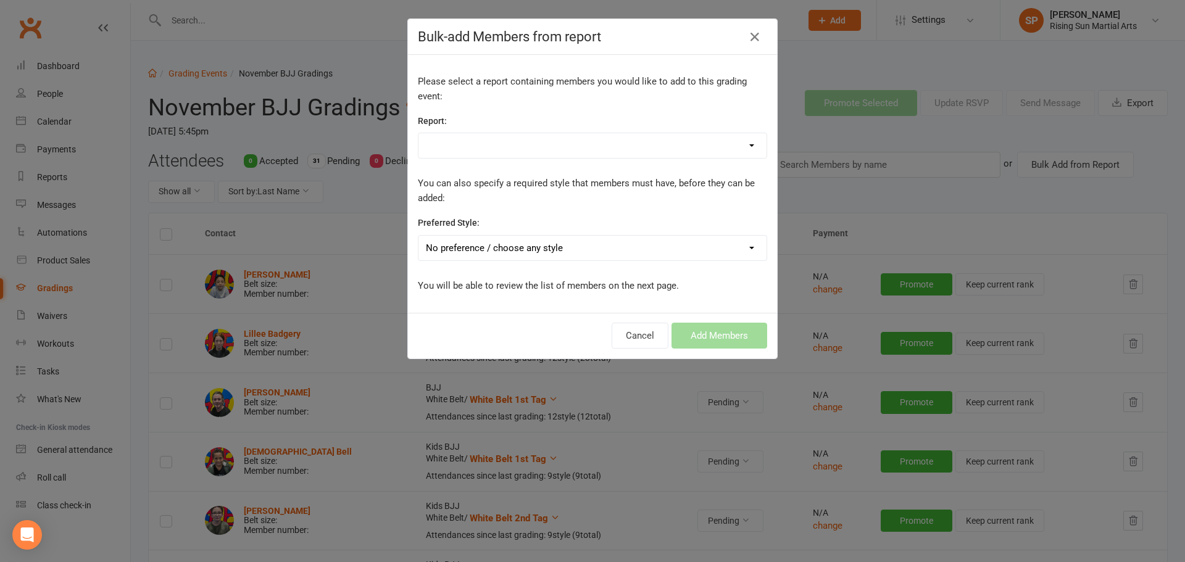
click at [720, 149] on select "Active Members Historical Grading List Members - Absentee Report Members - Acti…" at bounding box center [592, 145] width 348 height 25
click at [662, 107] on div "Please select a report containing members you would like to add to this grading…" at bounding box center [592, 184] width 369 height 258
drag, startPoint x: 630, startPoint y: 331, endPoint x: 636, endPoint y: 328, distance: 7.5
click at [630, 332] on button "Cancel" at bounding box center [640, 336] width 57 height 26
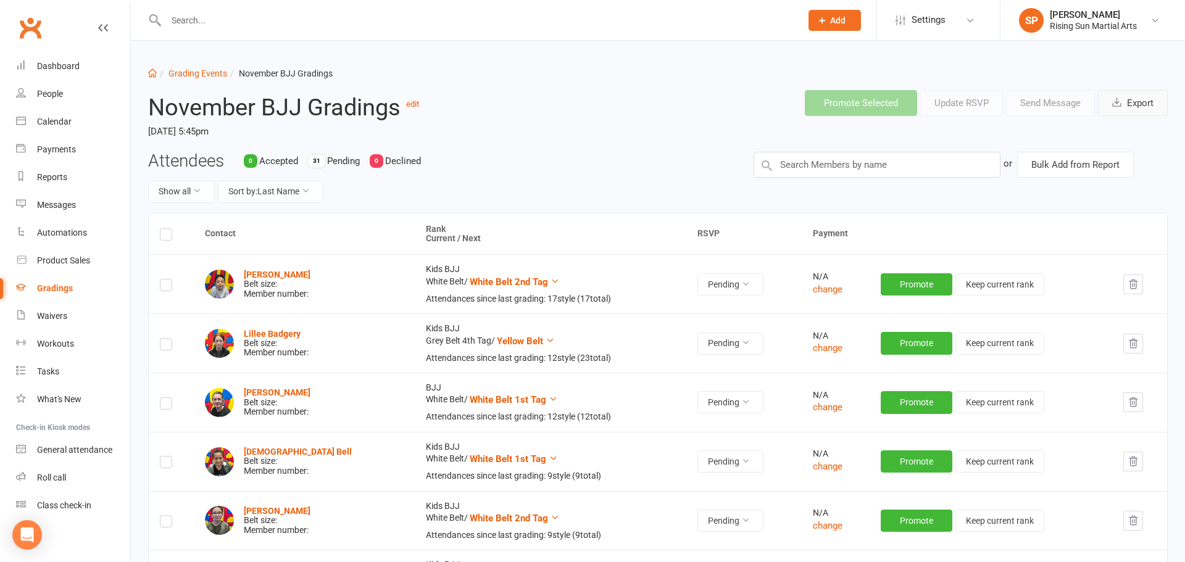
click at [1137, 107] on button "Export" at bounding box center [1133, 103] width 70 height 26
